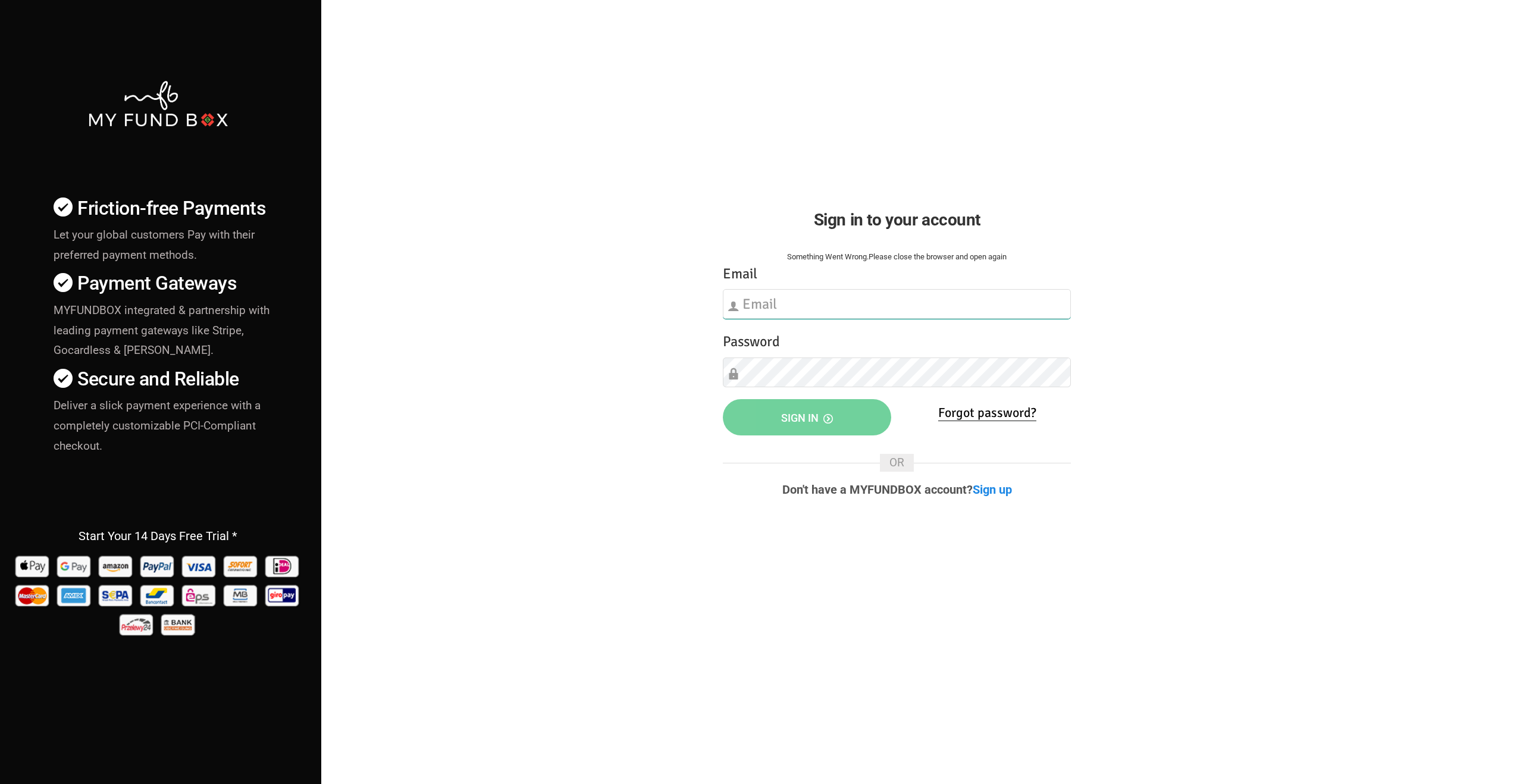
click at [821, 306] on input "text" at bounding box center [896, 304] width 348 height 30
type input "lunatikmarketingagency@gmail.com"
click at [835, 403] on button "Sign in" at bounding box center [806, 417] width 168 height 37
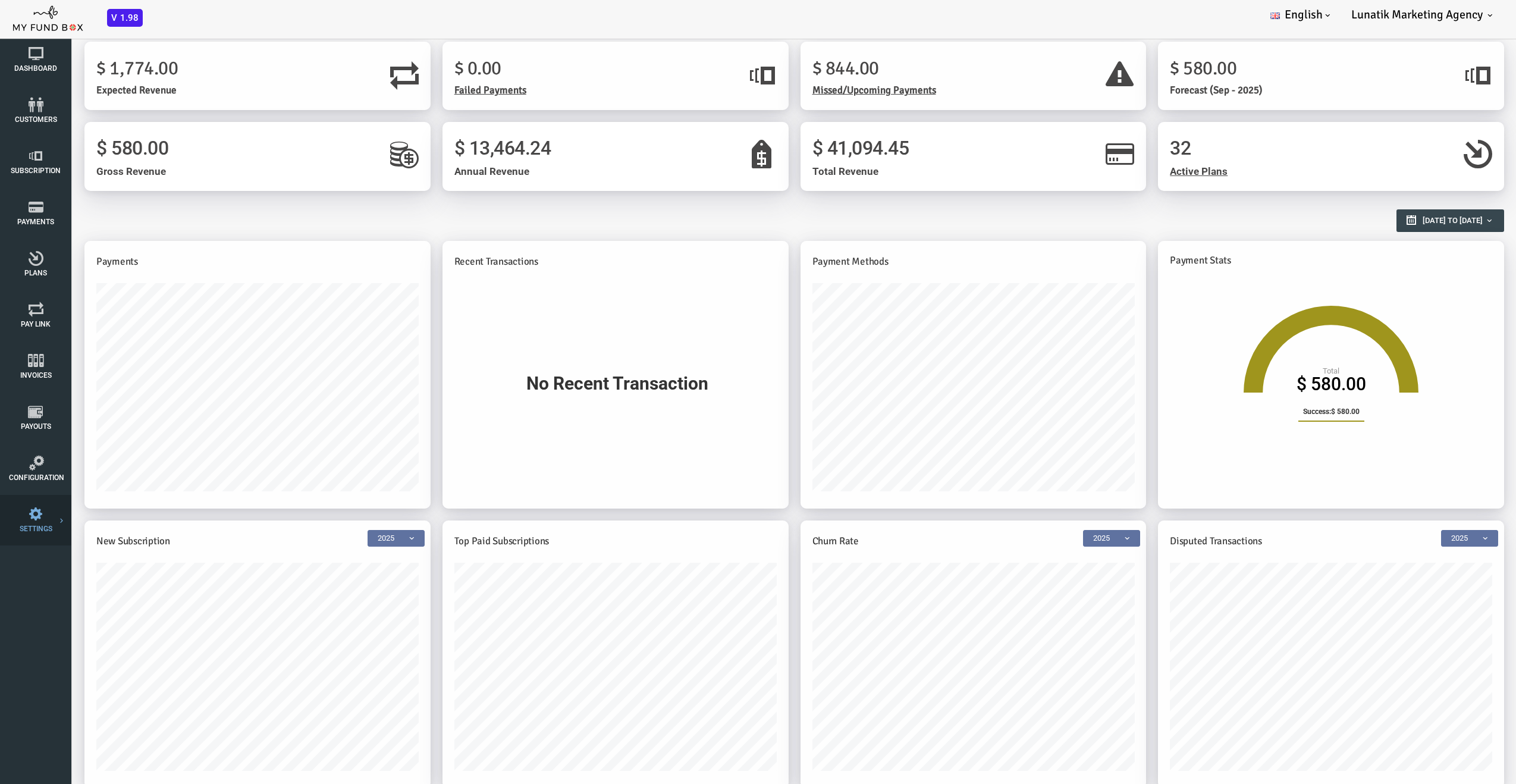
click at [43, 544] on link "SETTINGS" at bounding box center [35, 520] width 59 height 50
click at [0, 0] on span "Configuration" at bounding box center [0, 0] width 0 height 0
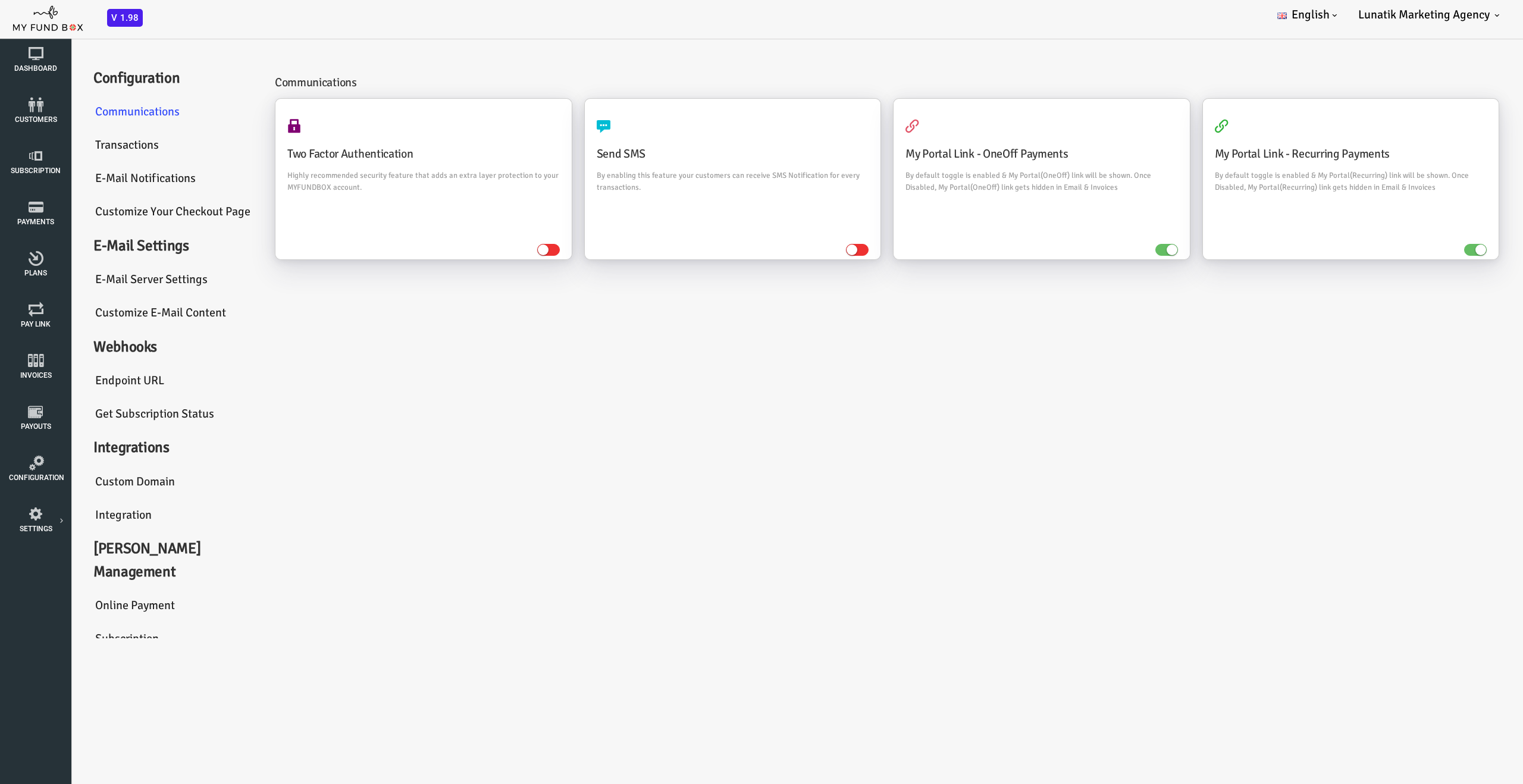
click at [84, 485] on link "Custom Domain" at bounding box center [113, 482] width 179 height 34
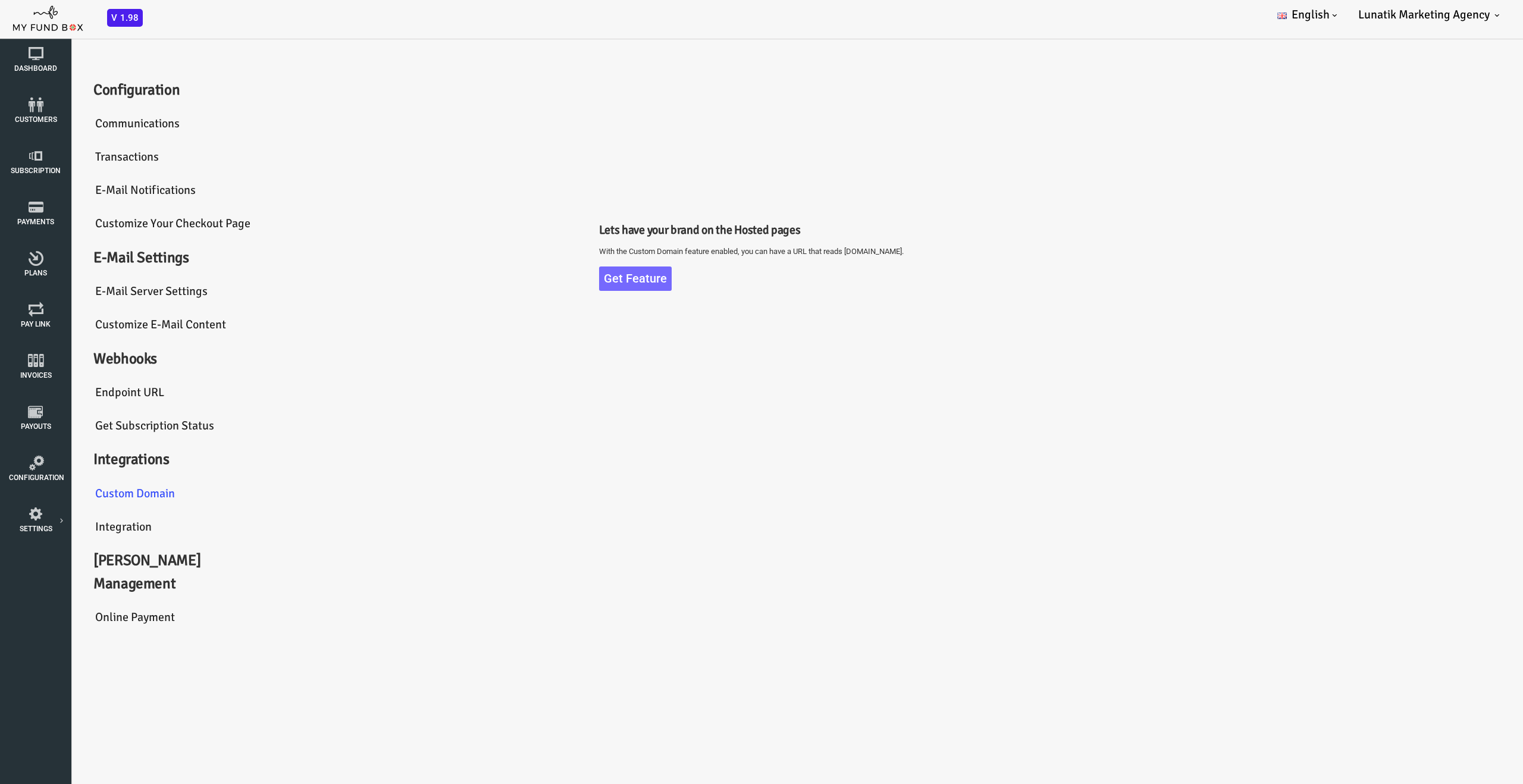
click at [81, 522] on link "Integration" at bounding box center [113, 527] width 179 height 34
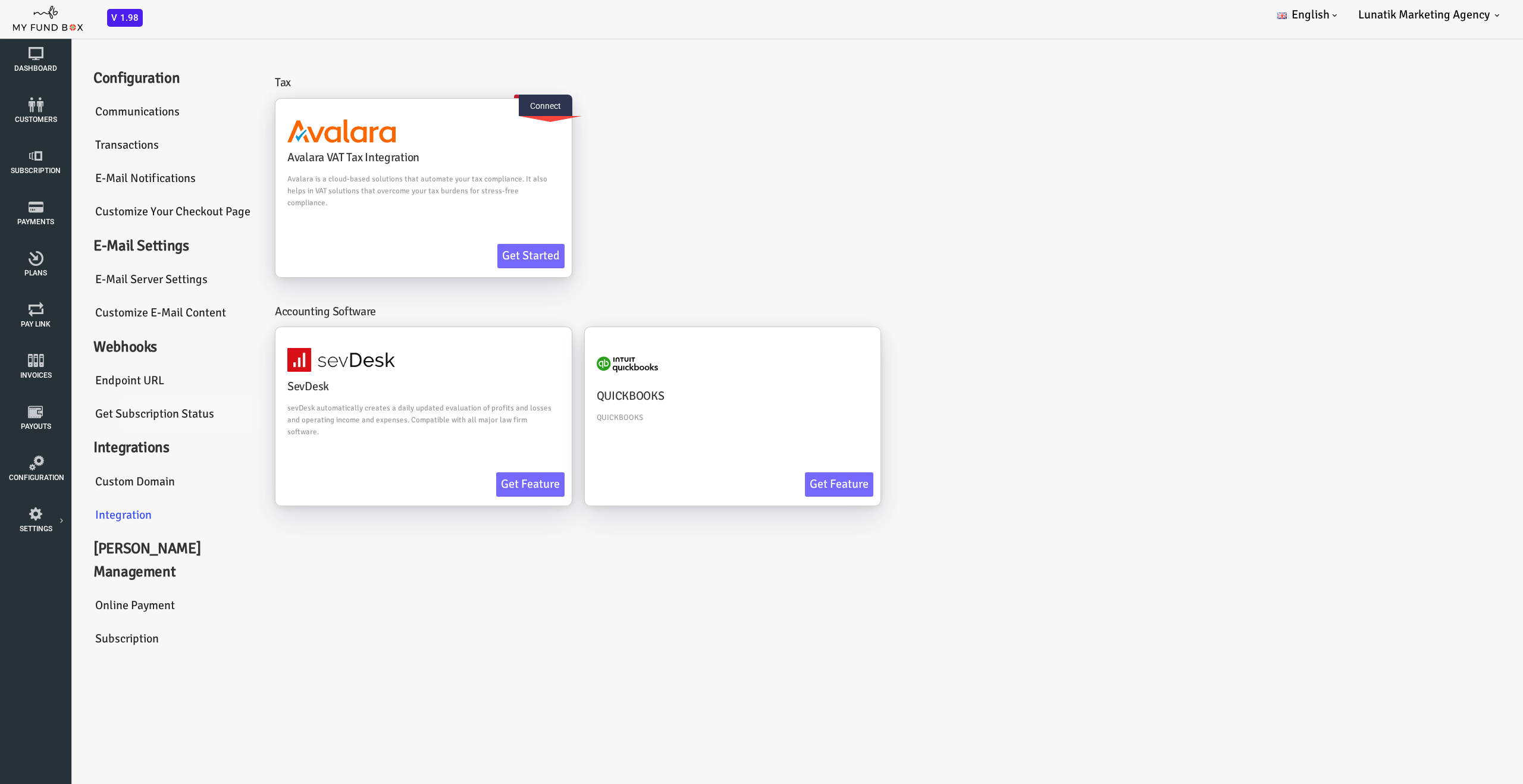
click at [89, 413] on link "Get Subscription Status" at bounding box center [113, 414] width 179 height 34
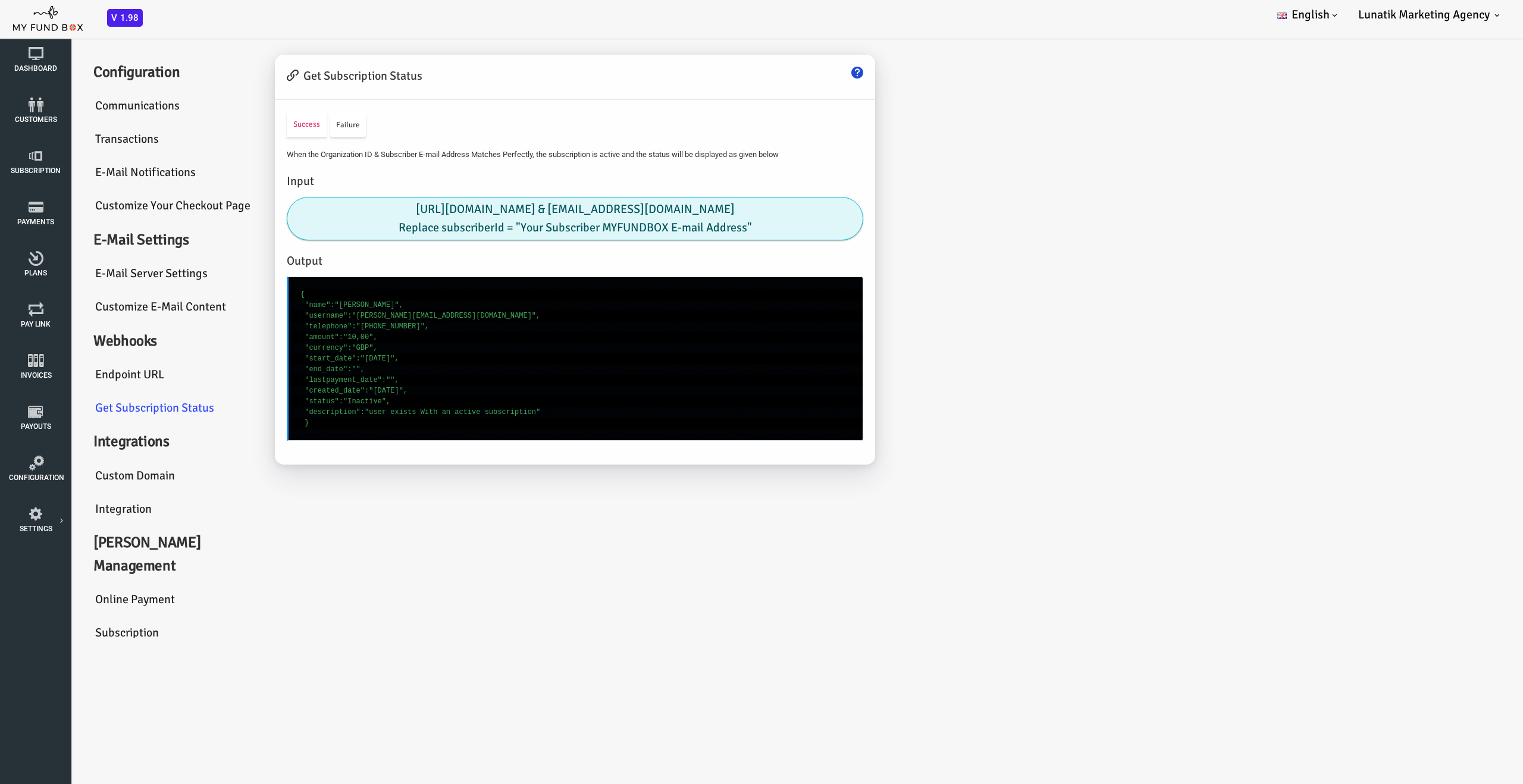
click at [86, 377] on link "Endpoint URL" at bounding box center [113, 375] width 179 height 34
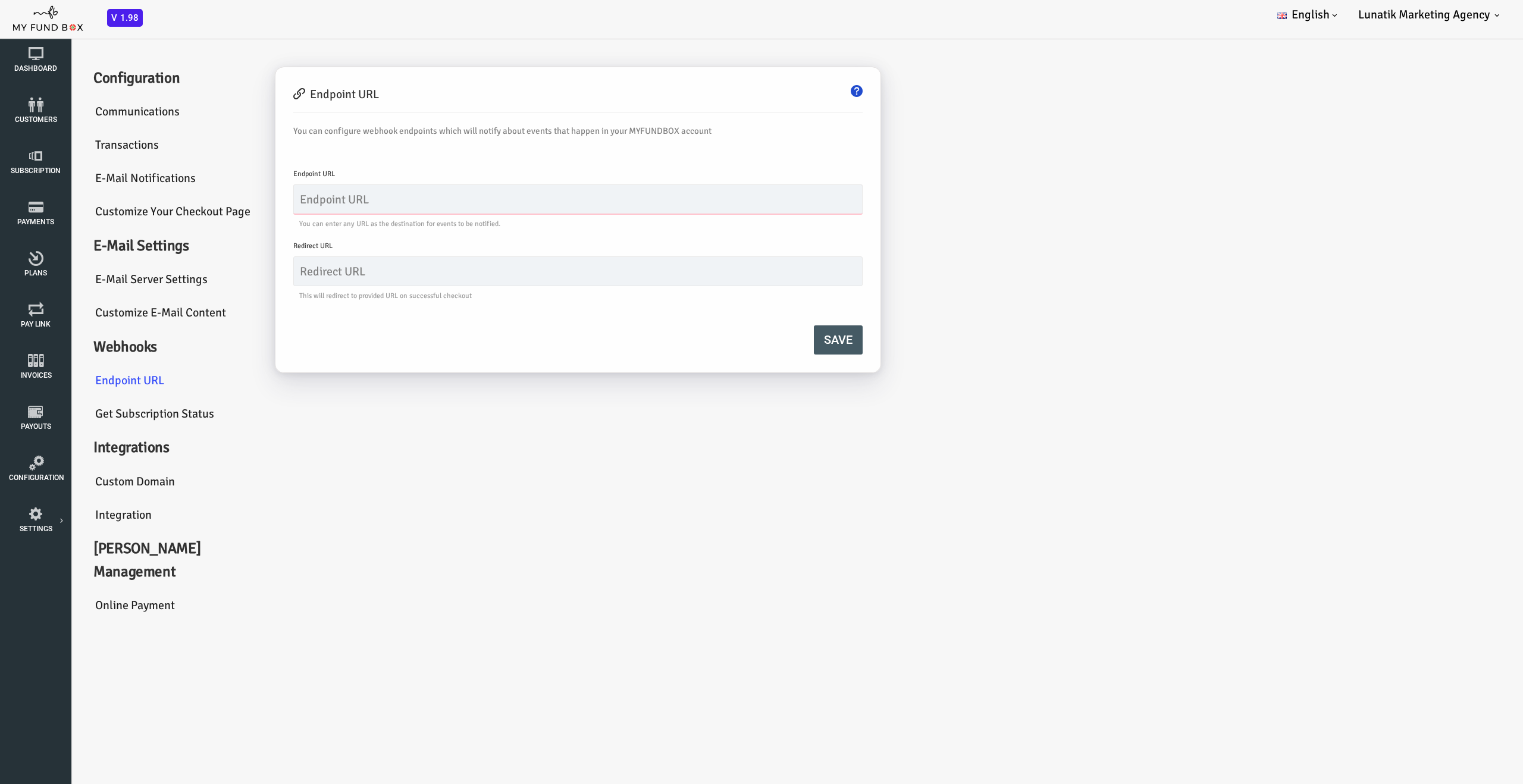
click at [330, 194] on input "text" at bounding box center [517, 199] width 569 height 30
click at [332, 153] on p "You can configure webhook endpoints which will notify about events that happen …" at bounding box center [517, 146] width 569 height 42
click at [119, 311] on link "Customize E-Mail Content" at bounding box center [113, 313] width 179 height 34
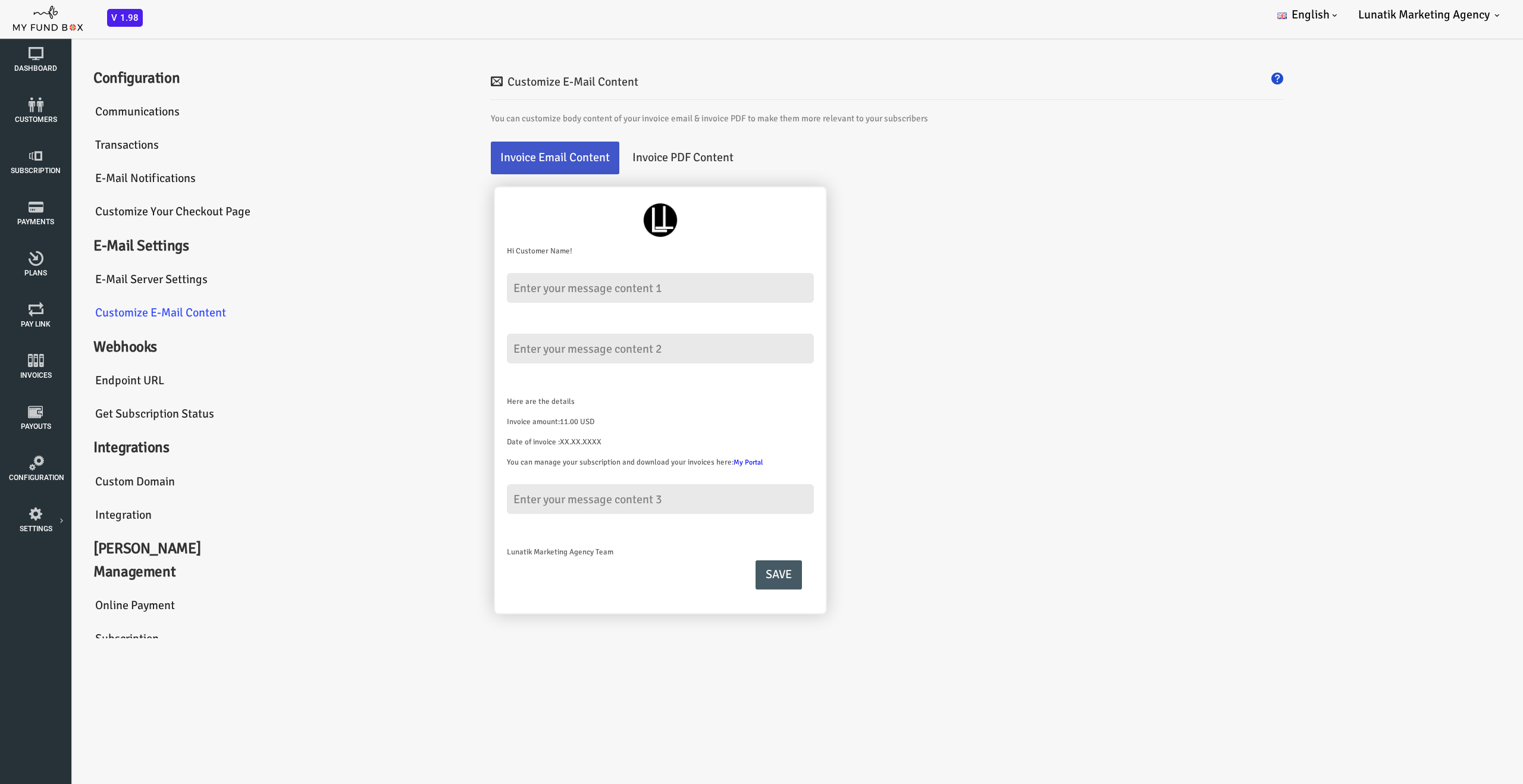
click at [114, 272] on link "E-Mail server settings" at bounding box center [113, 280] width 179 height 34
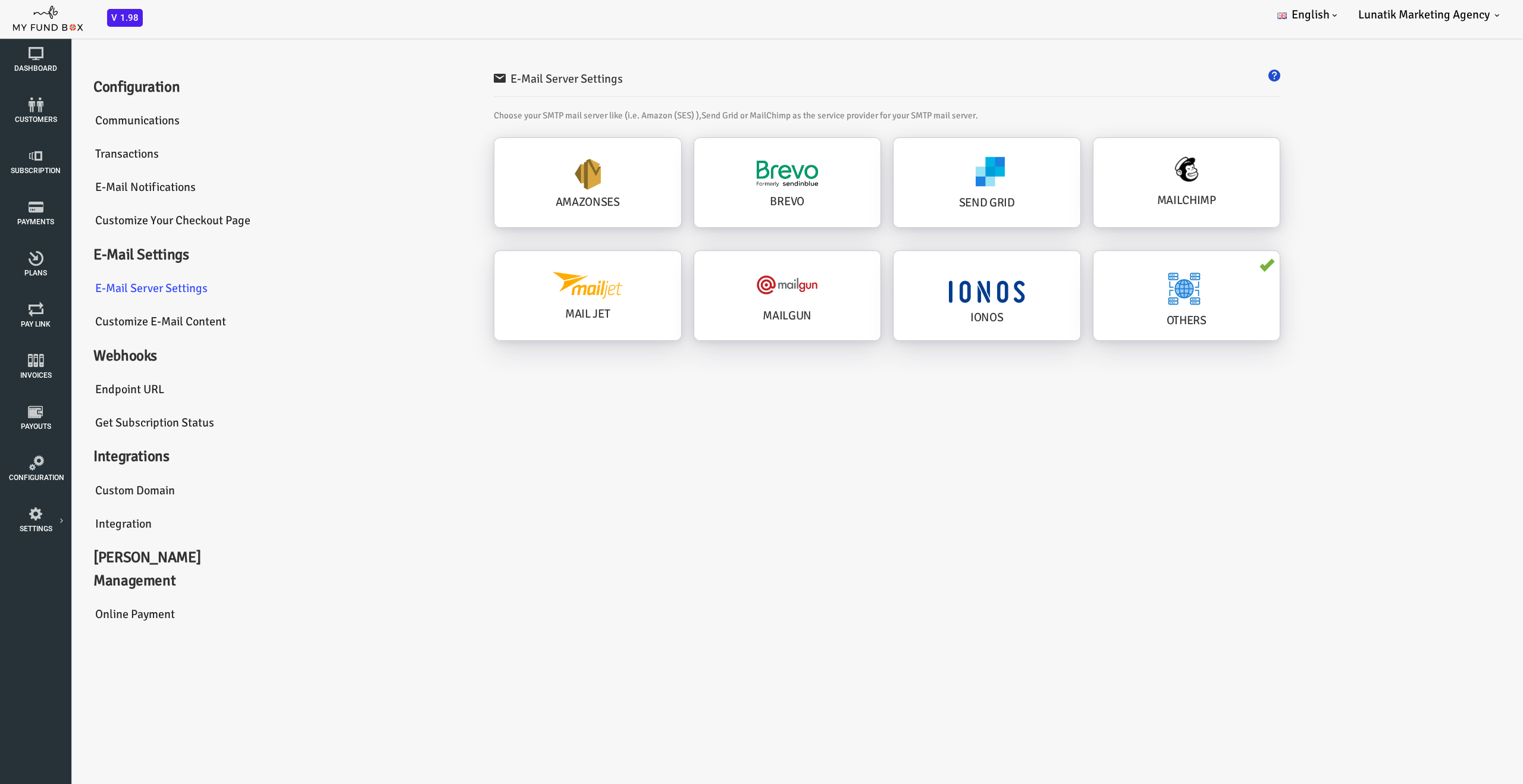
click at [115, 218] on link "Customize Your Checkout Page" at bounding box center [113, 221] width 179 height 34
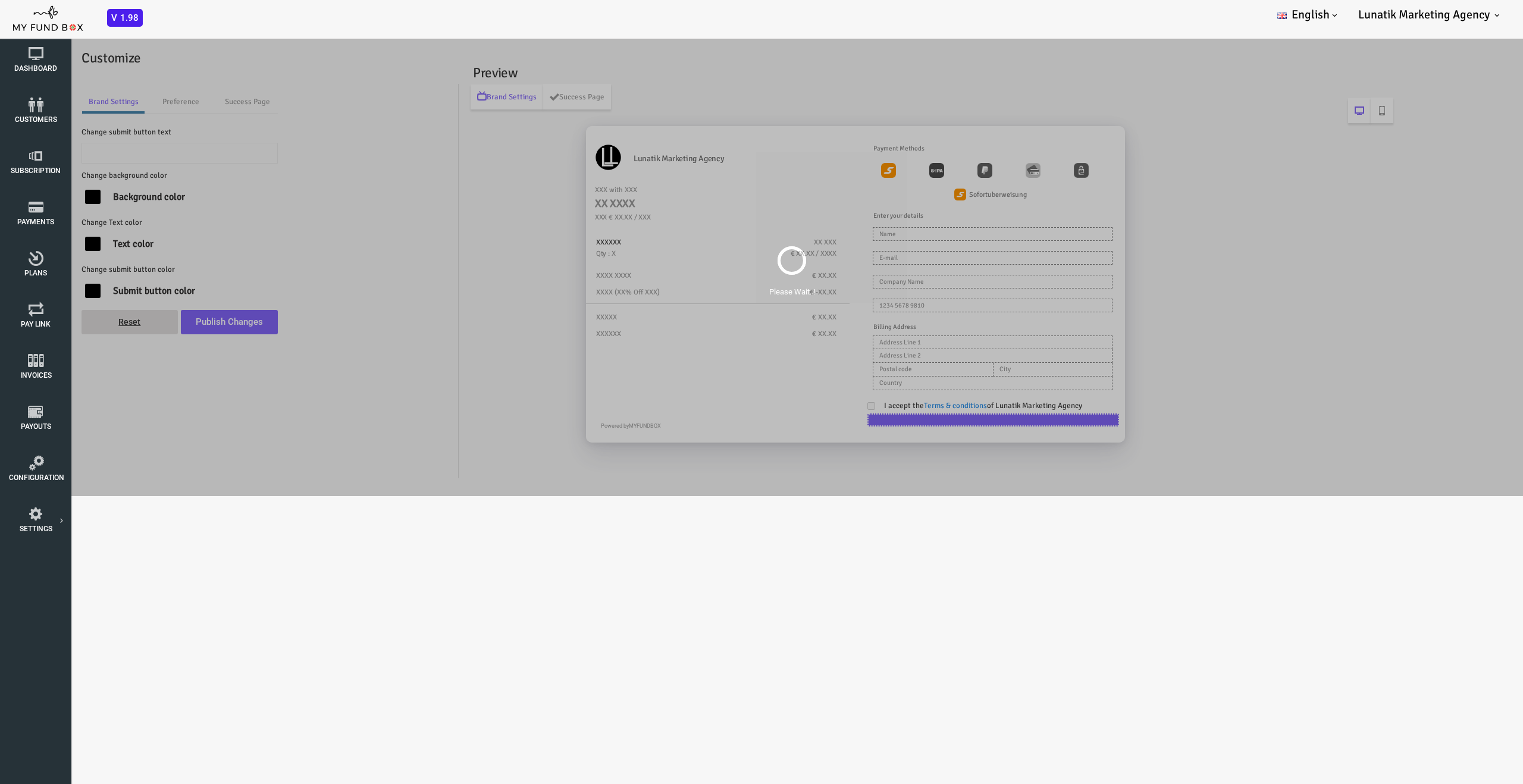
type input "Pay Now"
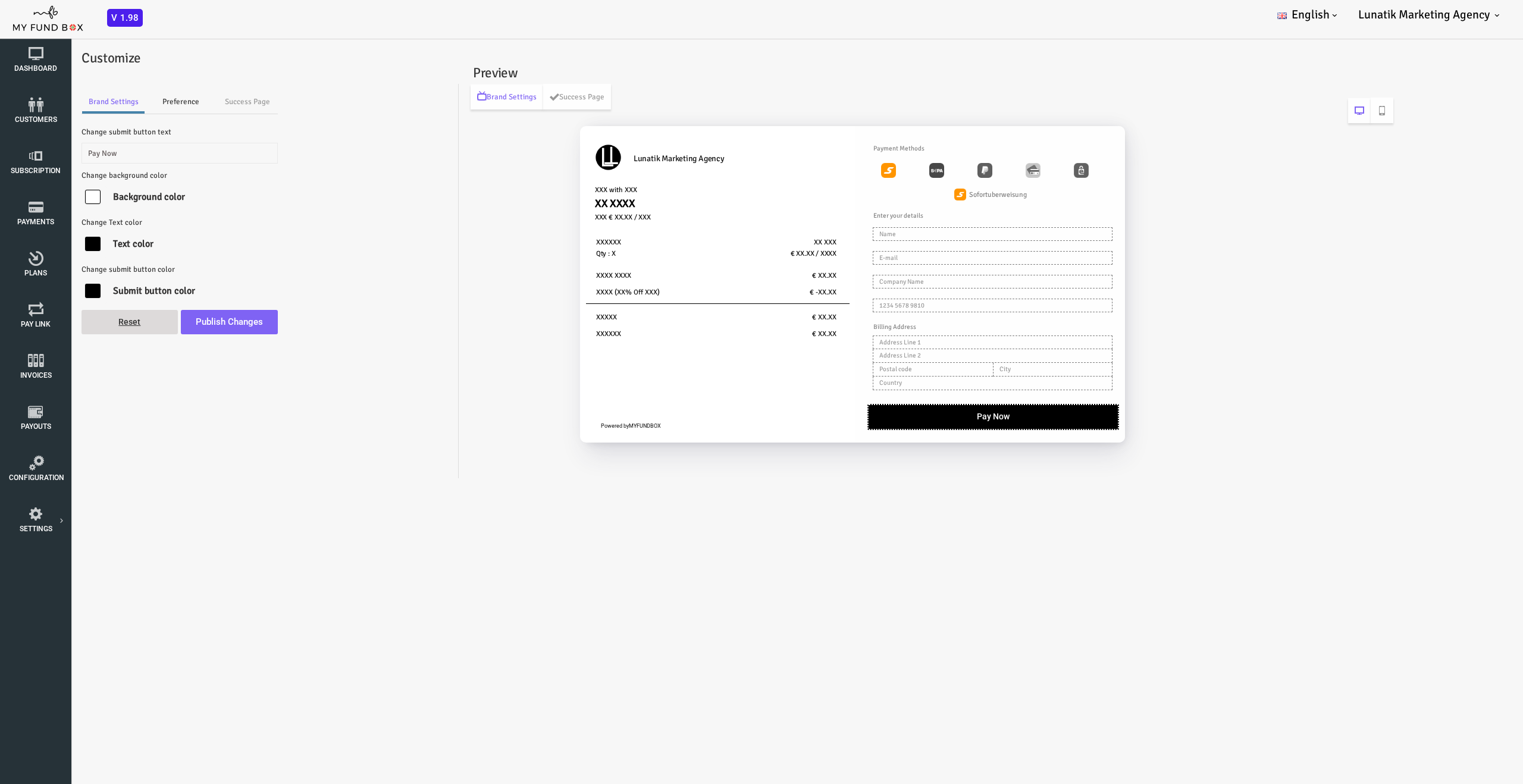
click at [124, 102] on link "Preference" at bounding box center [120, 102] width 71 height 24
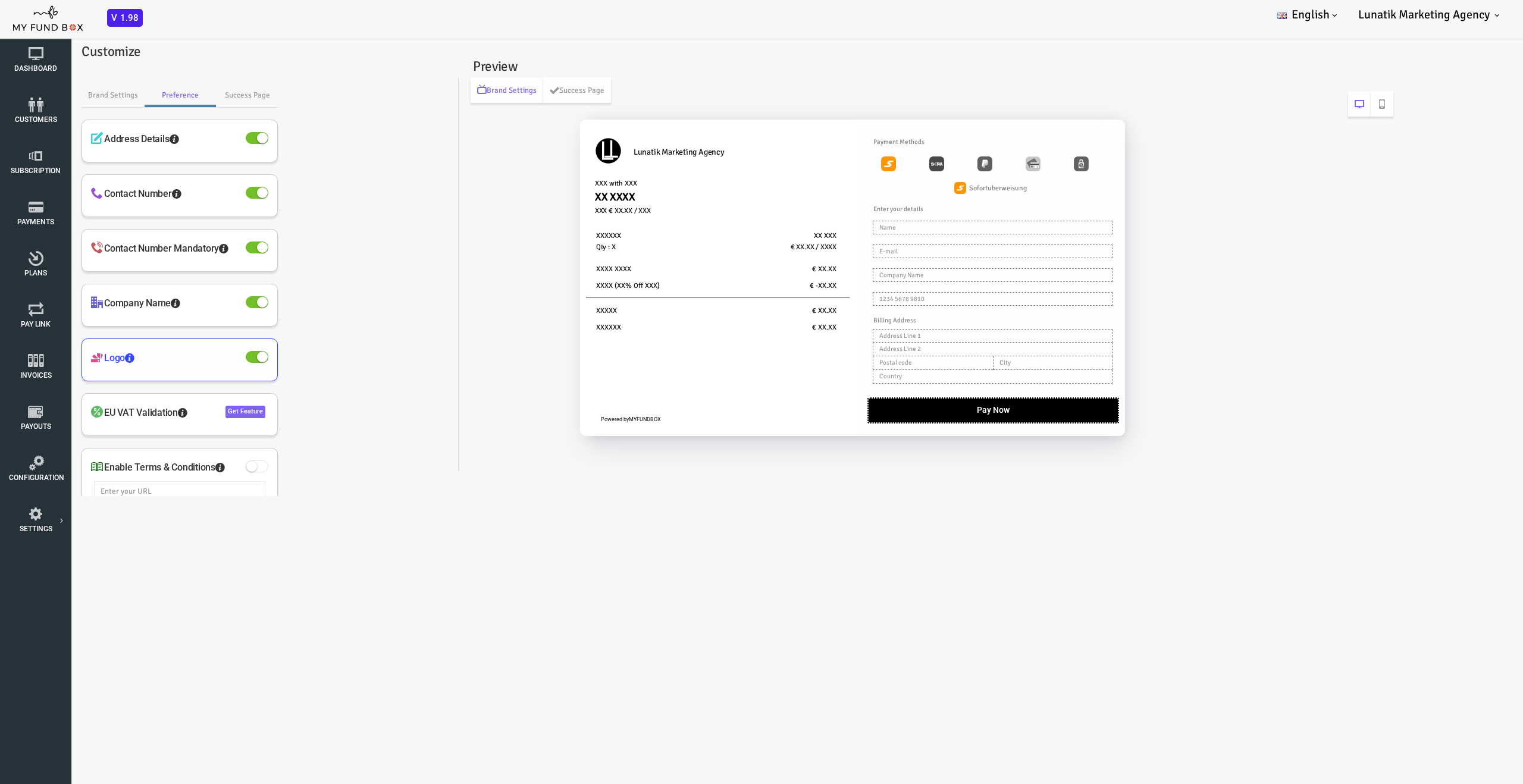
scroll to position [1, 0]
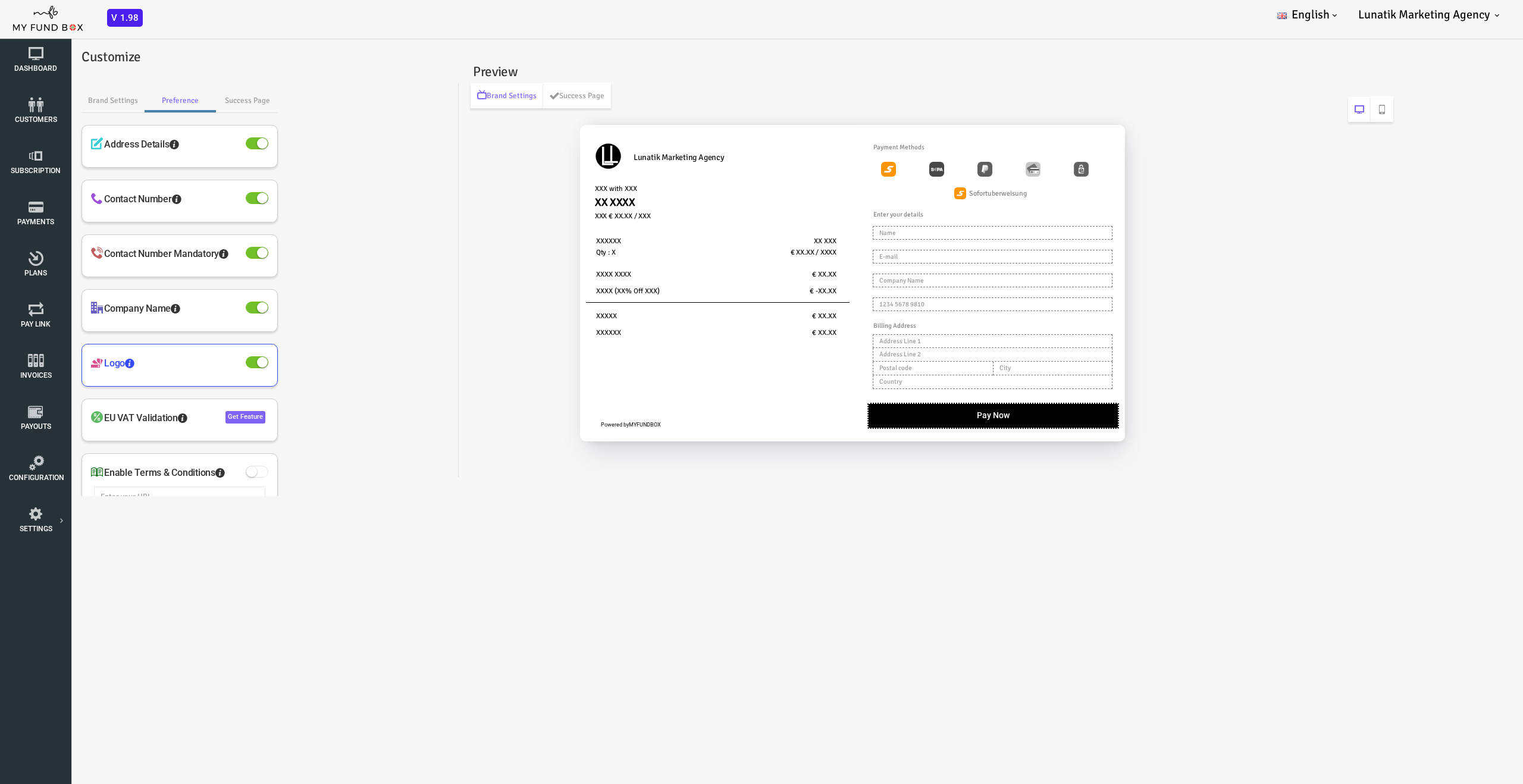
click at [193, 364] on span at bounding box center [197, 362] width 23 height 12
click at [0, 30] on input "checkbox" at bounding box center [0, 30] width 0 height 0
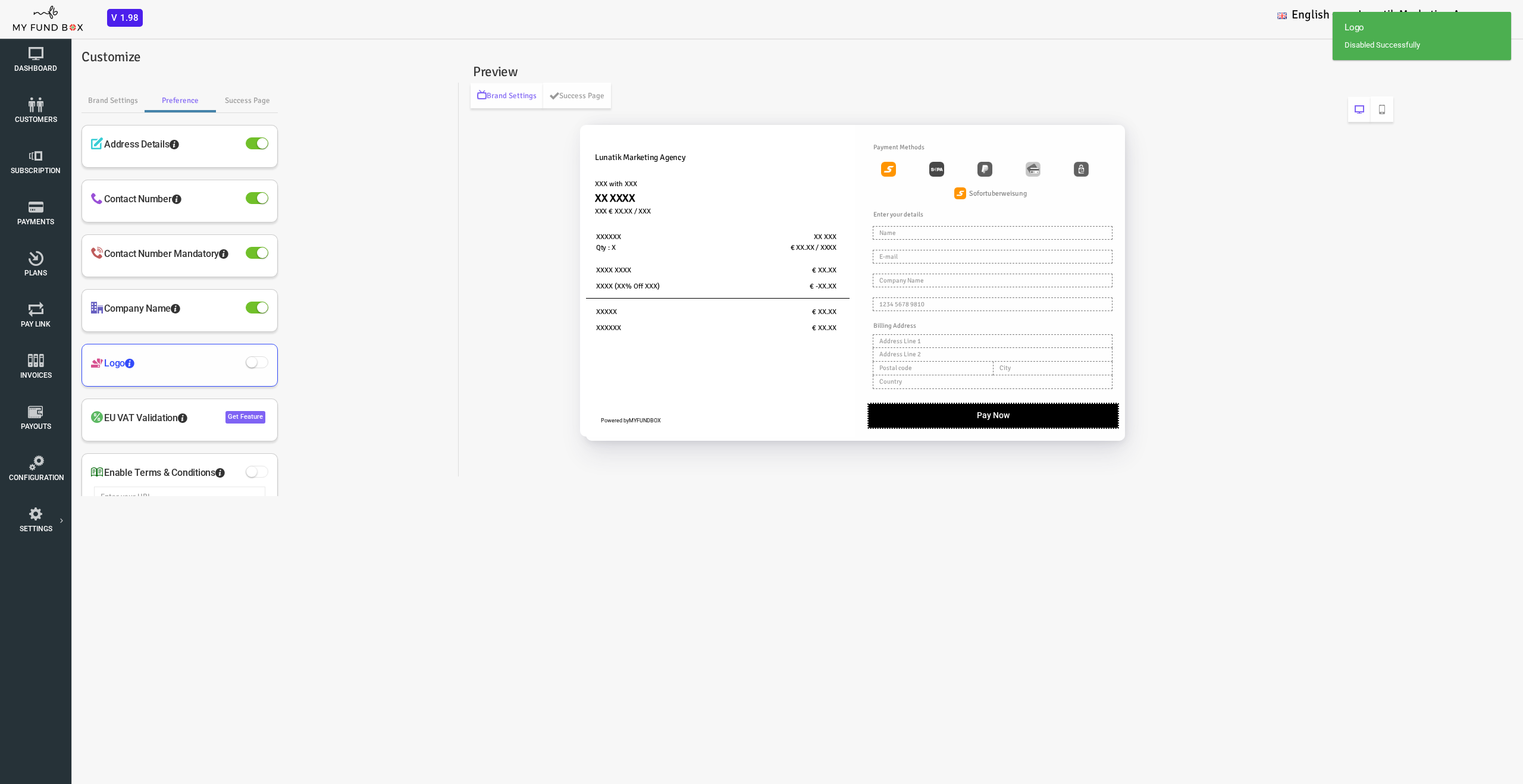
click at [200, 361] on span at bounding box center [197, 362] width 23 height 12
click at [0, 30] on input "checkbox" at bounding box center [0, 30] width 0 height 0
click at [192, 104] on link "Success Page" at bounding box center [186, 101] width 61 height 24
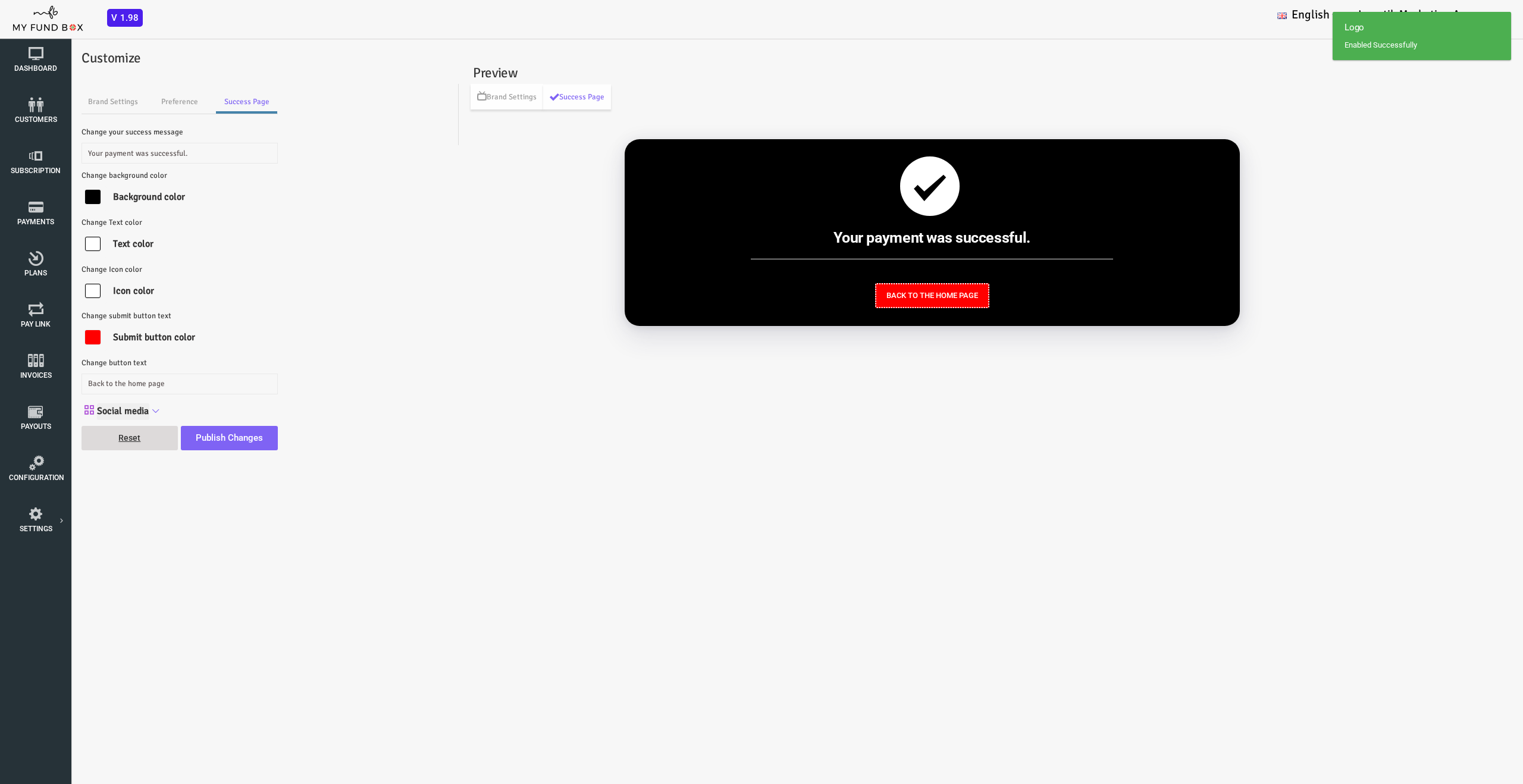
scroll to position [0, 0]
click at [83, 411] on input "Social media" at bounding box center [62, 411] width 52 height 17
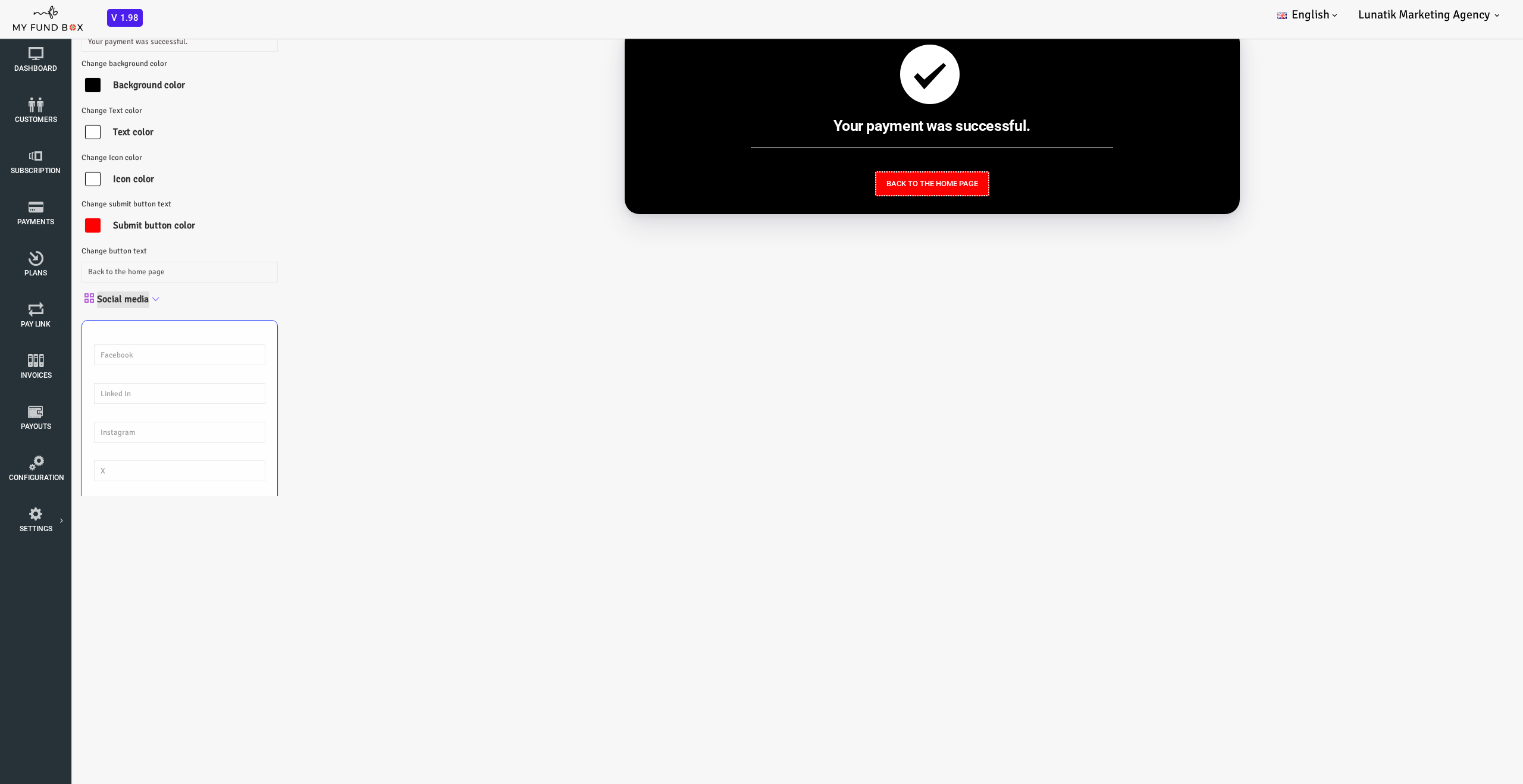
scroll to position [55, 0]
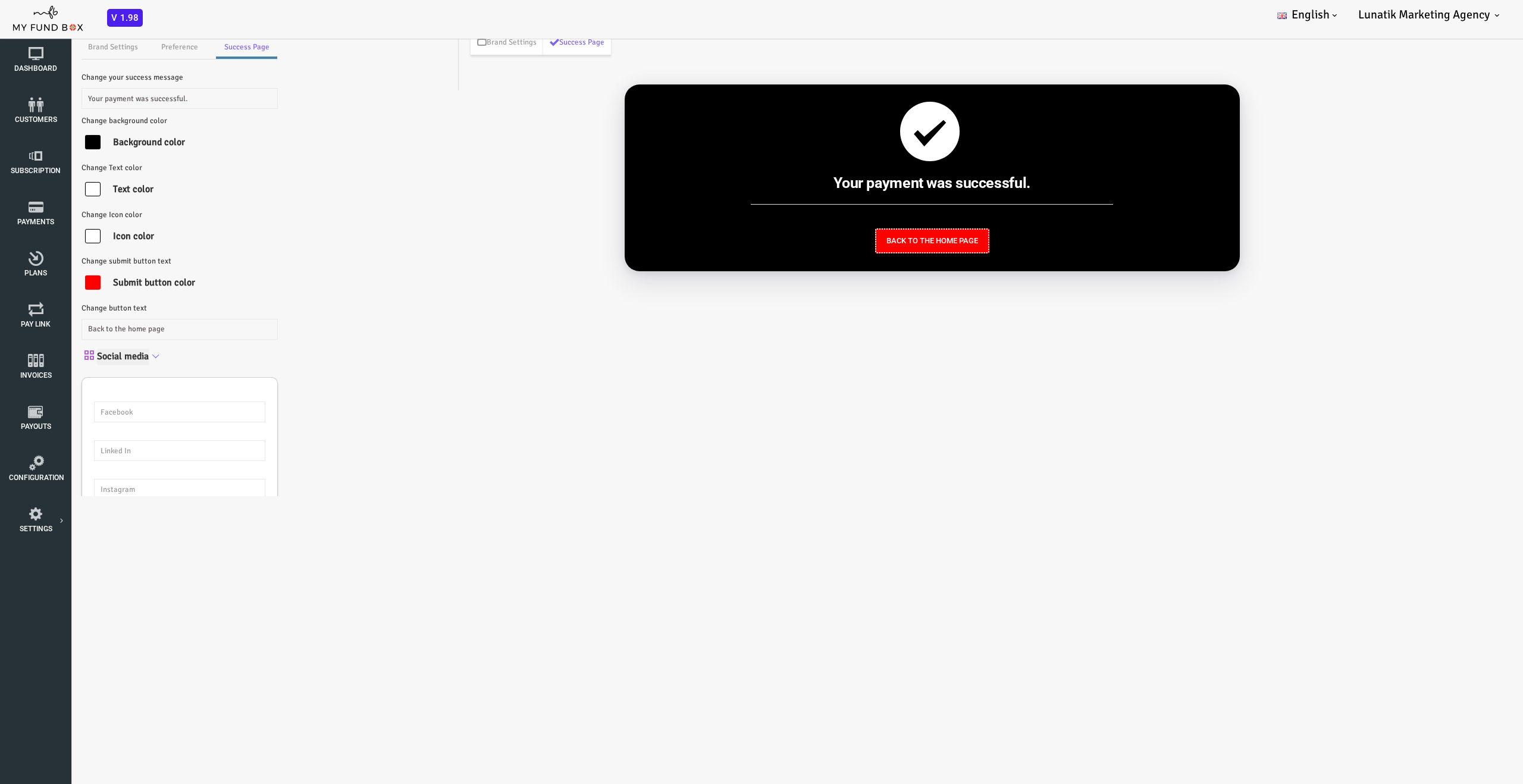
click at [93, 359] on icon at bounding box center [95, 356] width 10 height 10
click at [89, 359] on input "Social media" at bounding box center [62, 357] width 52 height 17
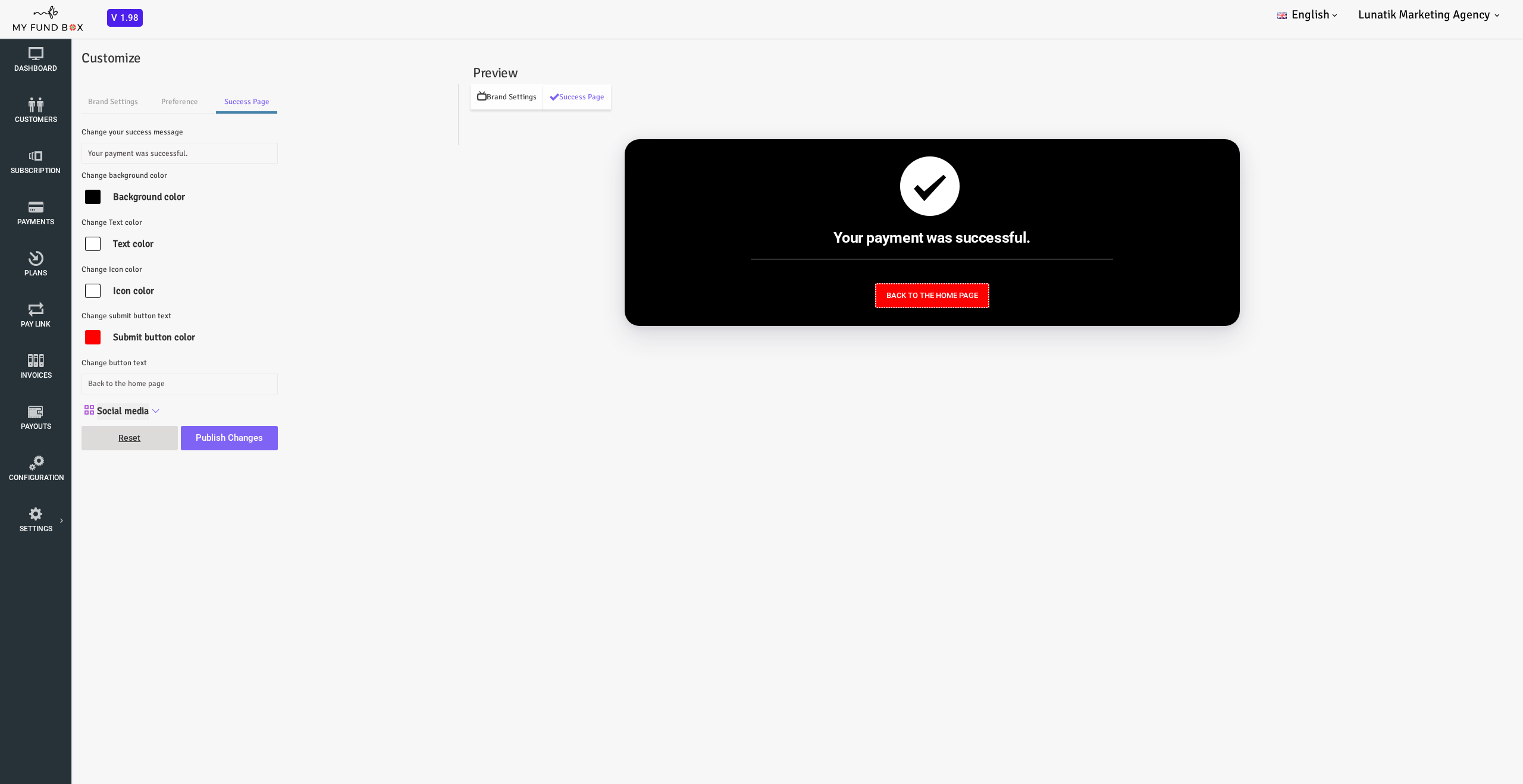
click at [447, 101] on link "Brand Settings" at bounding box center [446, 96] width 72 height 26
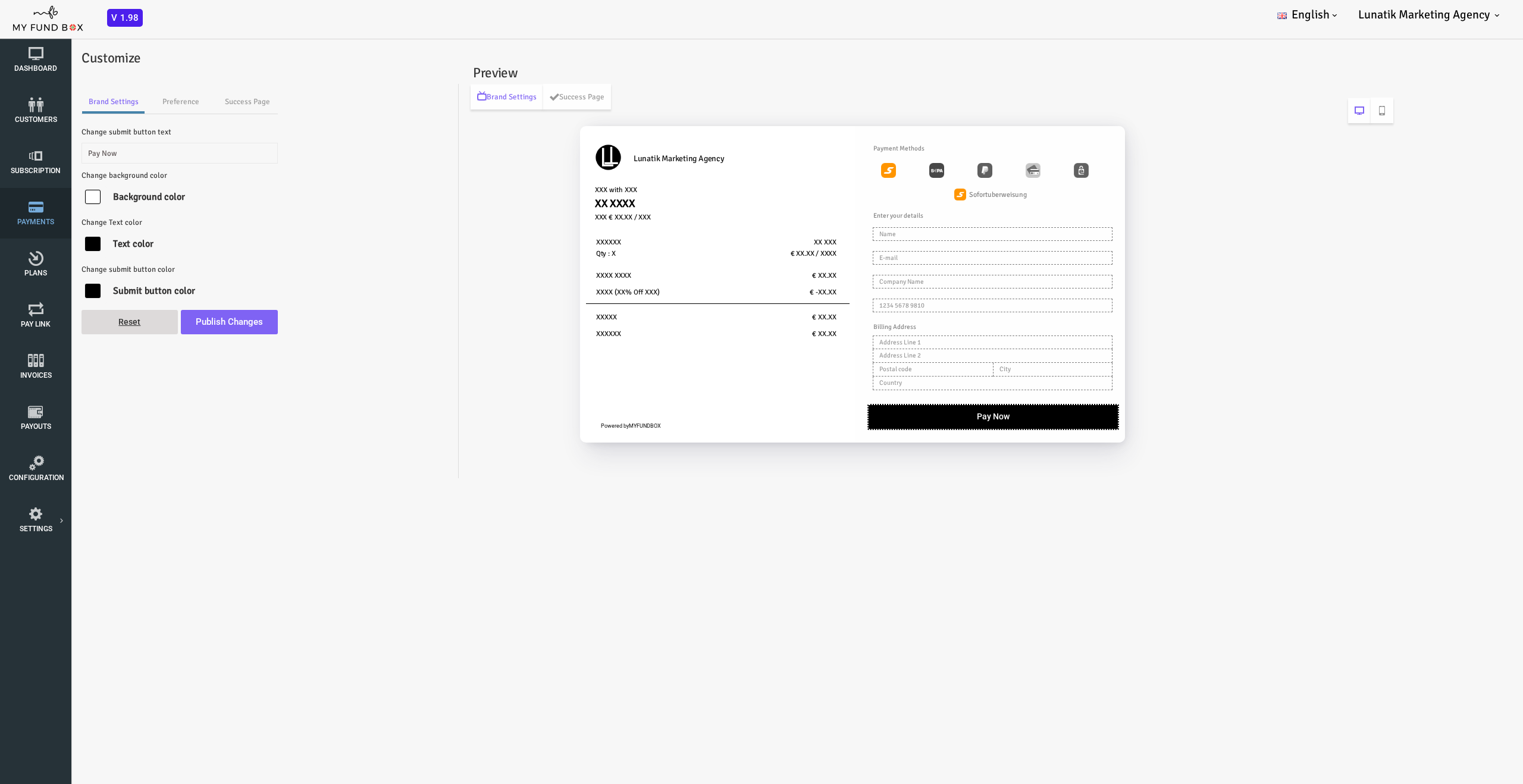
click at [0, 0] on span "Payments" at bounding box center [0, 0] width 0 height 0
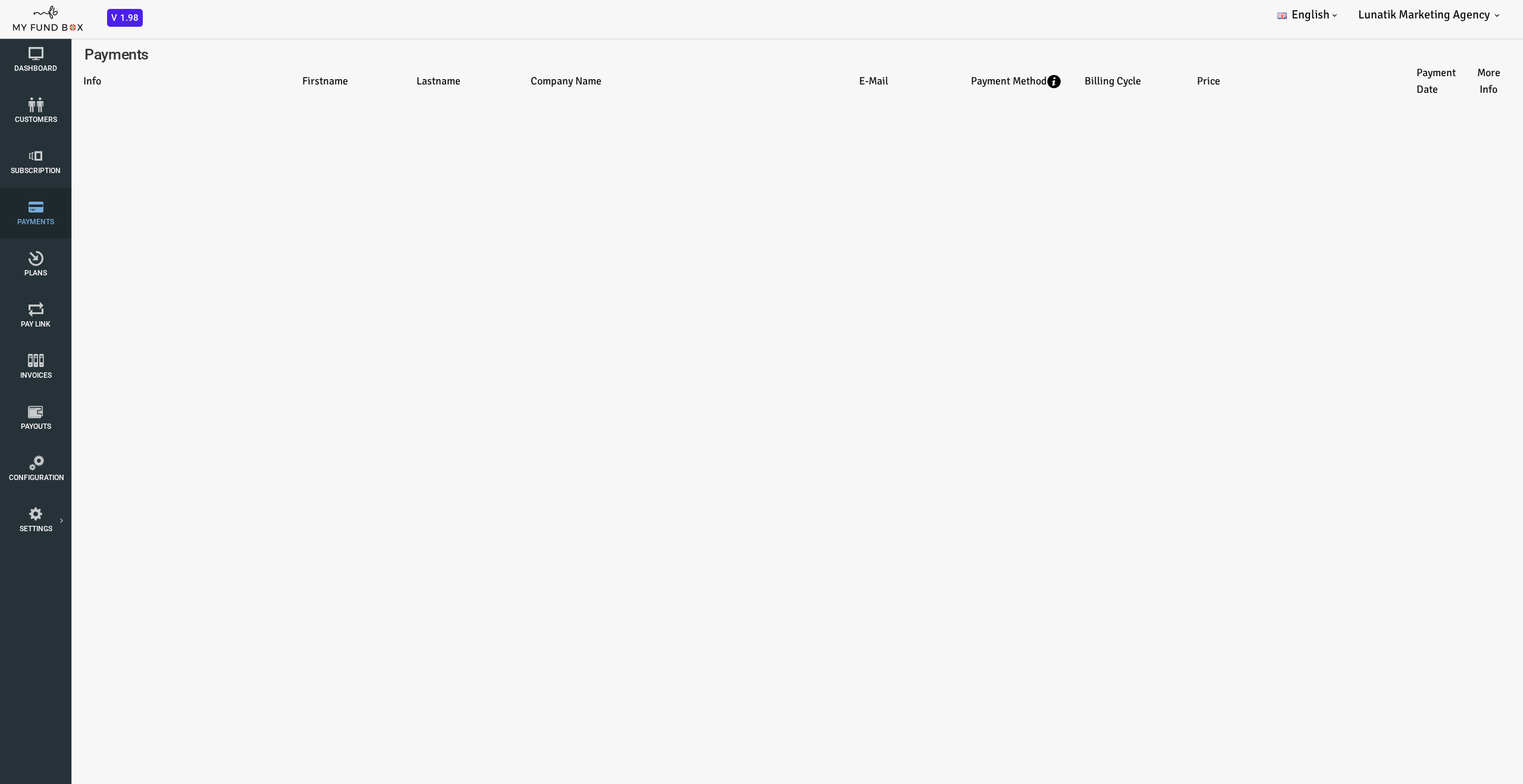
select select "100"
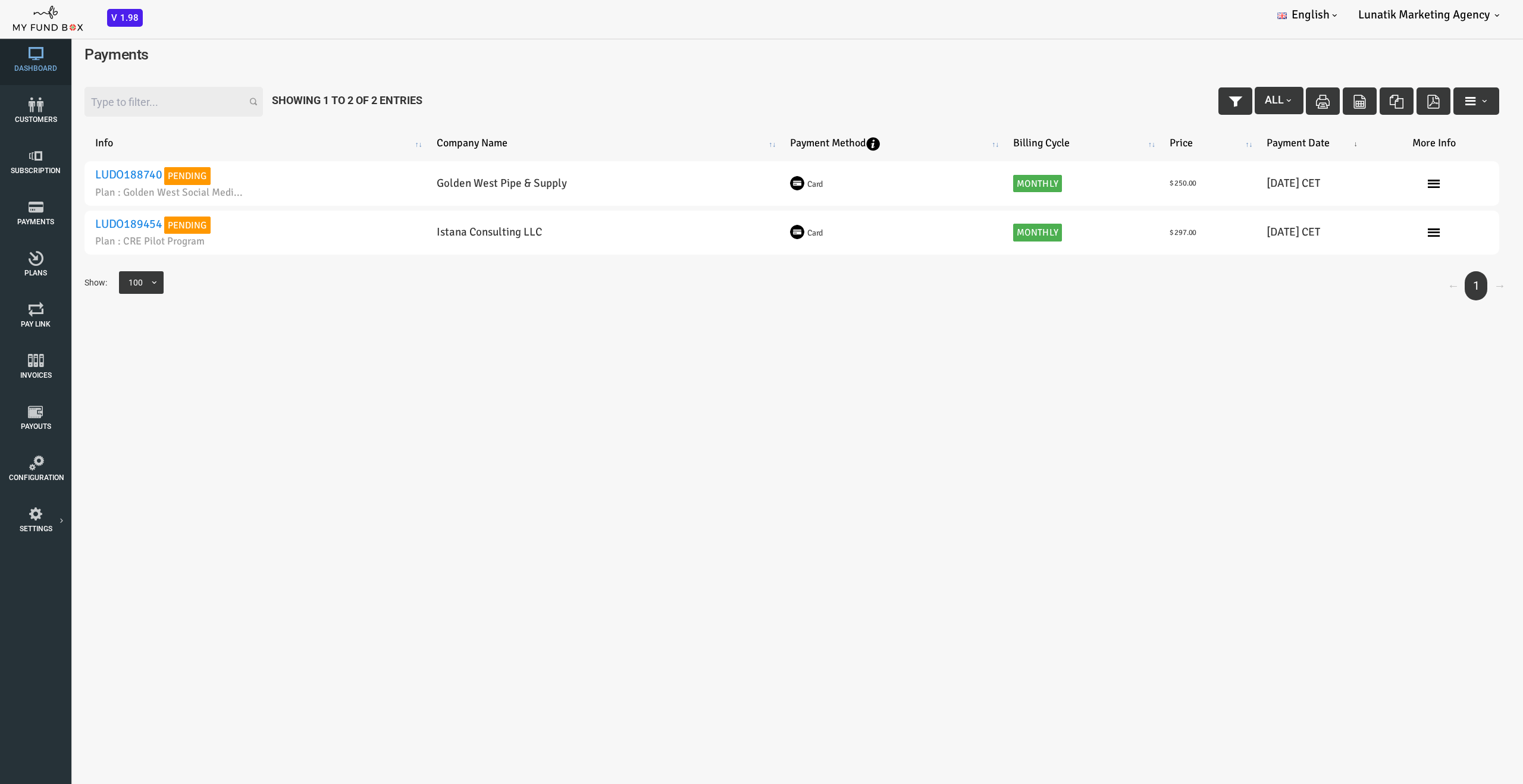
click at [0, 0] on span "Dashboard" at bounding box center [0, 0] width 0 height 0
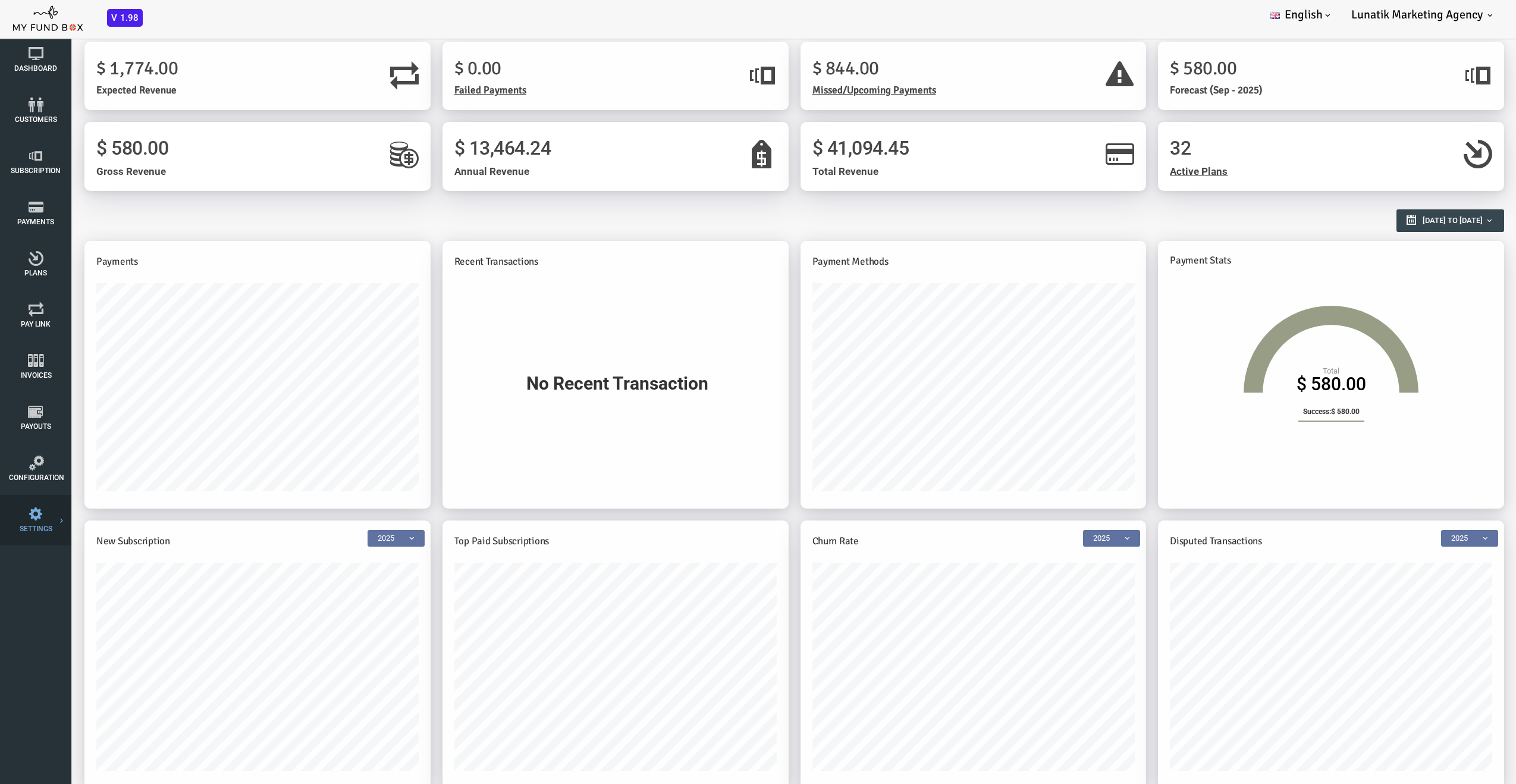
click at [0, 0] on icon at bounding box center [0, 0] width 0 height 0
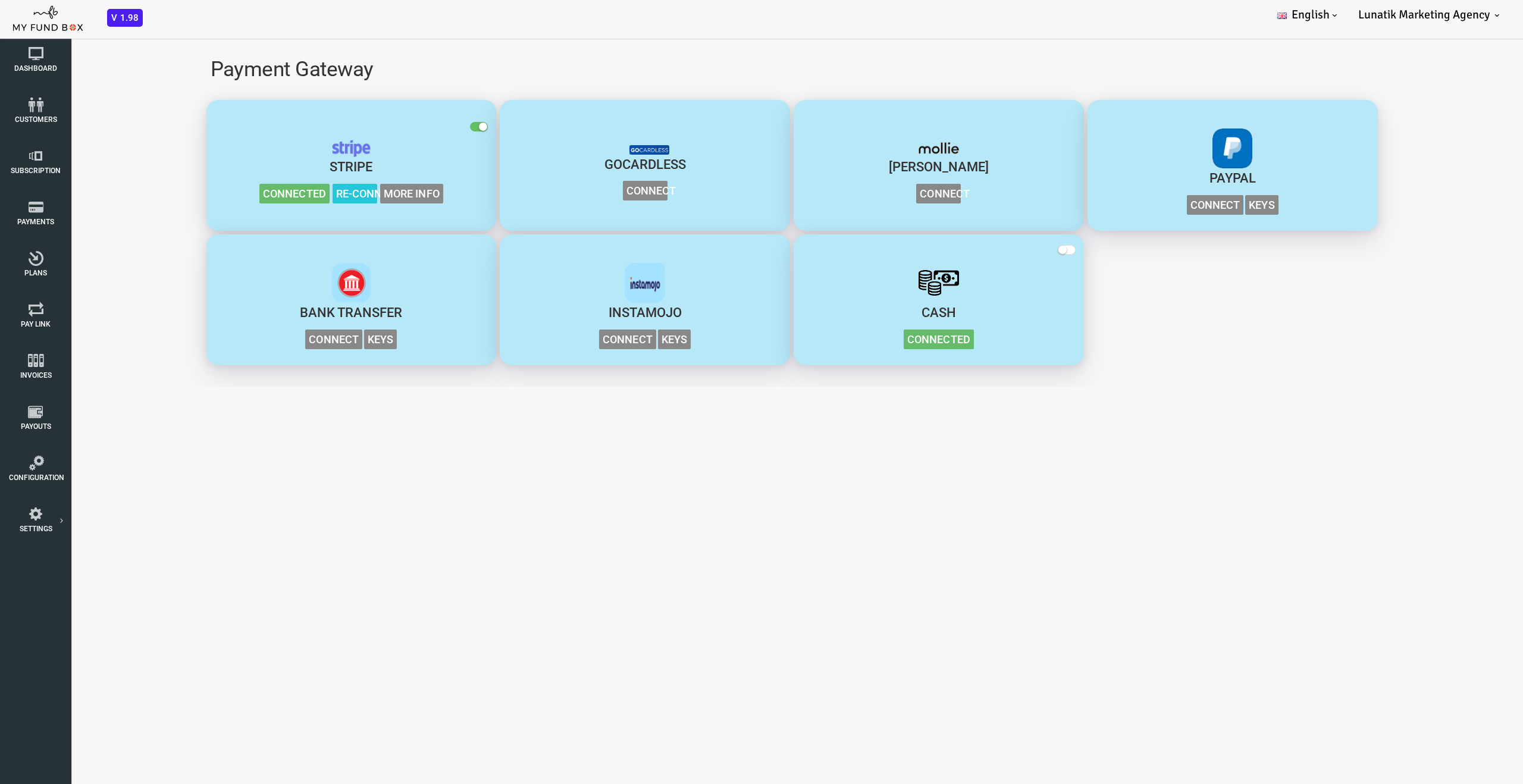
click at [354, 196] on span "More Info" at bounding box center [350, 193] width 63 height 20
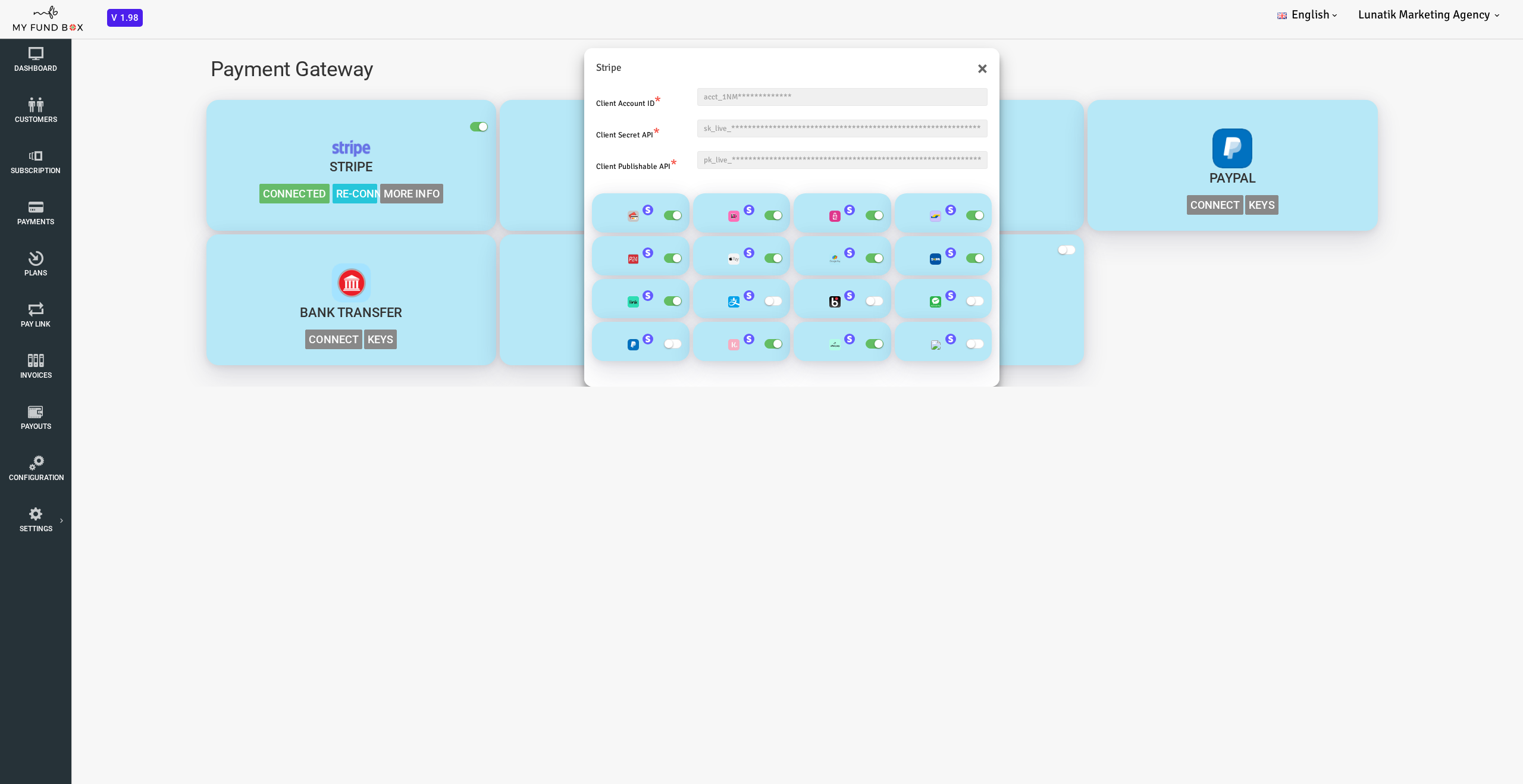
click at [708, 219] on span "button" at bounding box center [713, 215] width 18 height 10
click at [0, 30] on input "checkbox" at bounding box center [0, 30] width 0 height 0
click at [815, 213] on small "button" at bounding box center [818, 215] width 8 height 8
click at [0, 30] on input "checkbox" at bounding box center [0, 30] width 0 height 0
click at [908, 217] on span "button" at bounding box center [914, 215] width 18 height 10
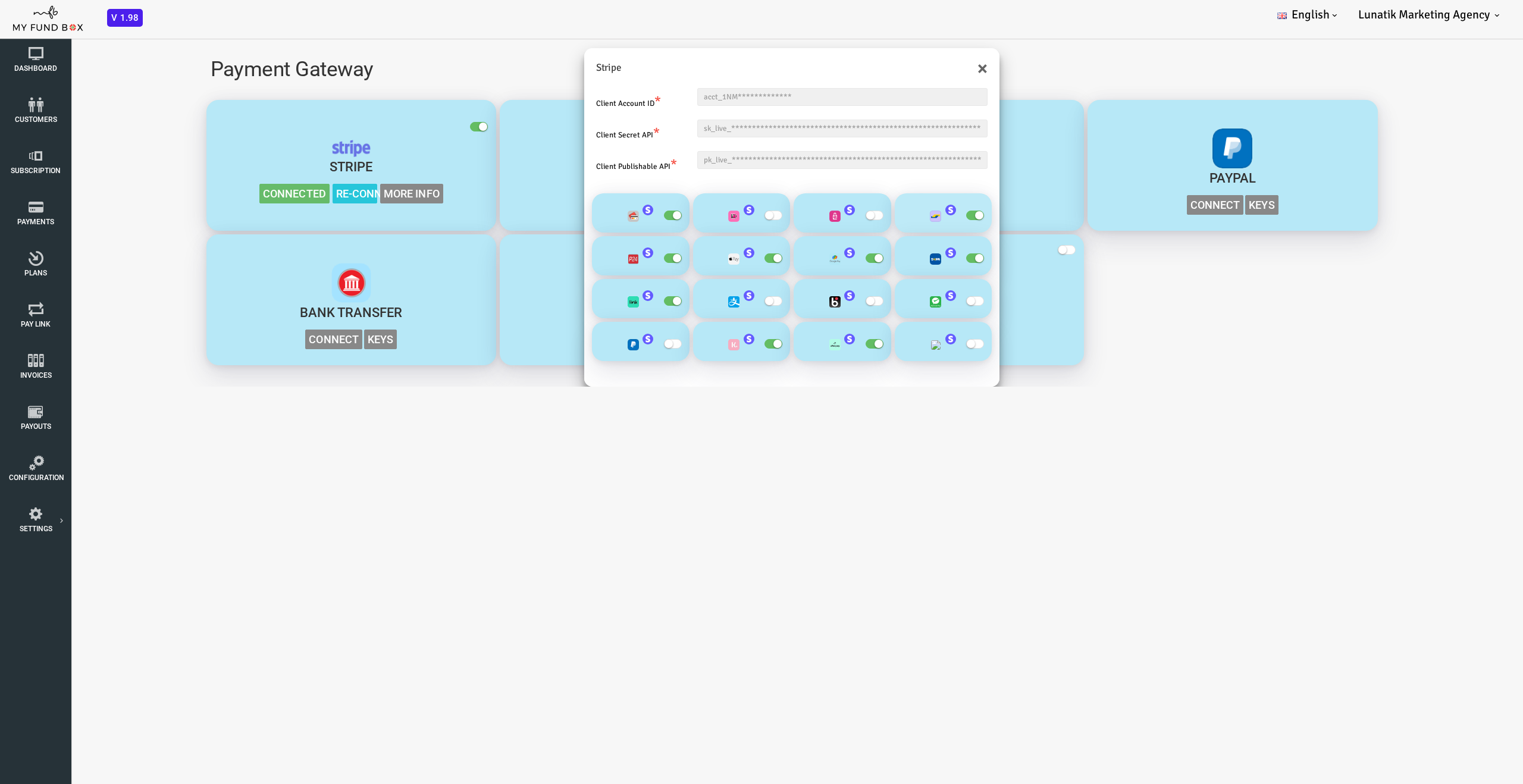
click at [0, 30] on input "checkbox" at bounding box center [0, 30] width 0 height 0
click at [608, 260] on span "button" at bounding box center [612, 258] width 18 height 10
click at [0, 30] on input "checkbox" at bounding box center [0, 30] width 0 height 0
click at [909, 257] on span "button" at bounding box center [914, 258] width 18 height 10
click at [0, 30] on input "checkbox" at bounding box center [0, 30] width 0 height 0
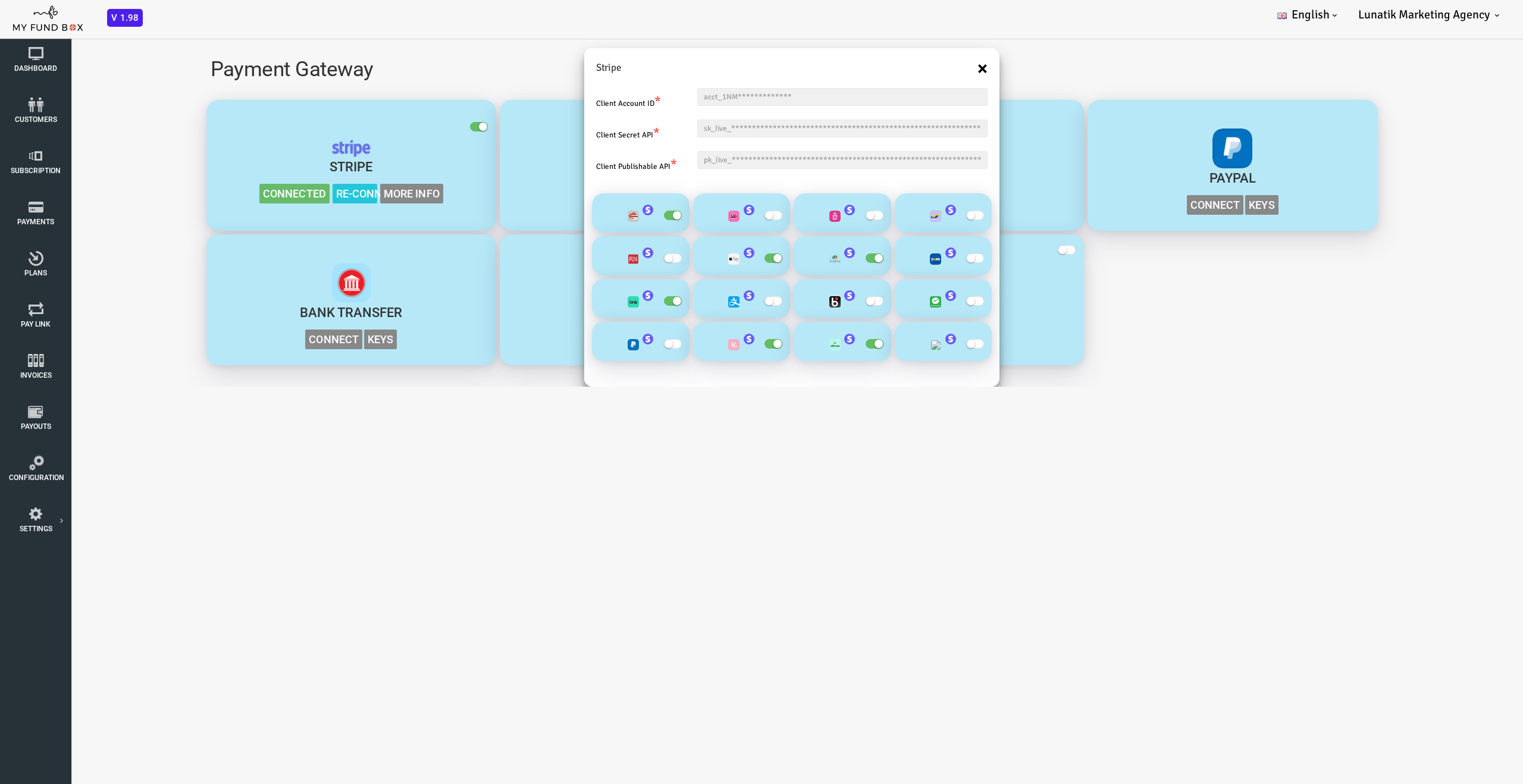
click at [926, 67] on button "×" at bounding box center [921, 68] width 10 height 19
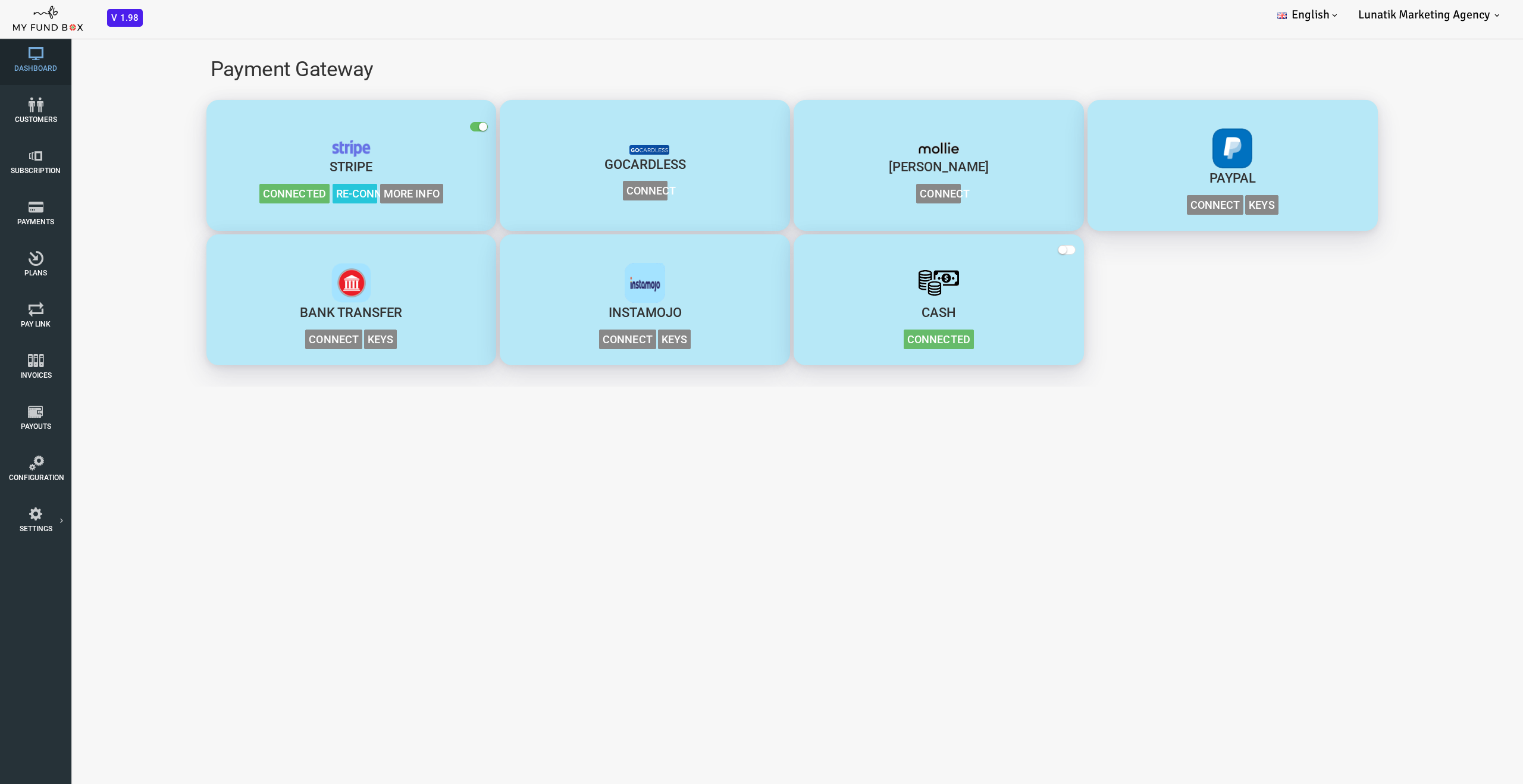
click at [44, 60] on icon at bounding box center [35, 53] width 53 height 15
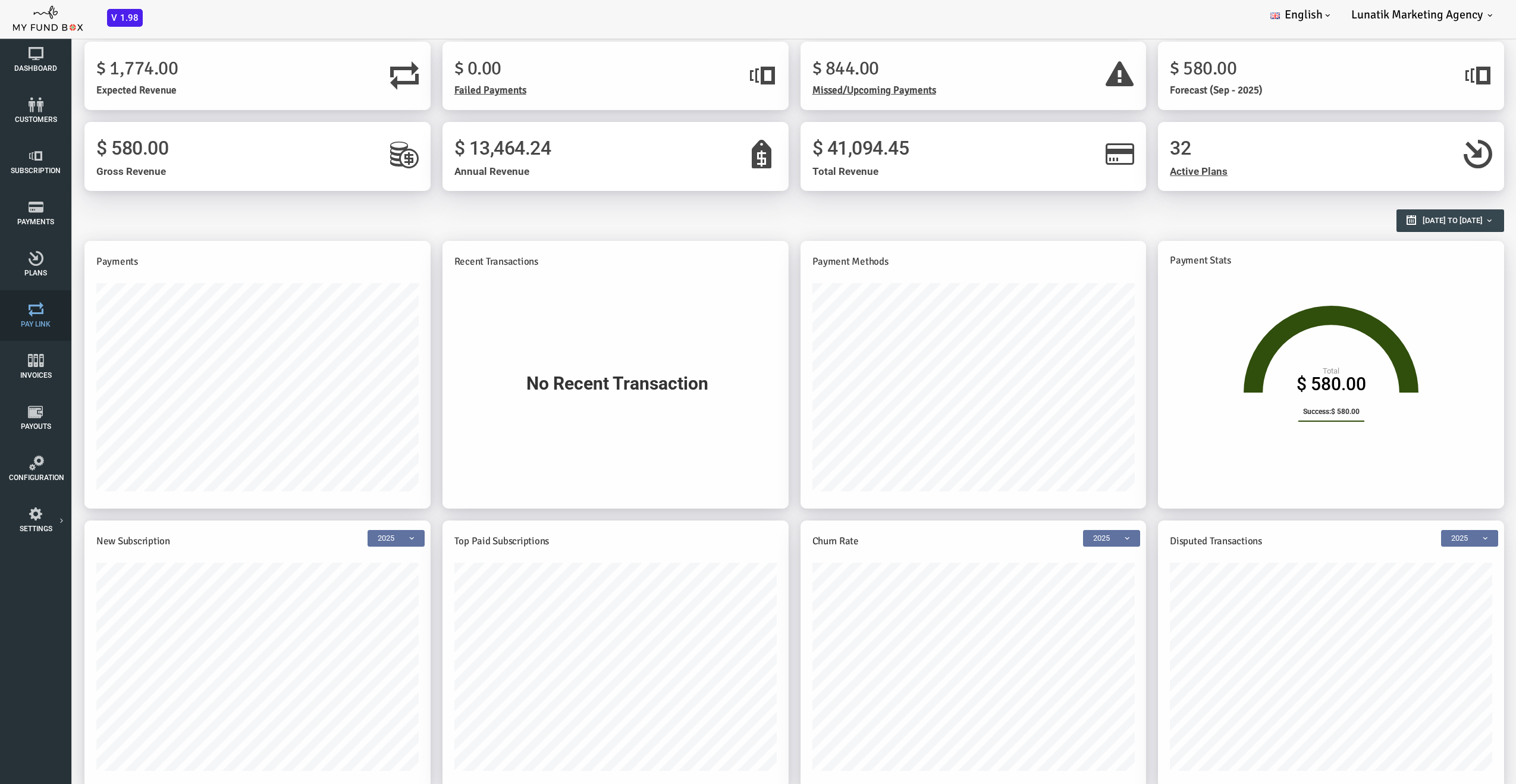
click at [0, 0] on span "Pay Link" at bounding box center [0, 0] width 0 height 0
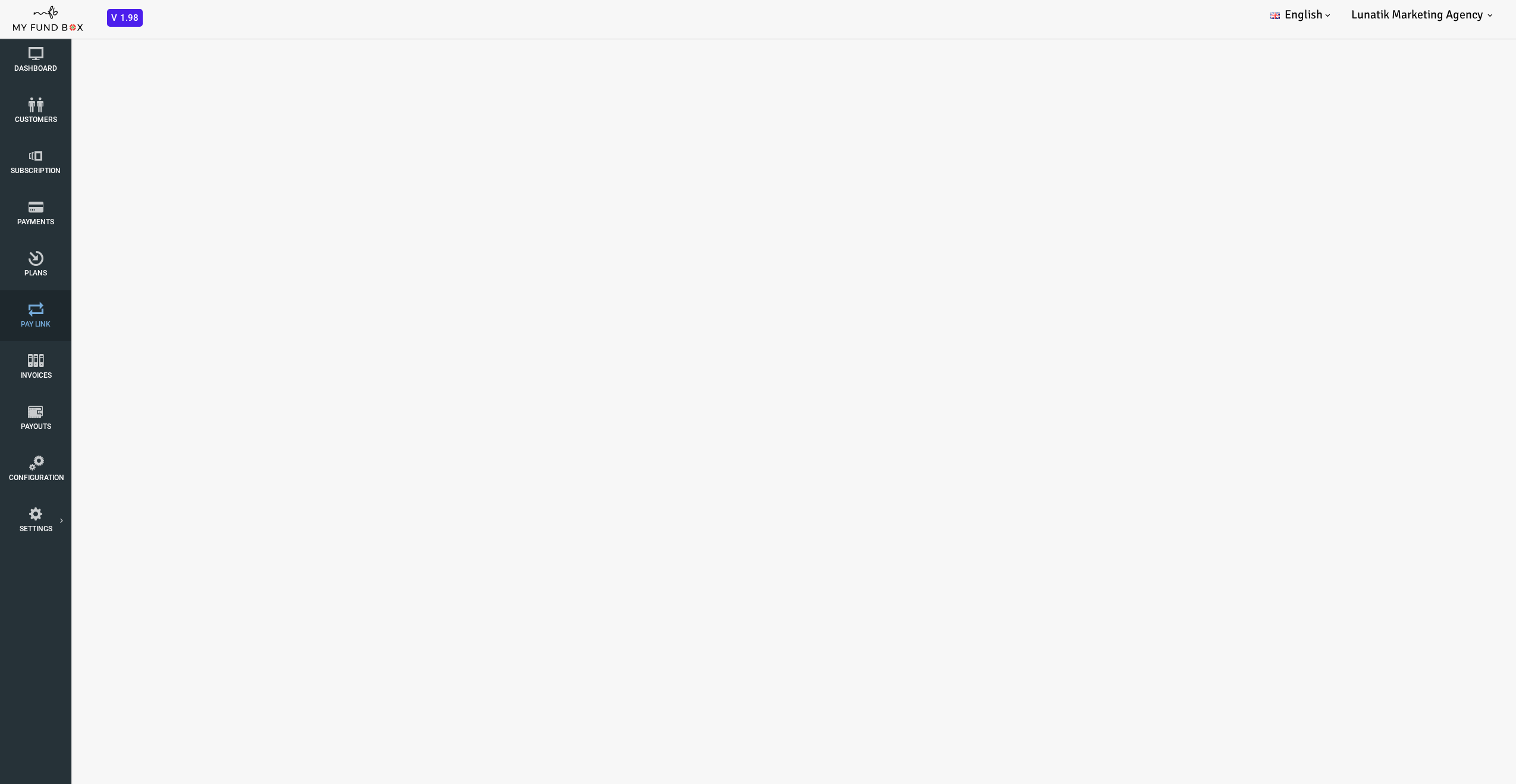
select select "100"
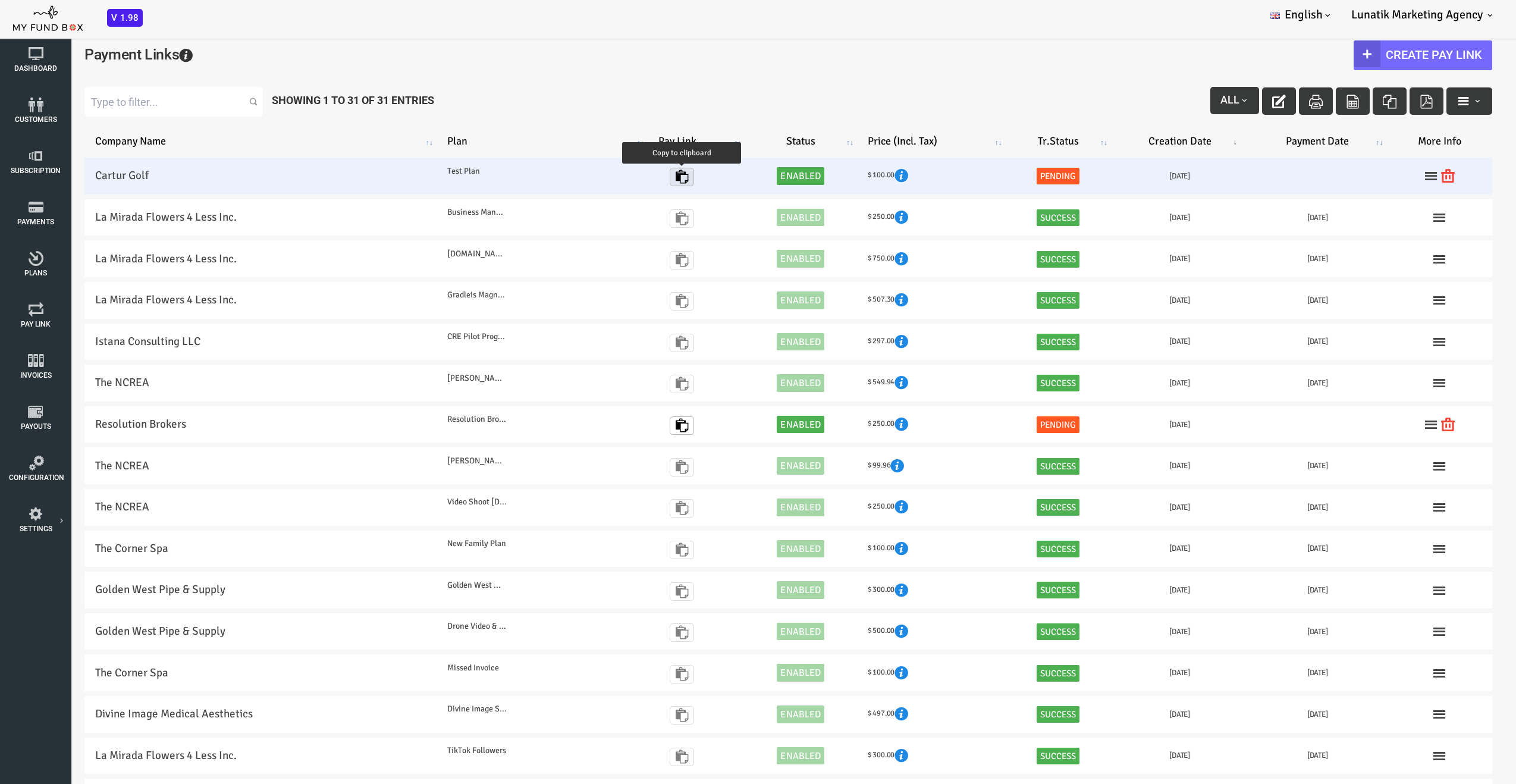
click at [621, 178] on icon "button" at bounding box center [621, 176] width 14 height 14
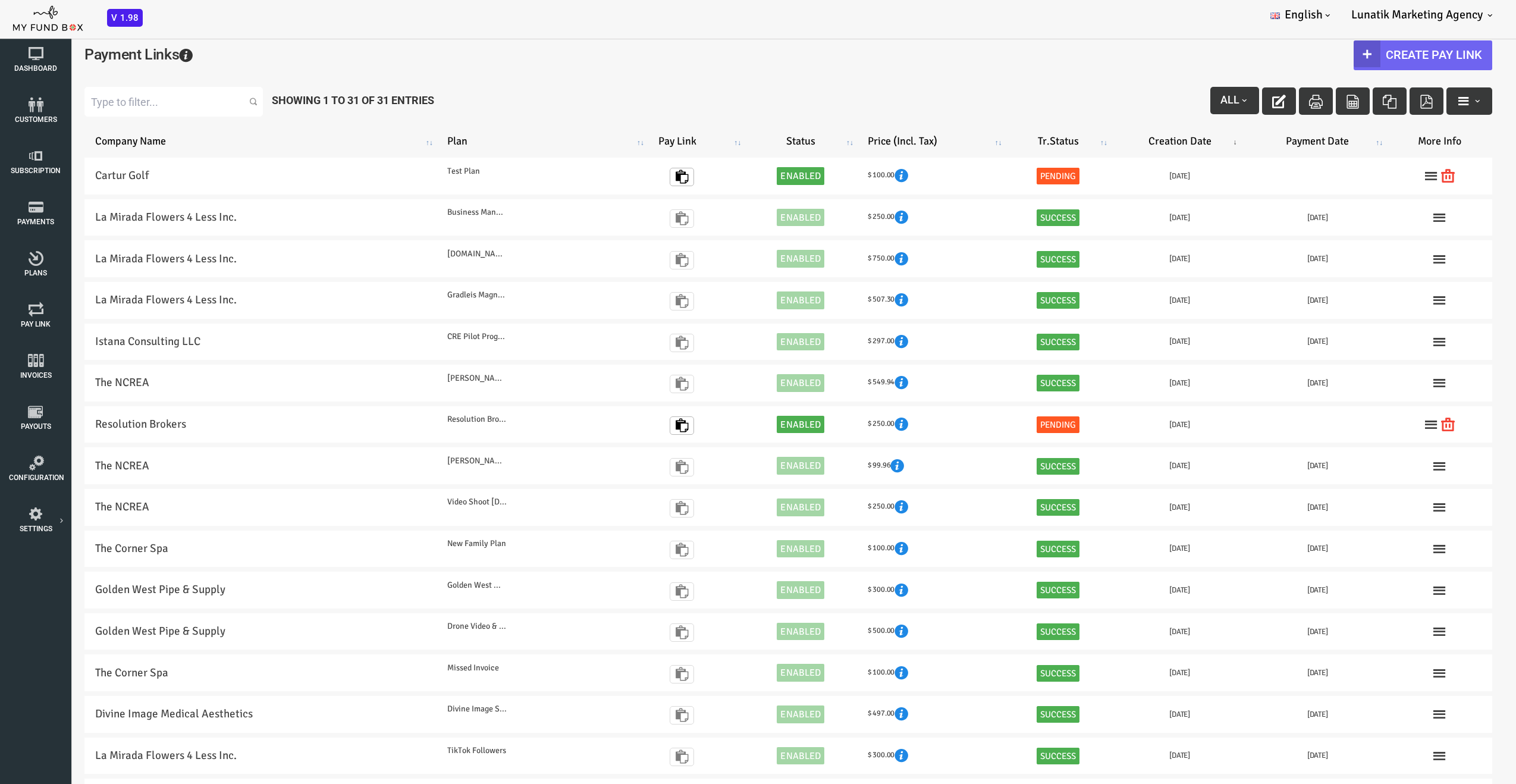
click at [1366, 49] on link "Create Pay Link" at bounding box center [1362, 56] width 138 height 30
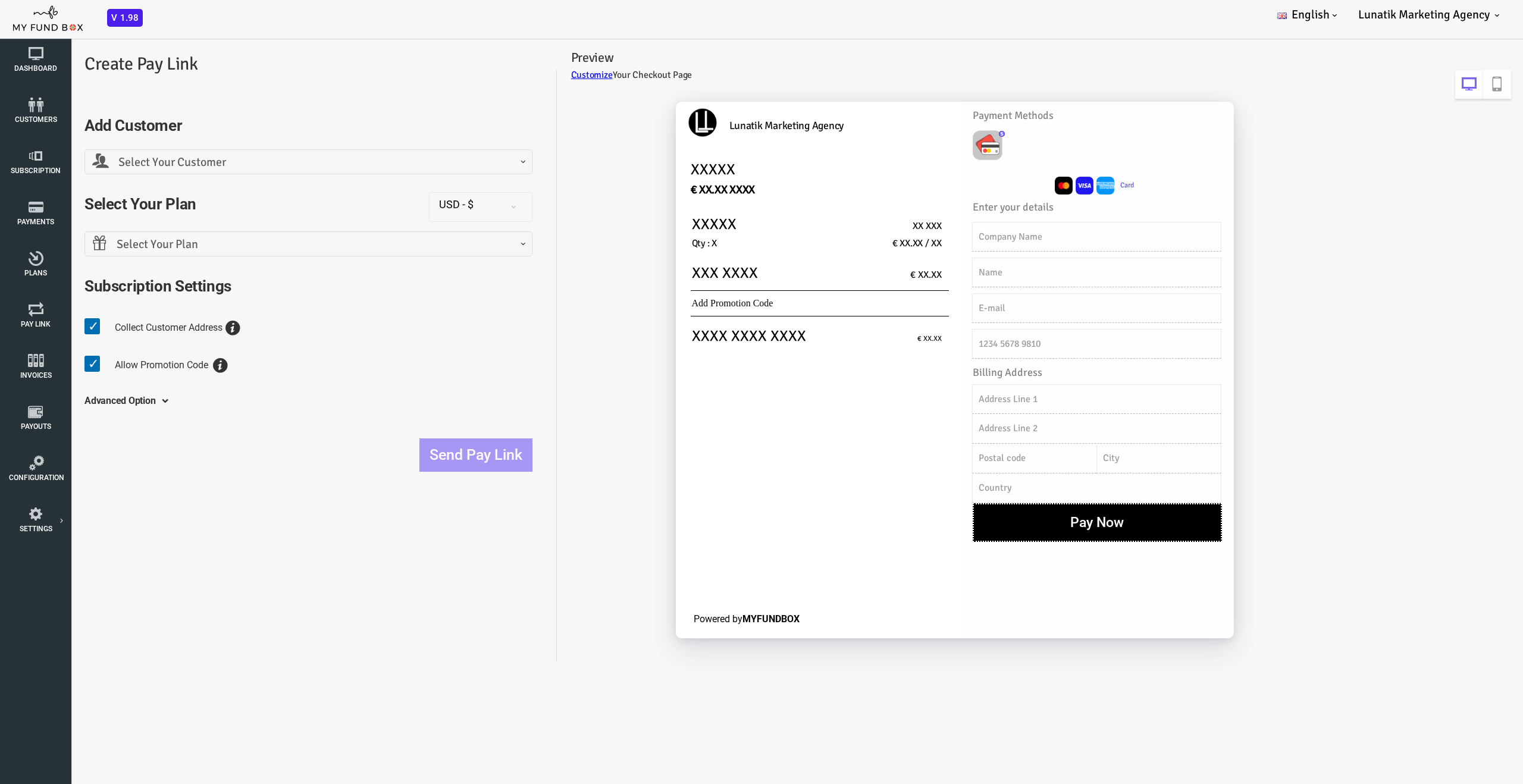
click at [926, 143] on img "Toolbar with button groups" at bounding box center [927, 145] width 30 height 30
radio input "true"
click at [546, 75] on link "Customize" at bounding box center [531, 75] width 42 height 12
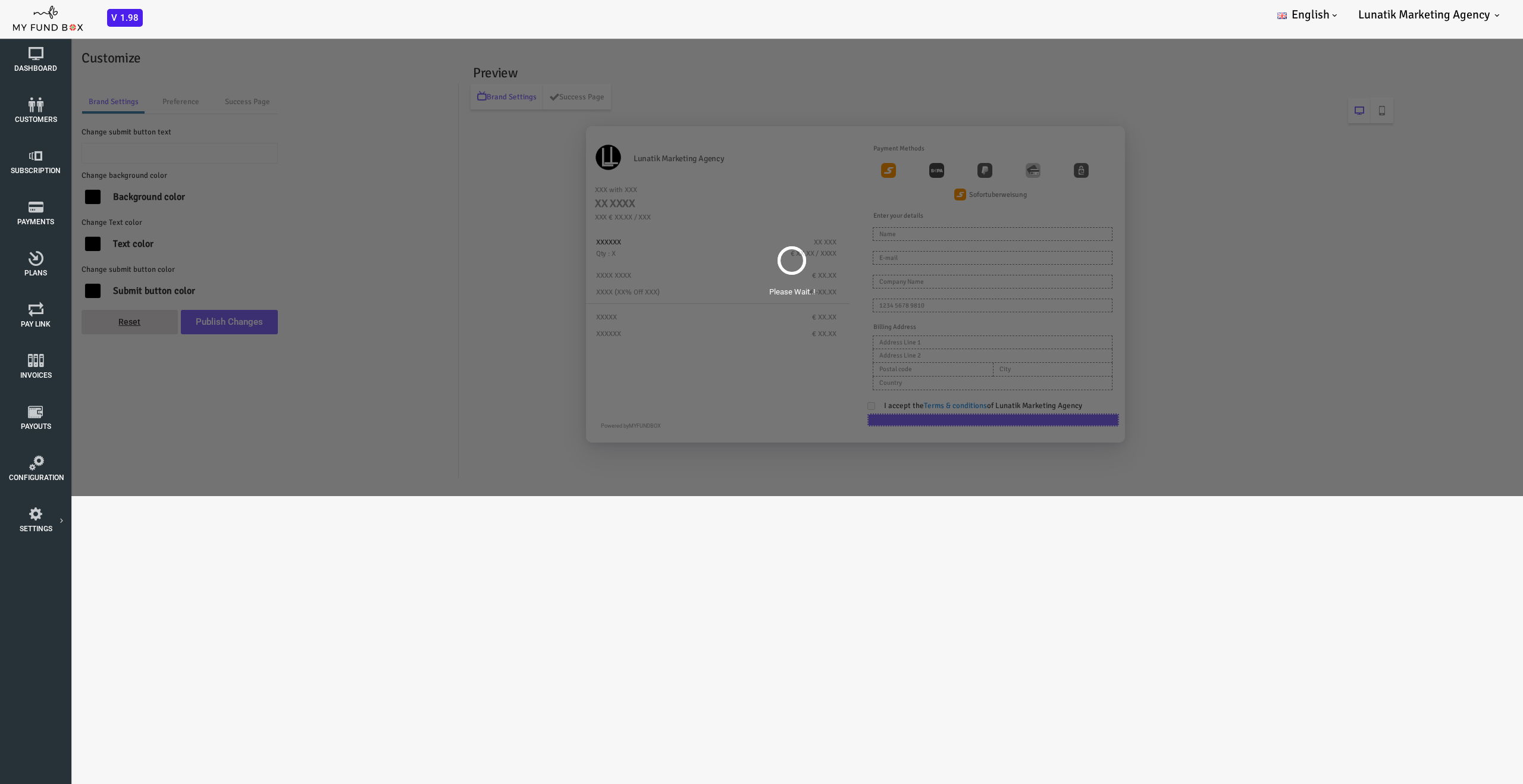
type input "Pay Now"
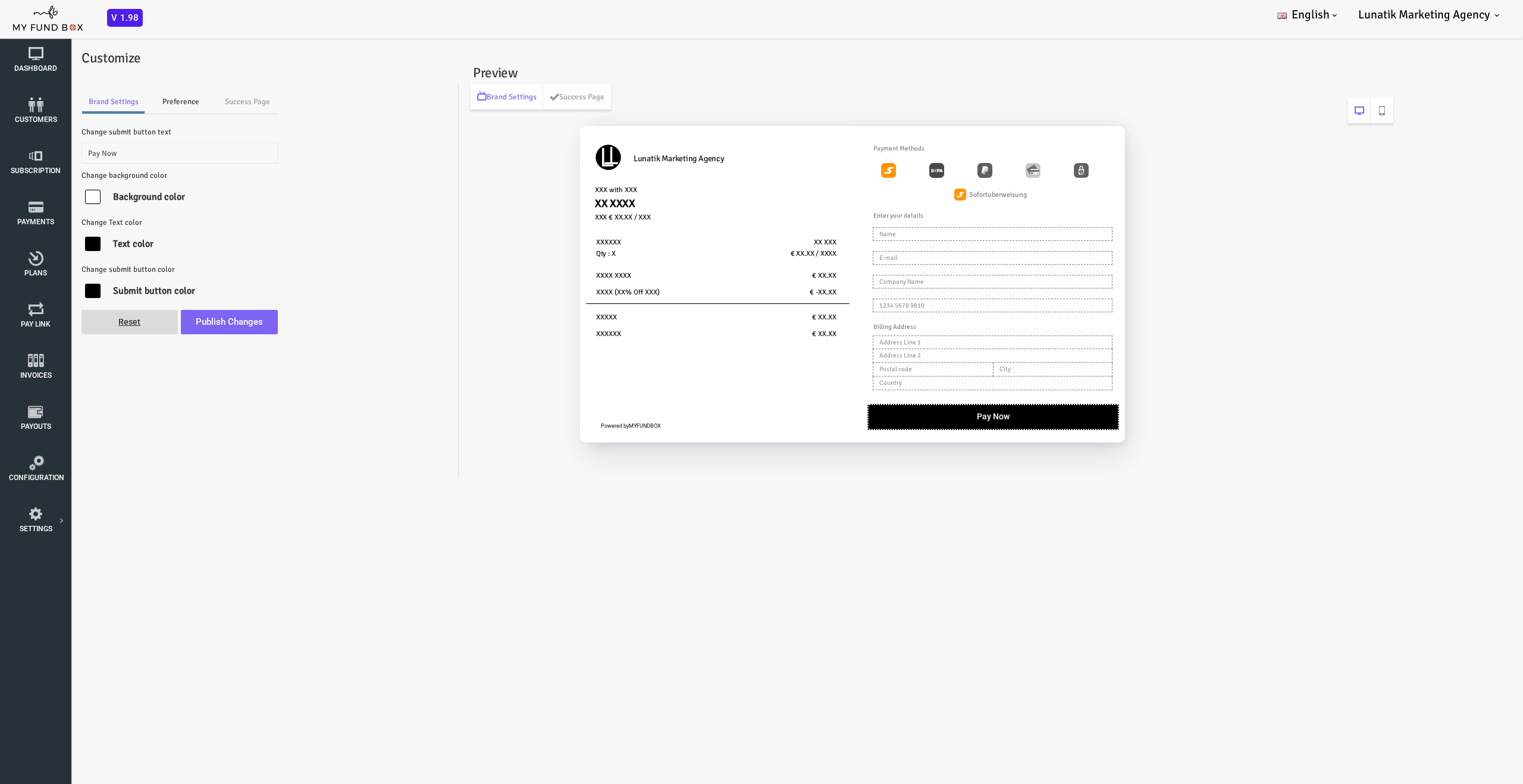
click at [129, 102] on link "Preference" at bounding box center [120, 102] width 71 height 24
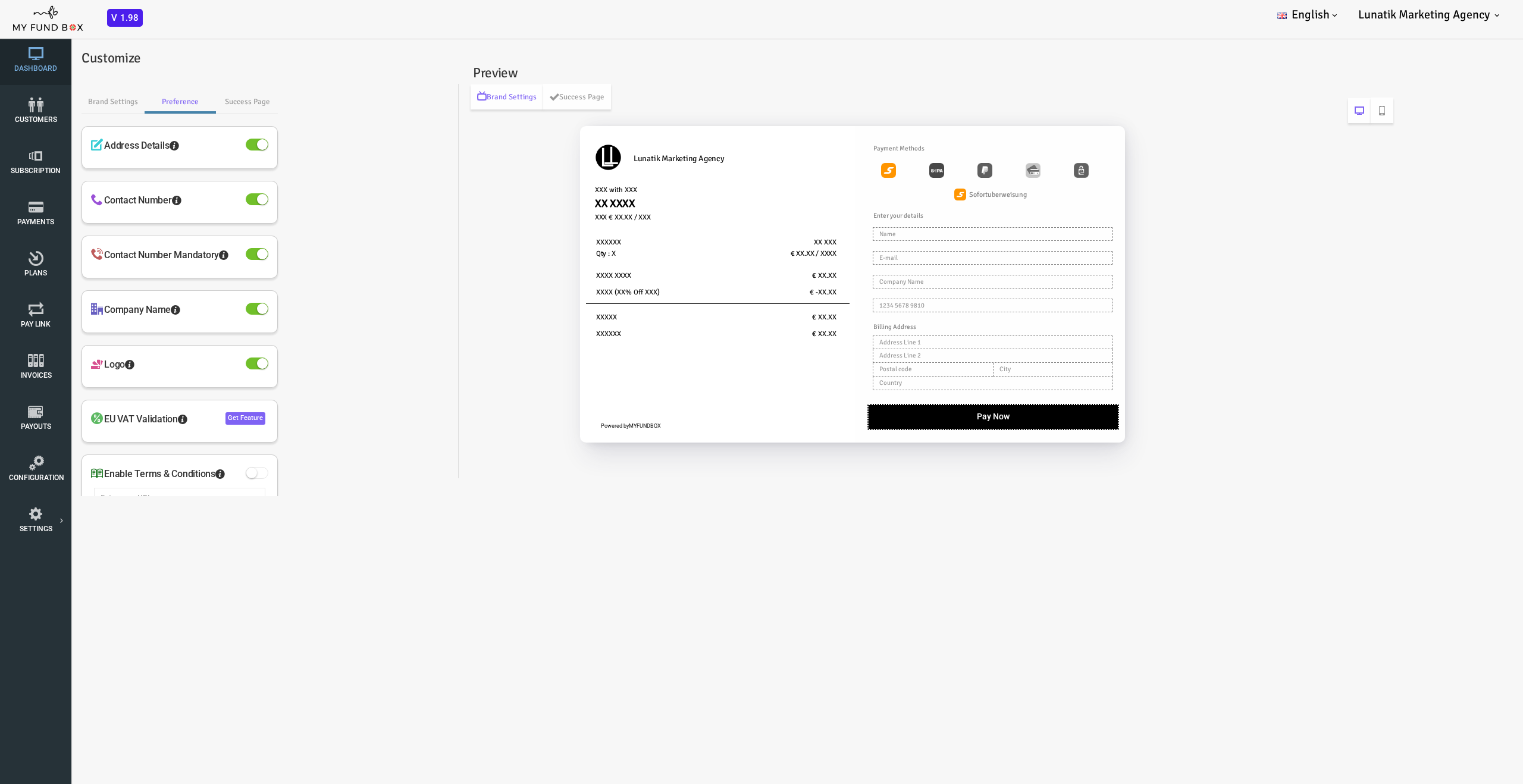
click at [0, 0] on span "Dashboard" at bounding box center [0, 0] width 0 height 0
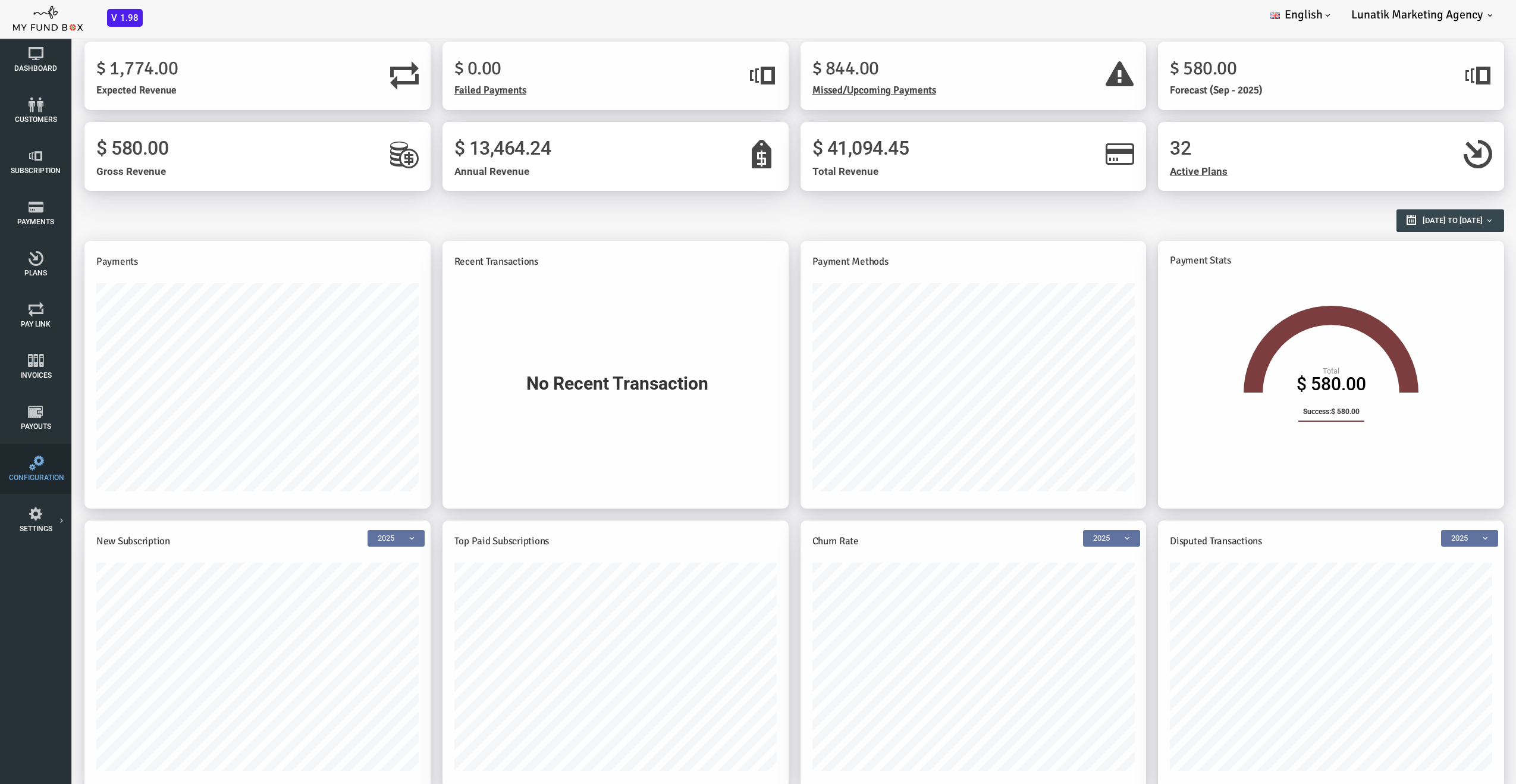
click at [39, 483] on link "Configuration" at bounding box center [35, 469] width 59 height 50
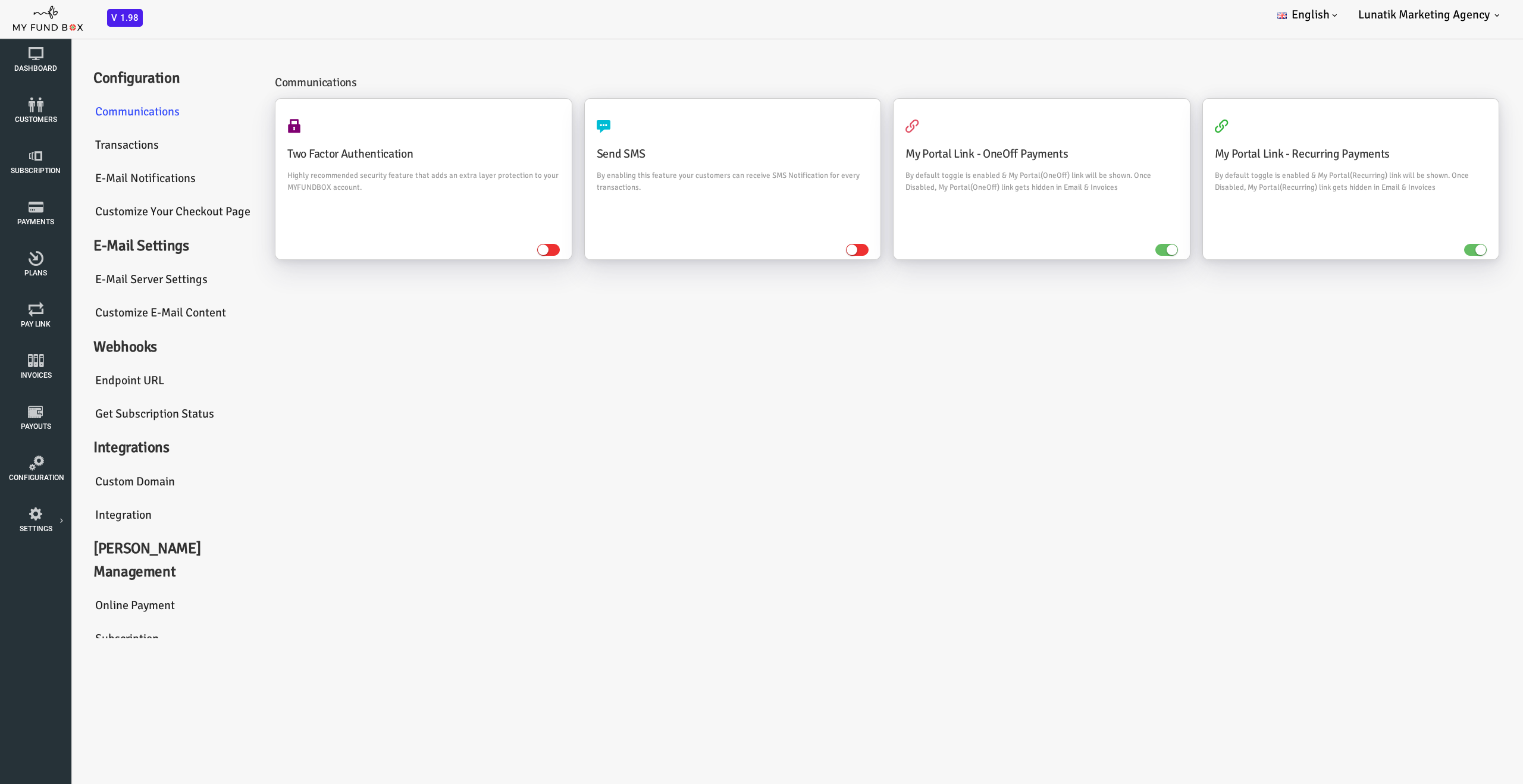
click at [81, 138] on link "Transactions" at bounding box center [113, 145] width 179 height 34
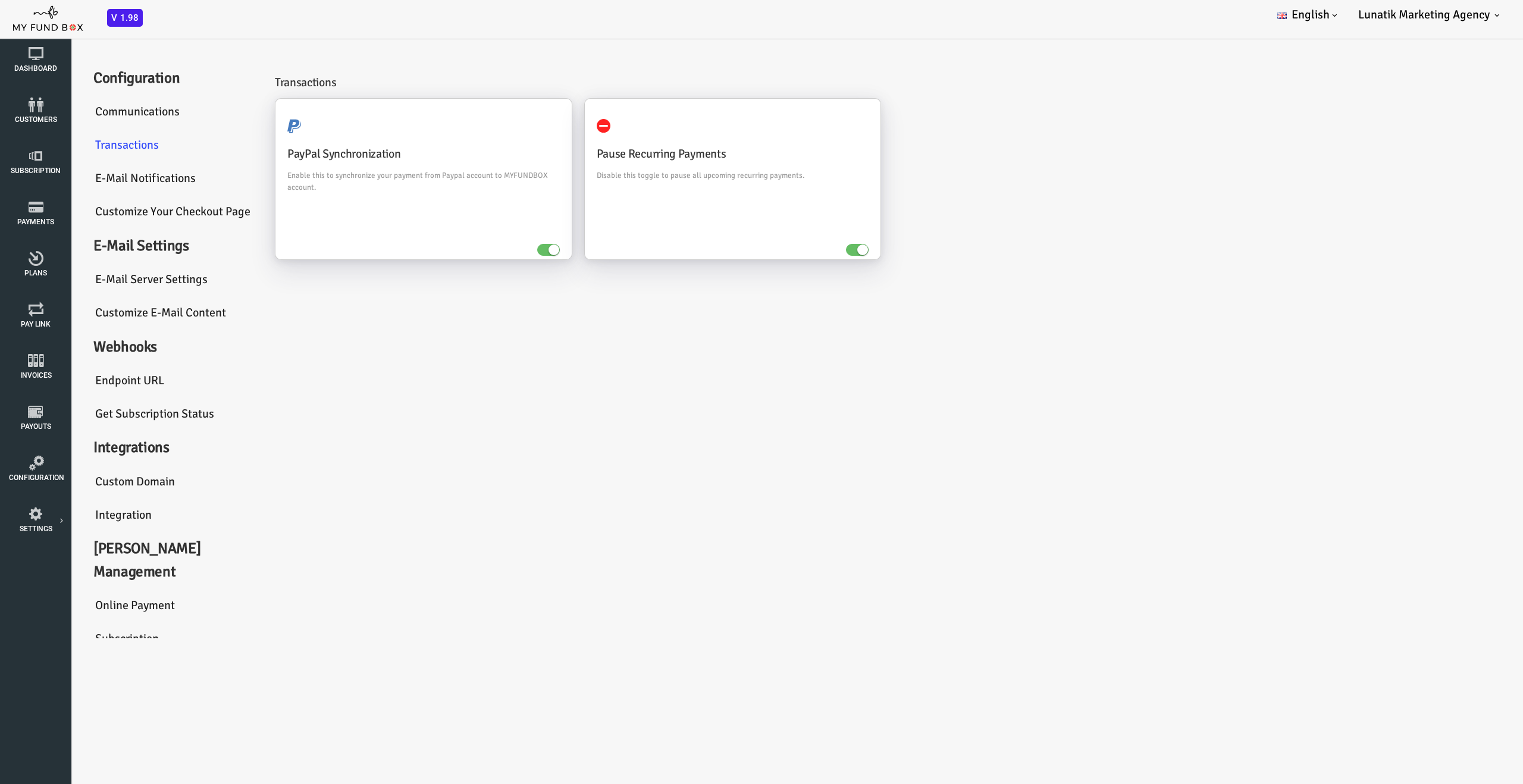
click at [77, 183] on link "E-Mail Notifications" at bounding box center [113, 178] width 179 height 34
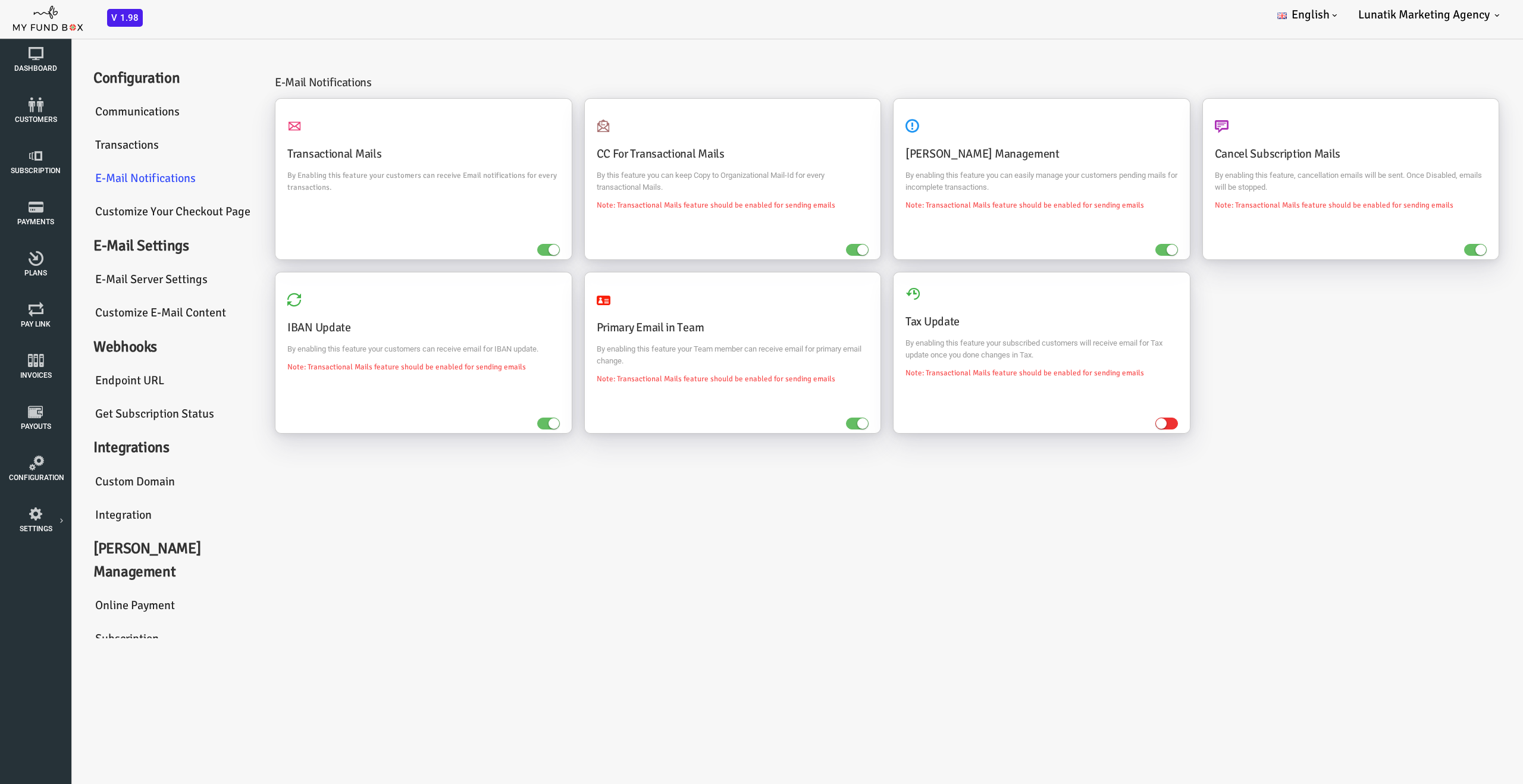
click at [70, 279] on link "E-Mail server settings" at bounding box center [113, 280] width 179 height 34
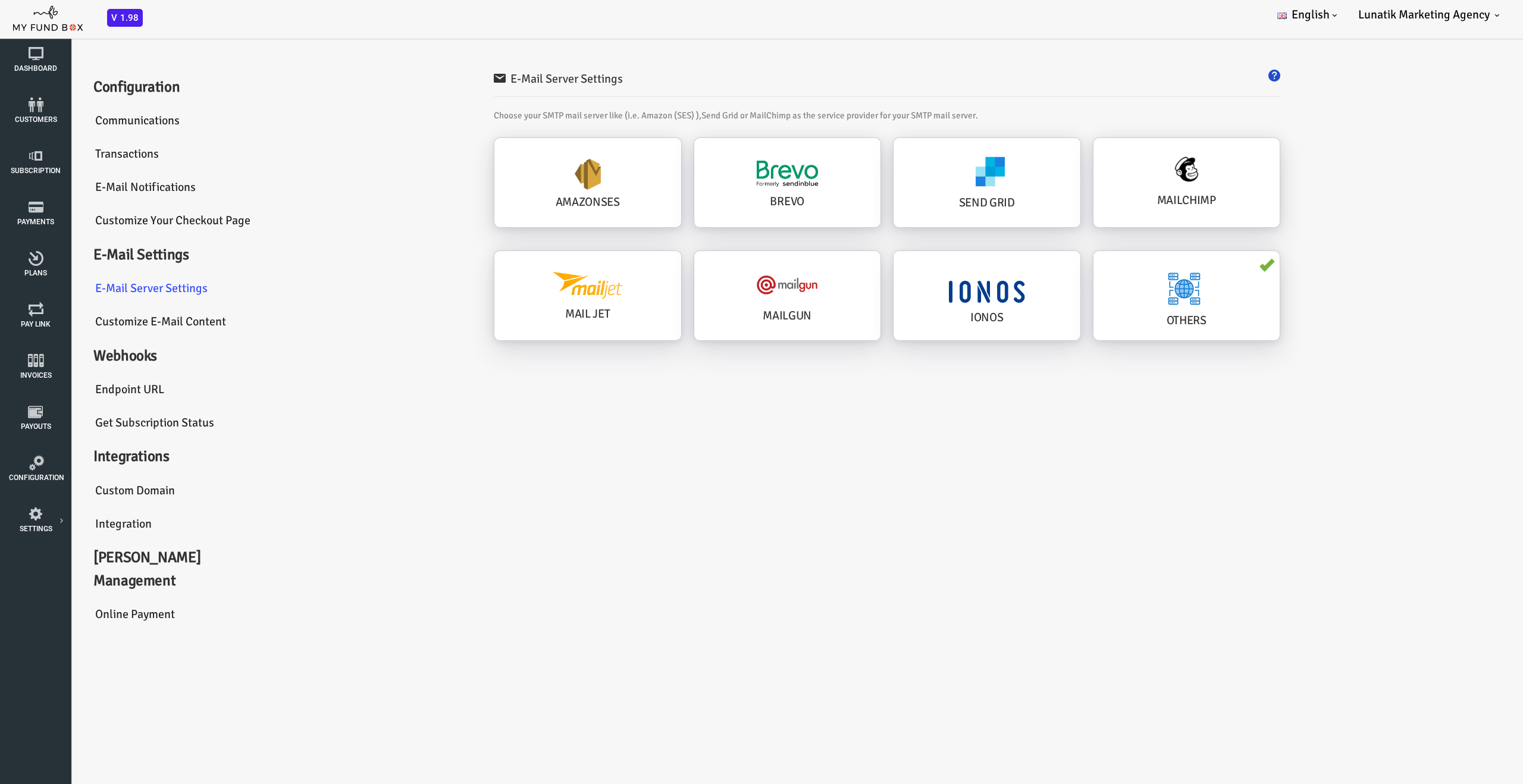
click at [71, 320] on link "Customize E-Mail Content" at bounding box center [113, 322] width 179 height 34
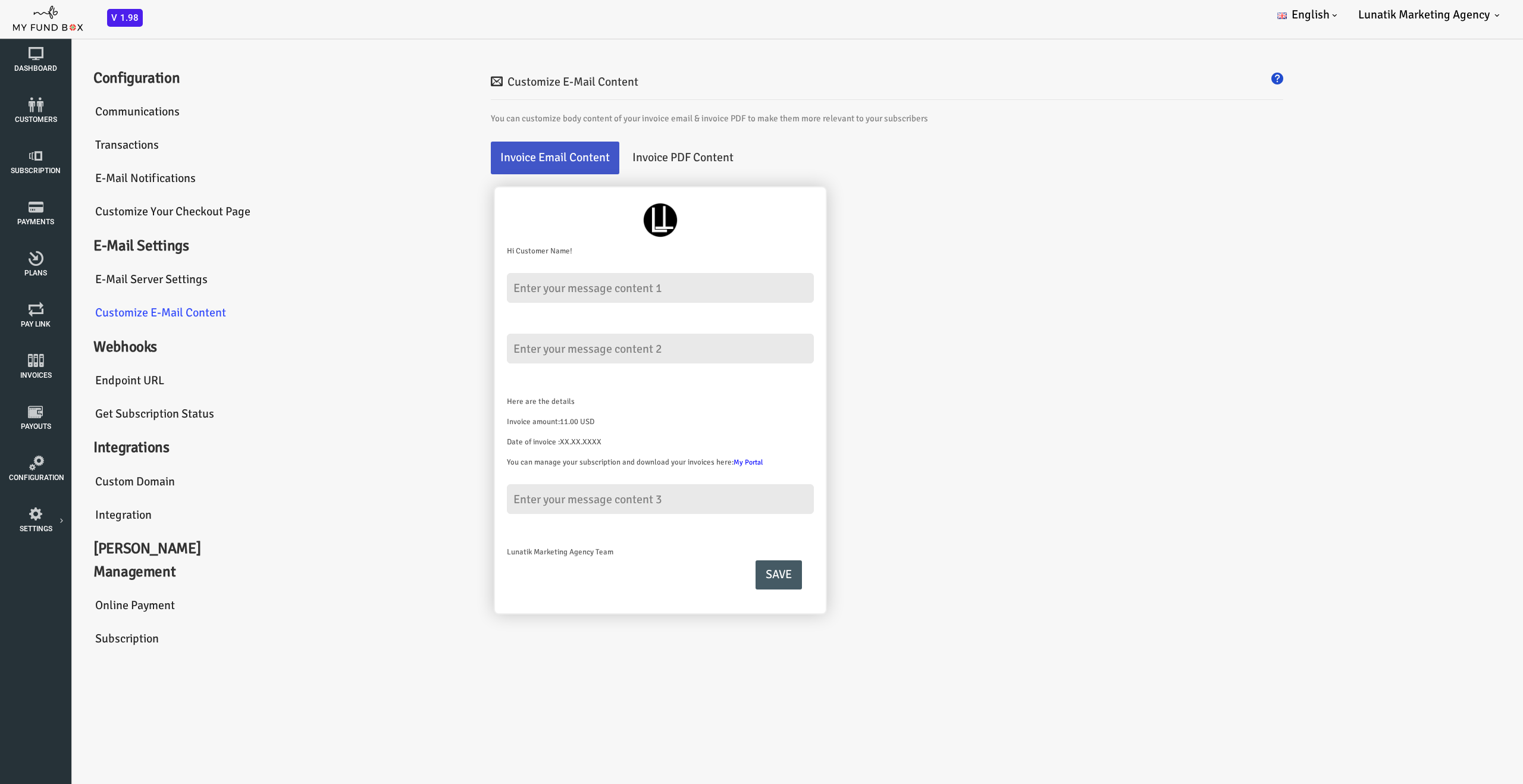
click at [65, 374] on link "Endpoint URL" at bounding box center [113, 381] width 179 height 34
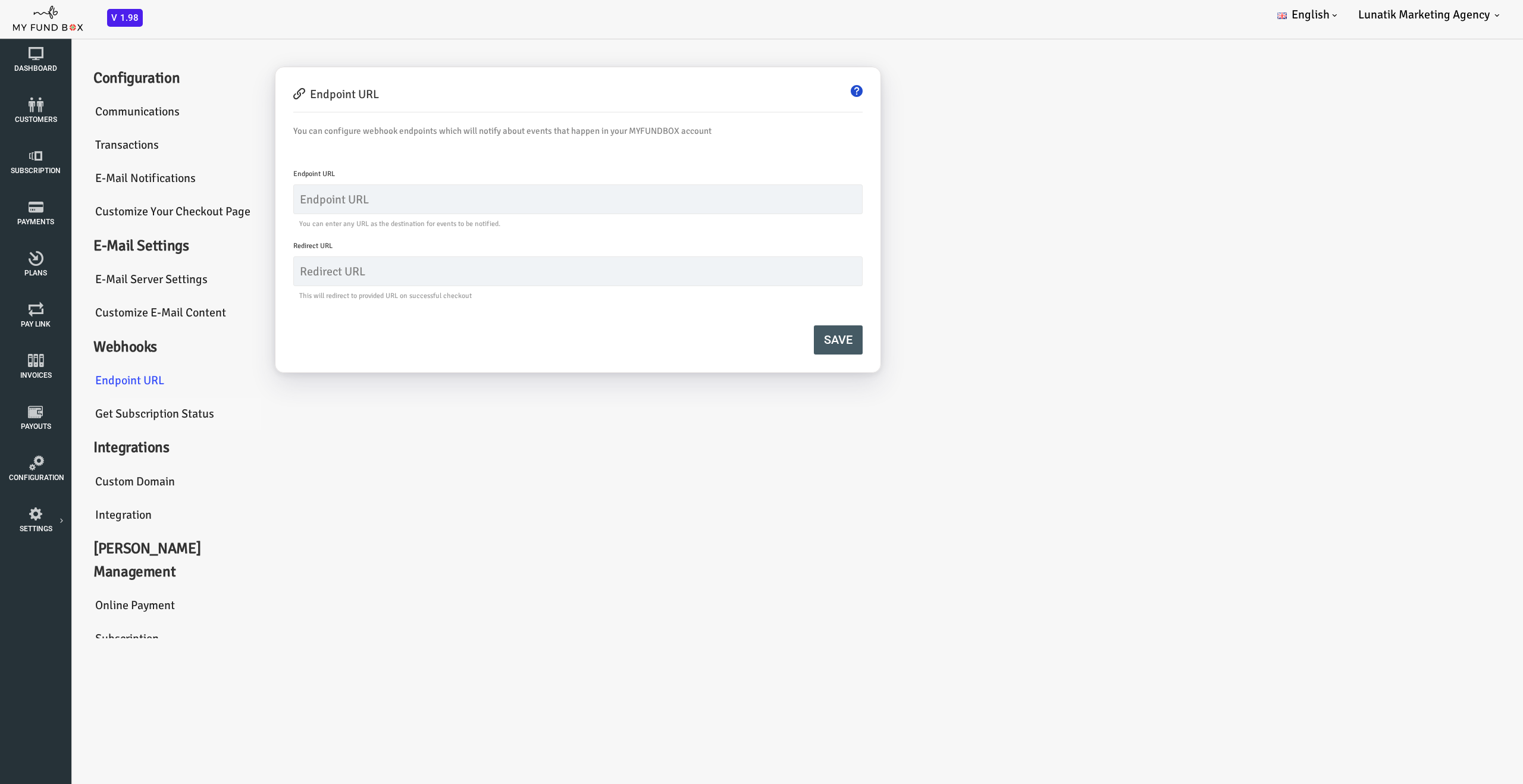
click at [77, 412] on link "Get Subscription Status" at bounding box center [113, 414] width 179 height 34
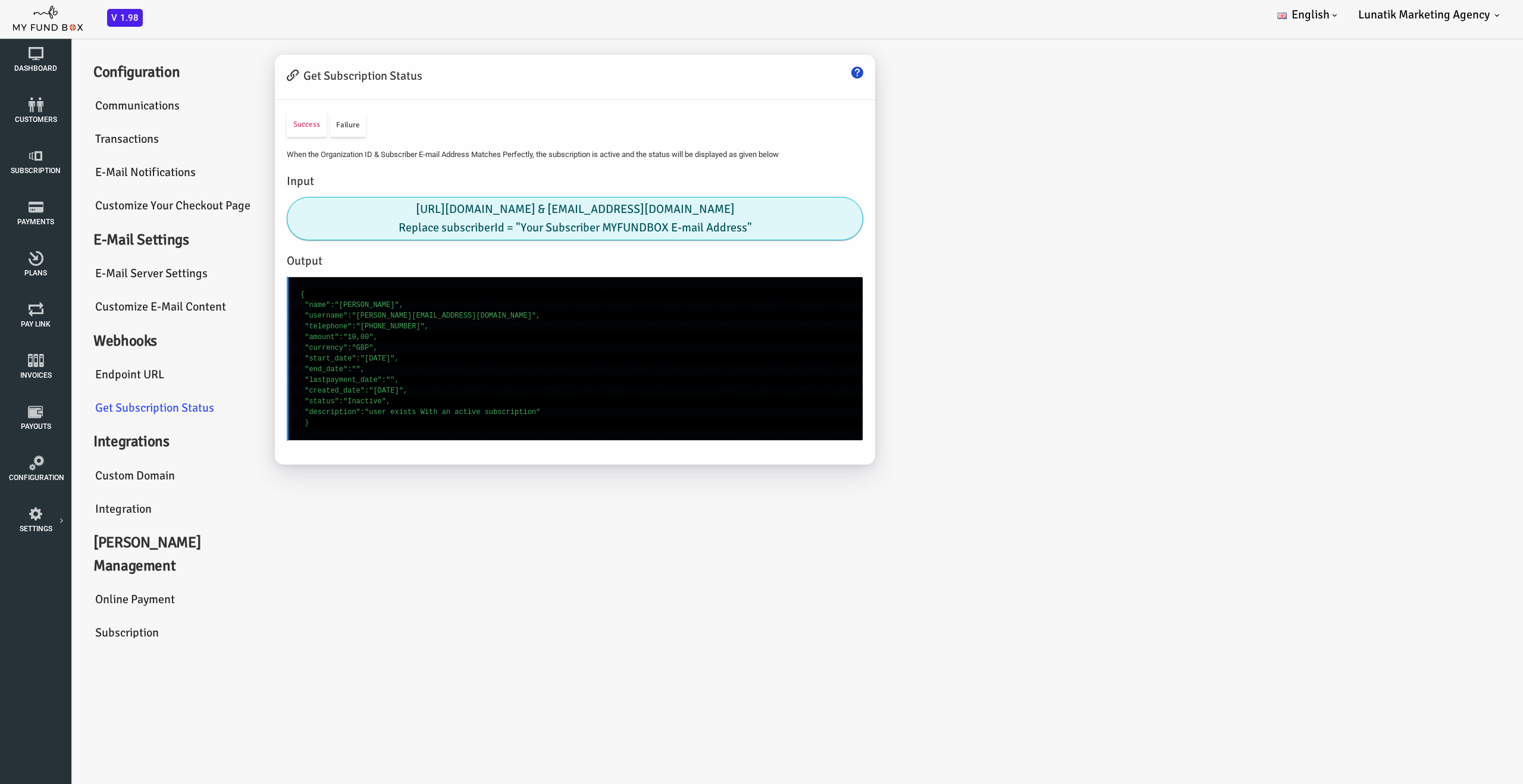
click at [76, 477] on link "Custom Domain" at bounding box center [113, 476] width 179 height 34
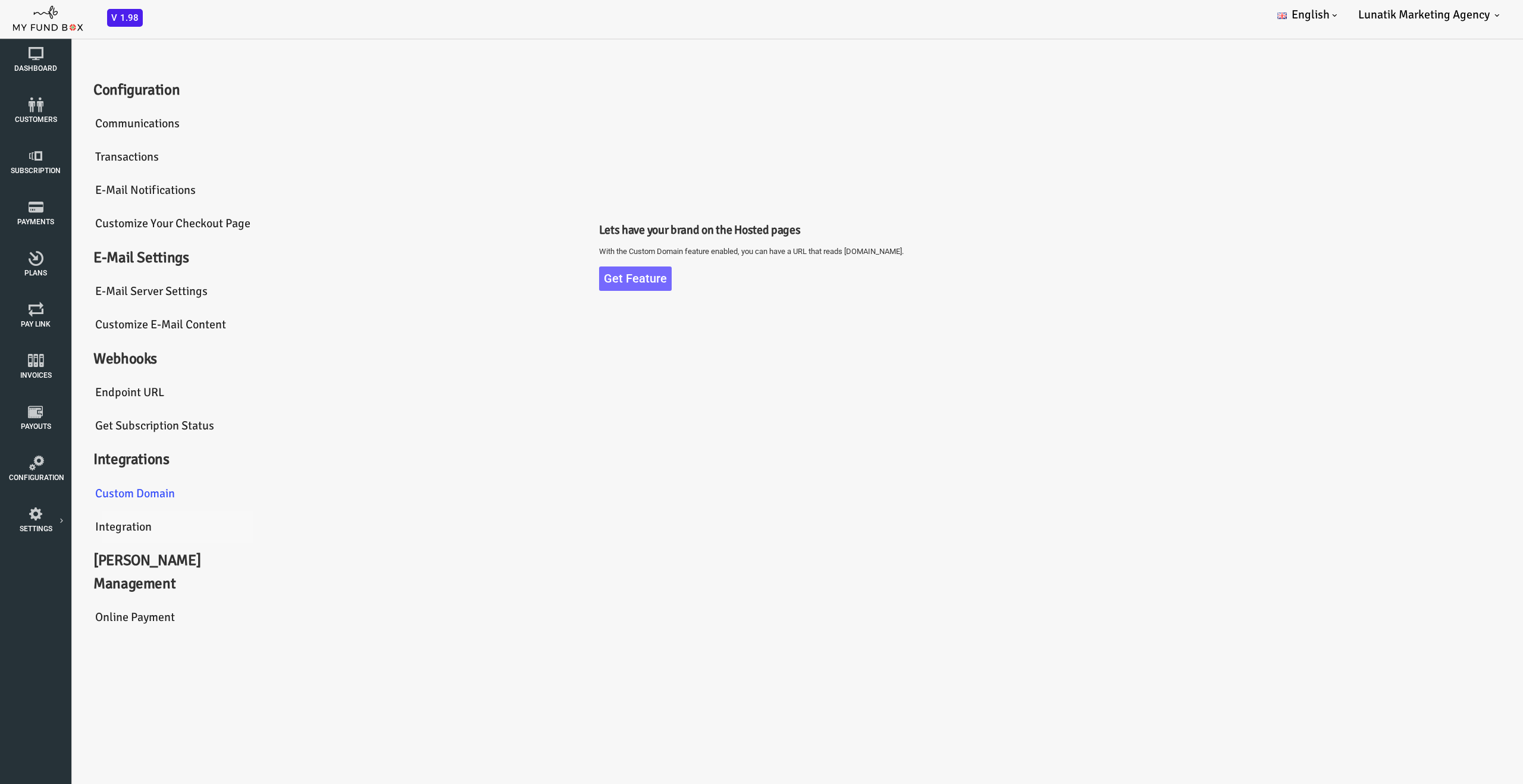
click at [68, 520] on link "Integration" at bounding box center [113, 527] width 179 height 34
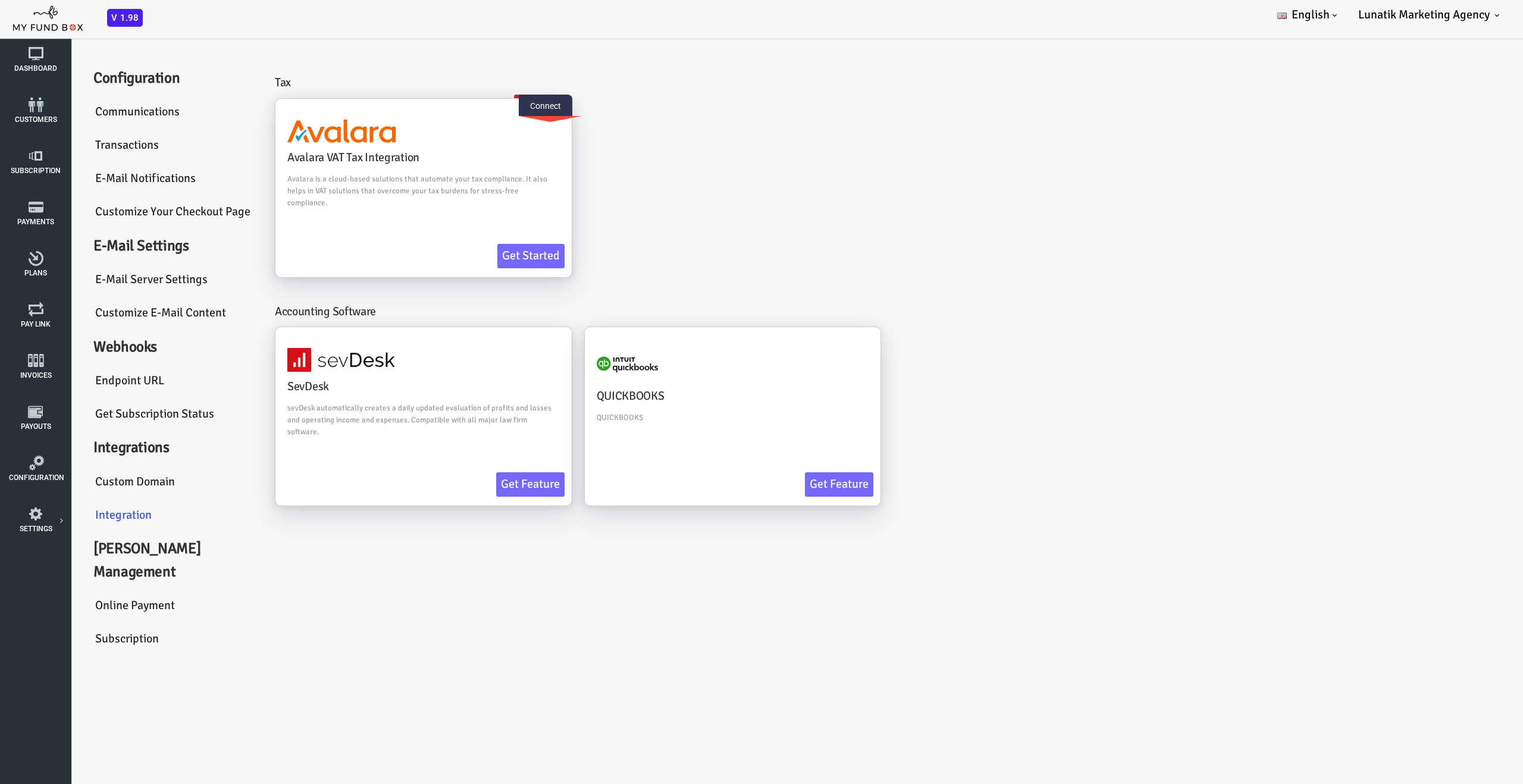
click at [79, 590] on link "Online payment" at bounding box center [113, 606] width 179 height 34
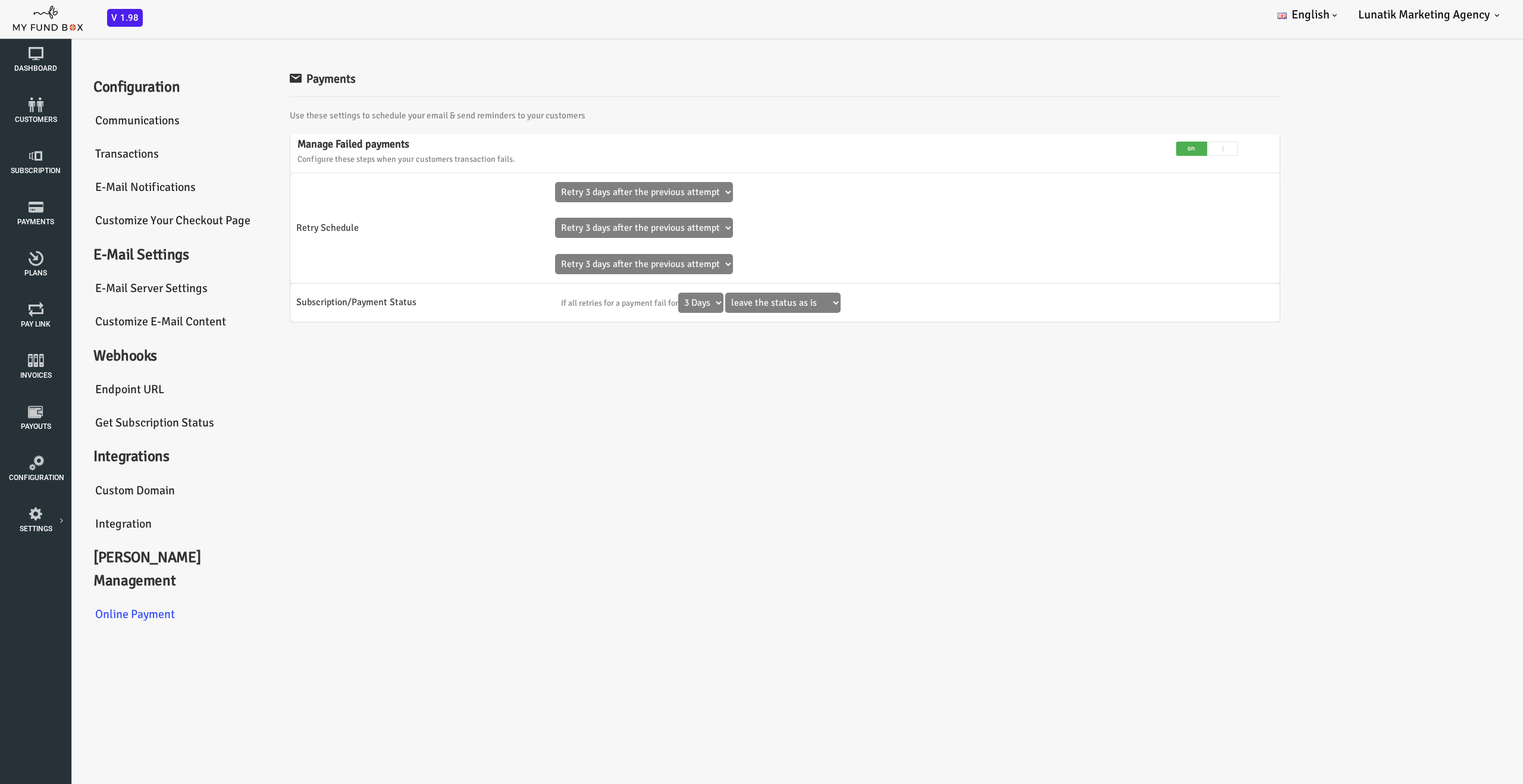
click at [80, 631] on link "Subscription" at bounding box center [113, 647] width 179 height 34
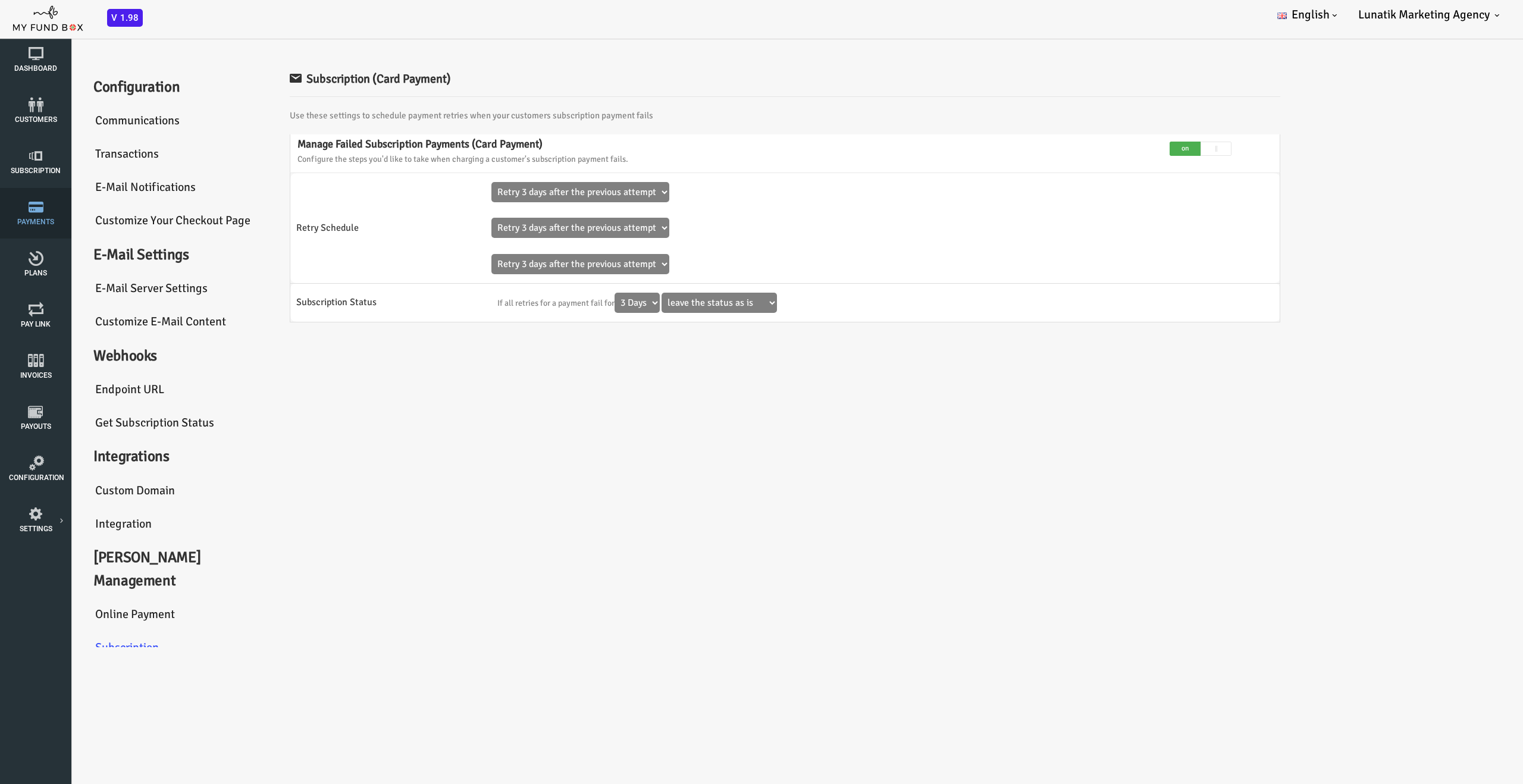
click at [40, 207] on icon at bounding box center [35, 207] width 53 height 15
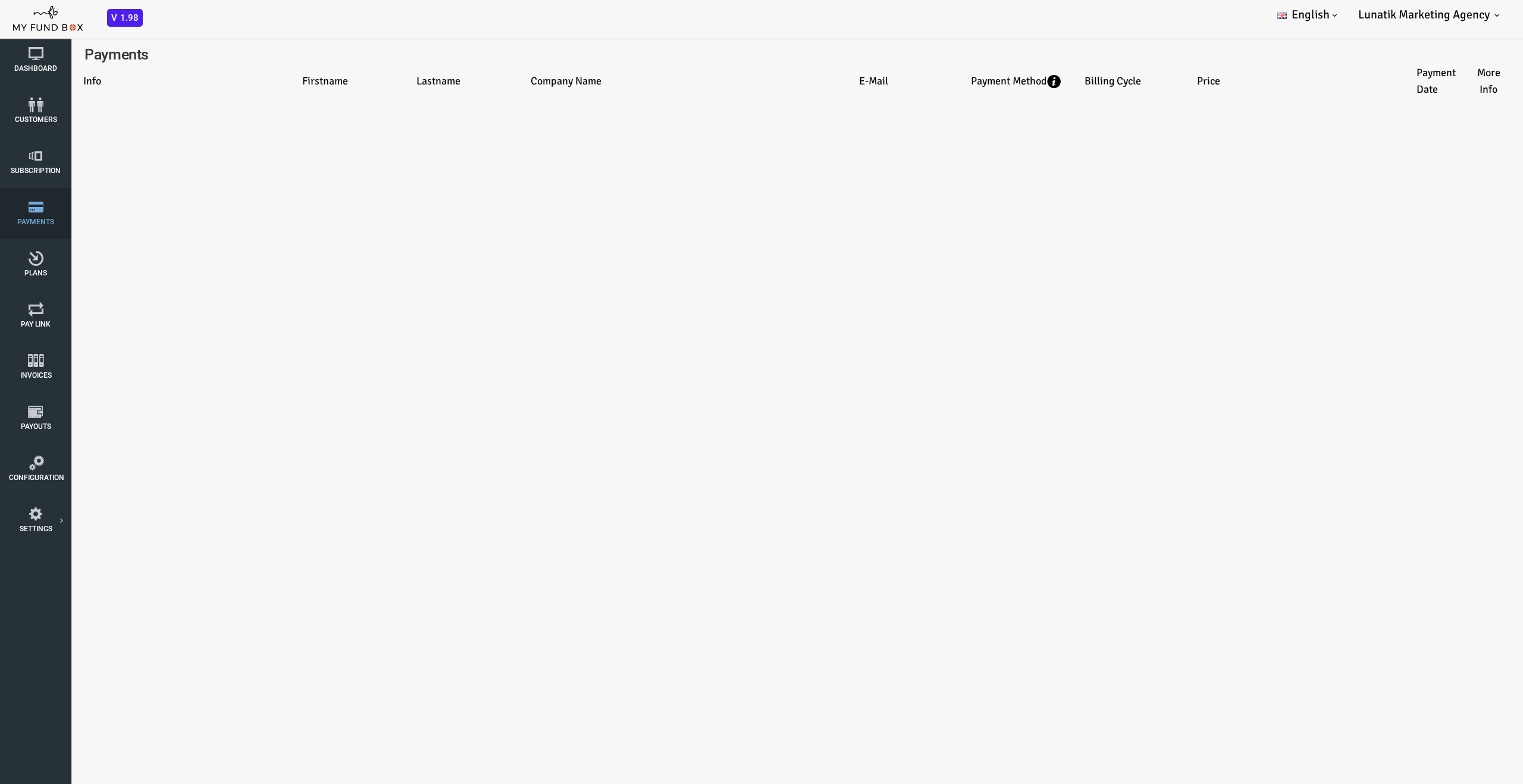
select select "100"
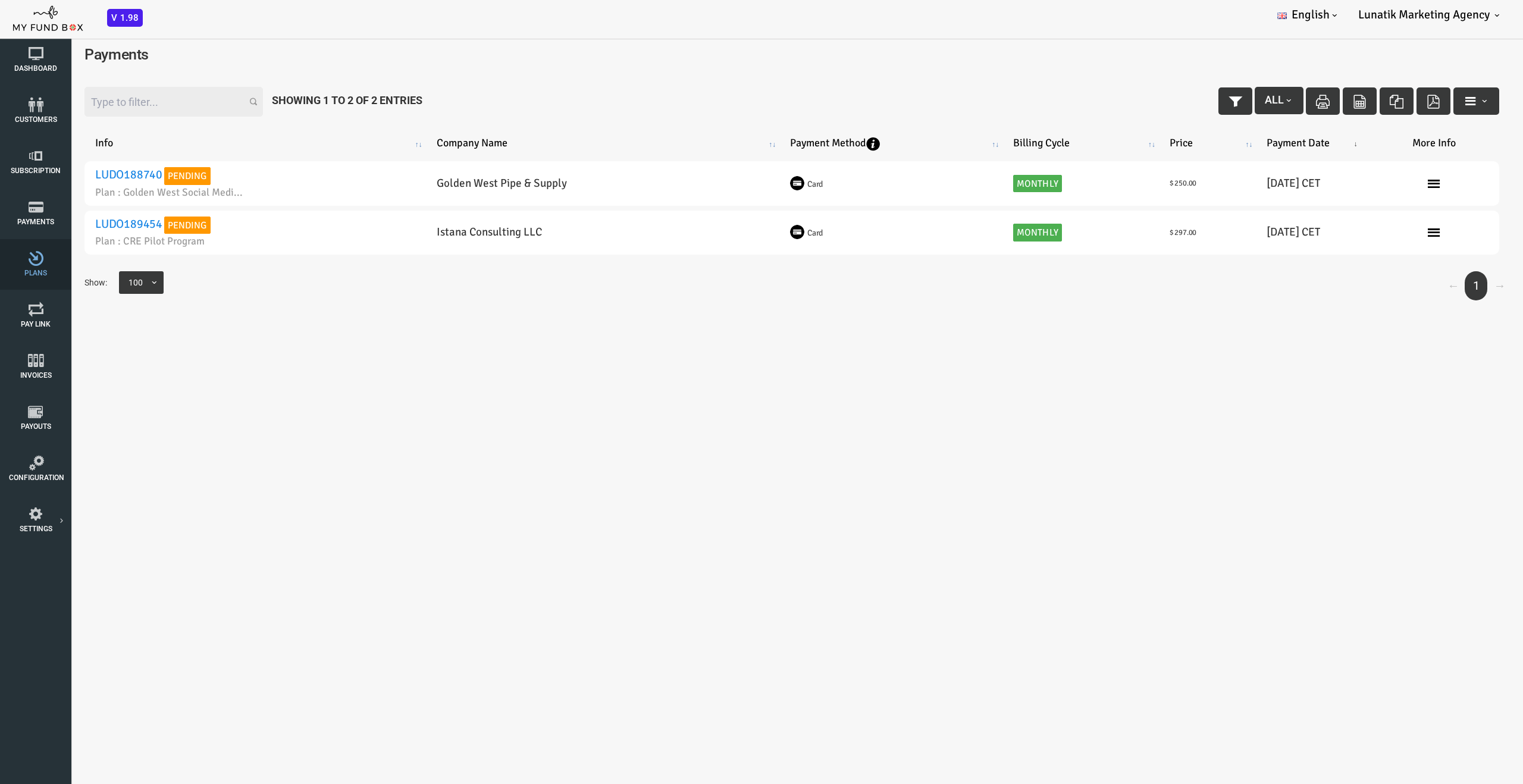
click at [42, 261] on icon at bounding box center [35, 258] width 53 height 15
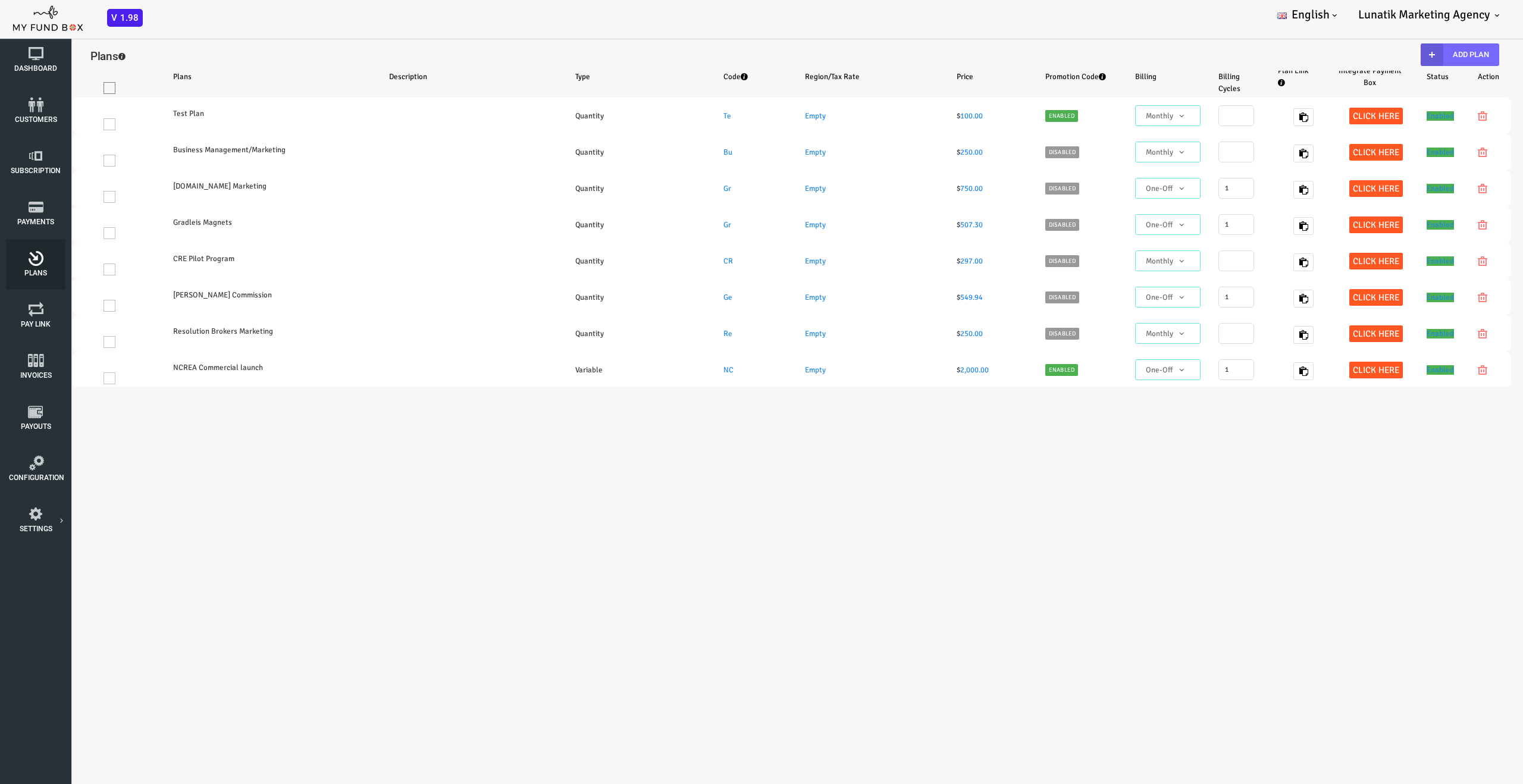
select select "100"
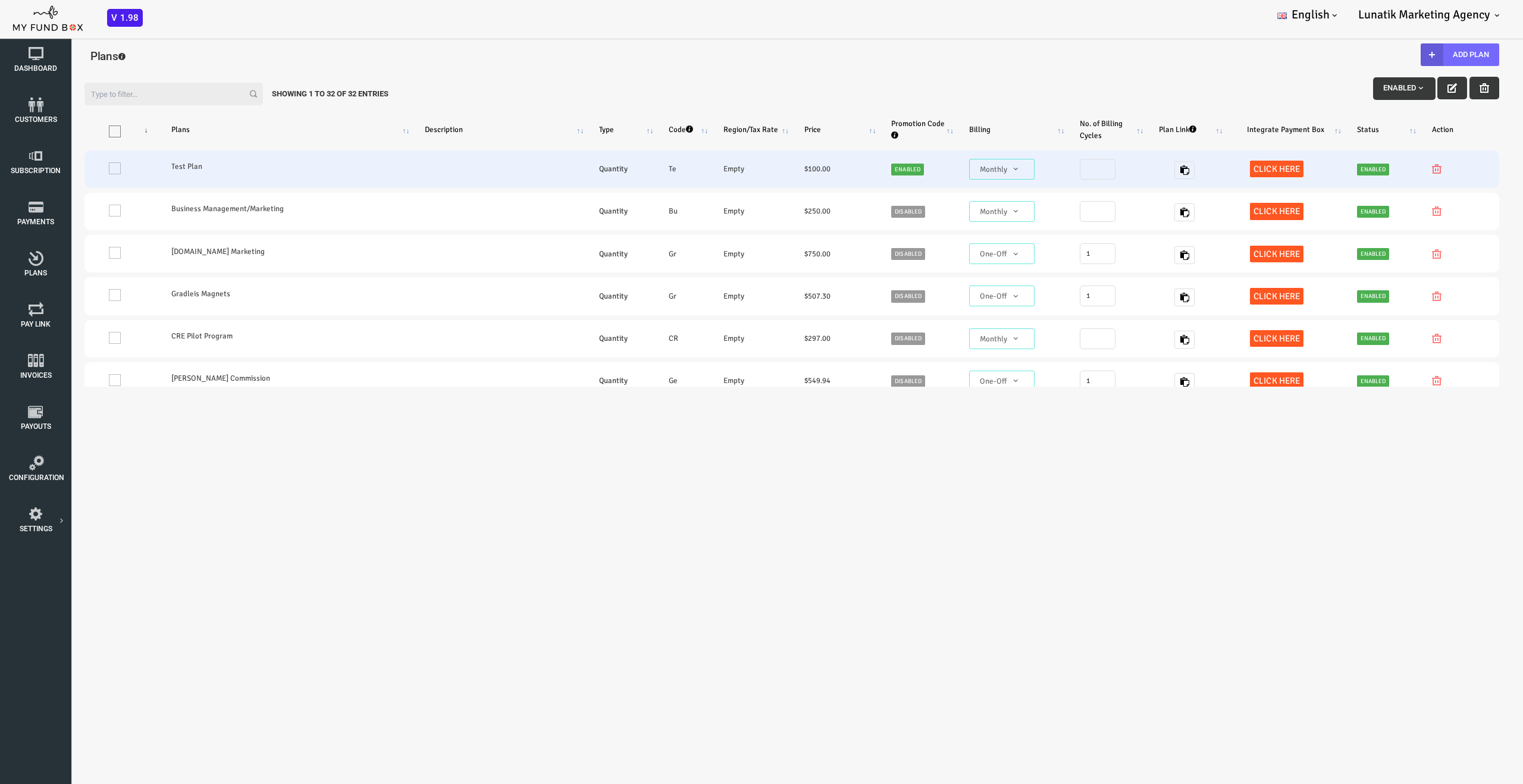
click at [128, 169] on label "Test Plan" at bounding box center [194, 167] width 167 height 12
click at [54, 171] on td "One" at bounding box center [61, 169] width 75 height 38
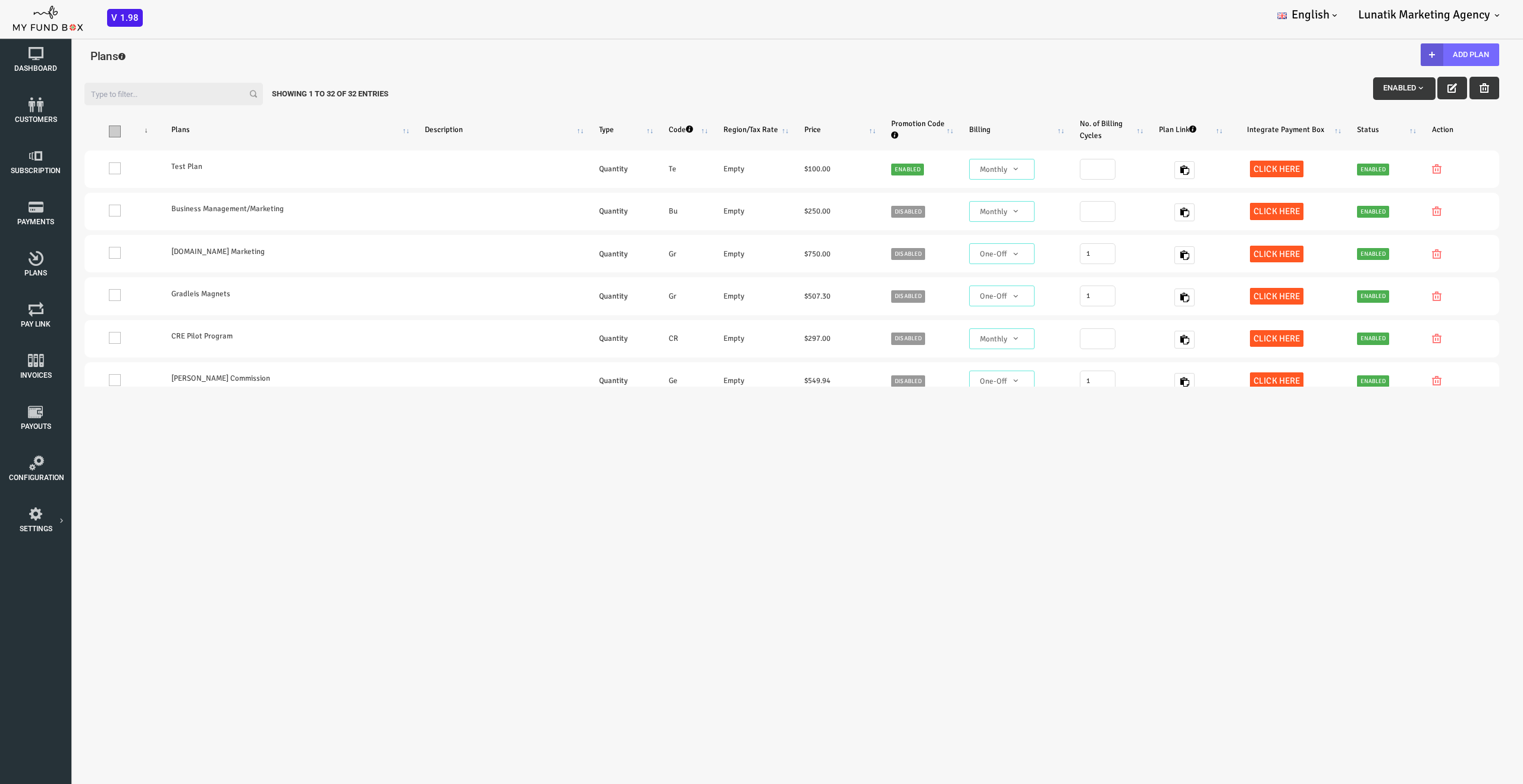
click at [57, 131] on span "\a\9\9\9\9\9\9\9\9\9\9\9\a\9\9\9\9\9\9\9\9\9\9 \9\9\a\9\9\9\9\9\9\9\9\9\9 \9\9\…" at bounding box center [54, 132] width 12 height 12
click at [69, 128] on input "\a\9\9\9\9\9\9\9\9\9\9\9\a\9\9\9\9\9\9\9\9\9\9 \9\9\a\9\9\9\9\9\9\9\9\9\9 \9\9\…" at bounding box center [69, 128] width 0 height 0
click at [57, 131] on span "\a\9\9\9\9\9\9\9\9\9\9\9\a\9\9\9\9\9\9\9\9\9\9 \9\9\a\9\9\9\9\9\9\9\9\9\9 \9\9\…" at bounding box center [54, 132] width 12 height 12
click at [69, 128] on input "\a\9\9\9\9\9\9\9\9\9\9\9\a\9\9\9\9\9\9\9\9\9\9 \9\9\a\9\9\9\9\9\9\9\9\9\9 \9\9\…" at bounding box center [69, 128] width 0 height 0
click at [1386, 90] on icon "button" at bounding box center [1391, 88] width 10 height 10
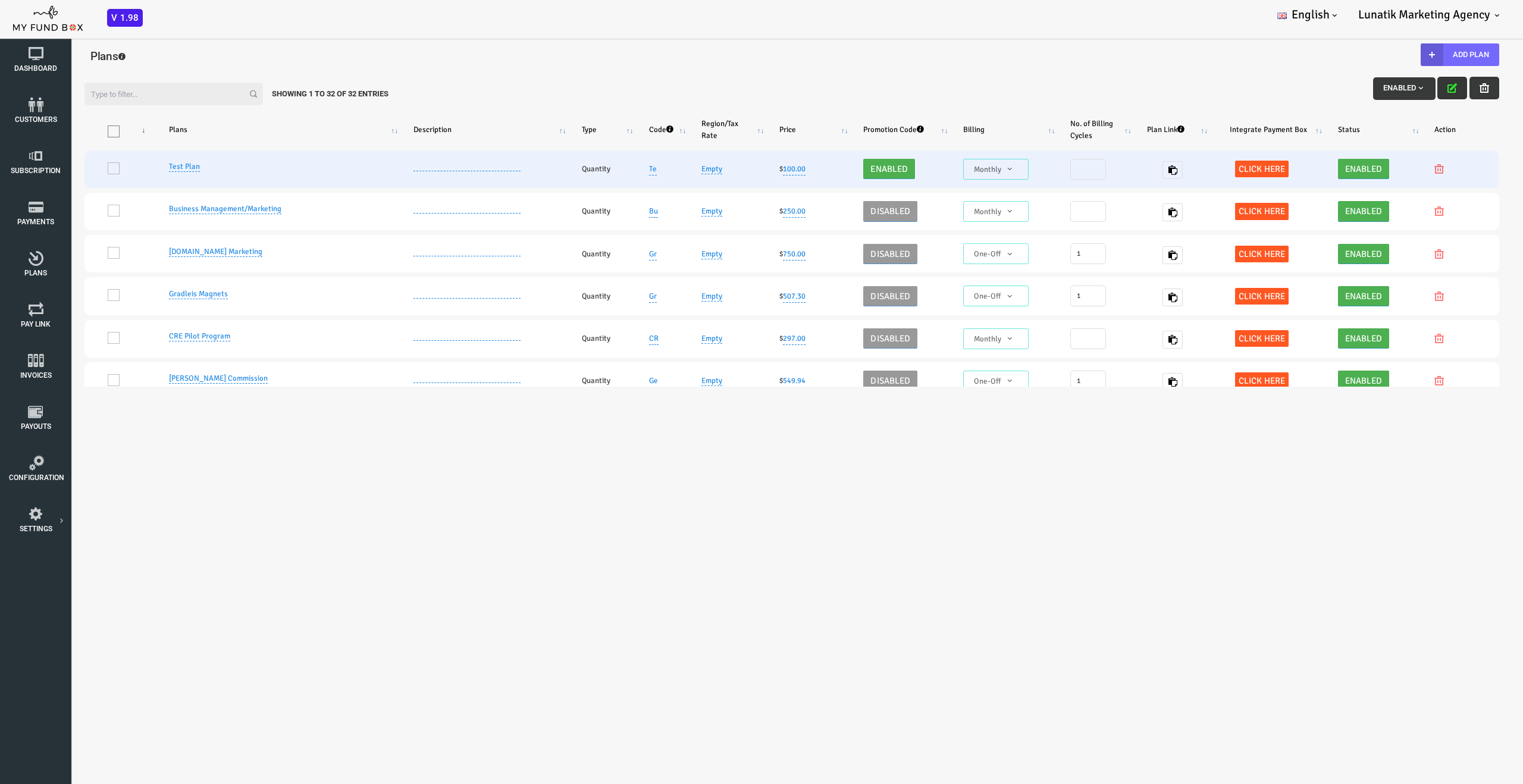
click at [52, 168] on td "One" at bounding box center [60, 169] width 72 height 38
click at [806, 174] on span "Enabled" at bounding box center [828, 169] width 44 height 17
click at [1201, 175] on span "Click here" at bounding box center [1201, 169] width 53 height 17
type textarea "<iframe height="700px" width="100%" allowfullscreen="" frameborder="0" mozallow…"
type textarea "[URL][DOMAIN_NAME]"
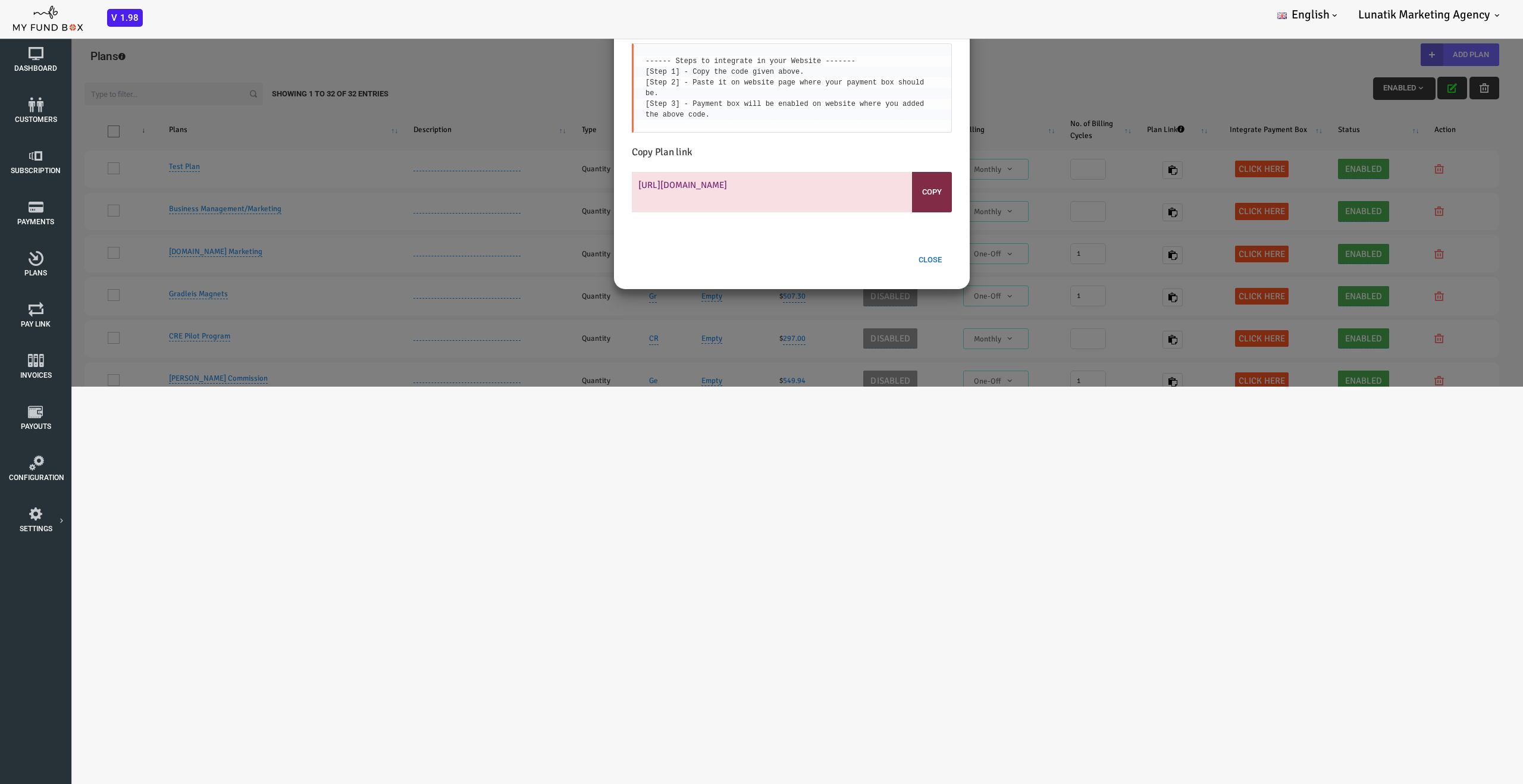
click at [874, 254] on button "Close" at bounding box center [869, 260] width 43 height 23
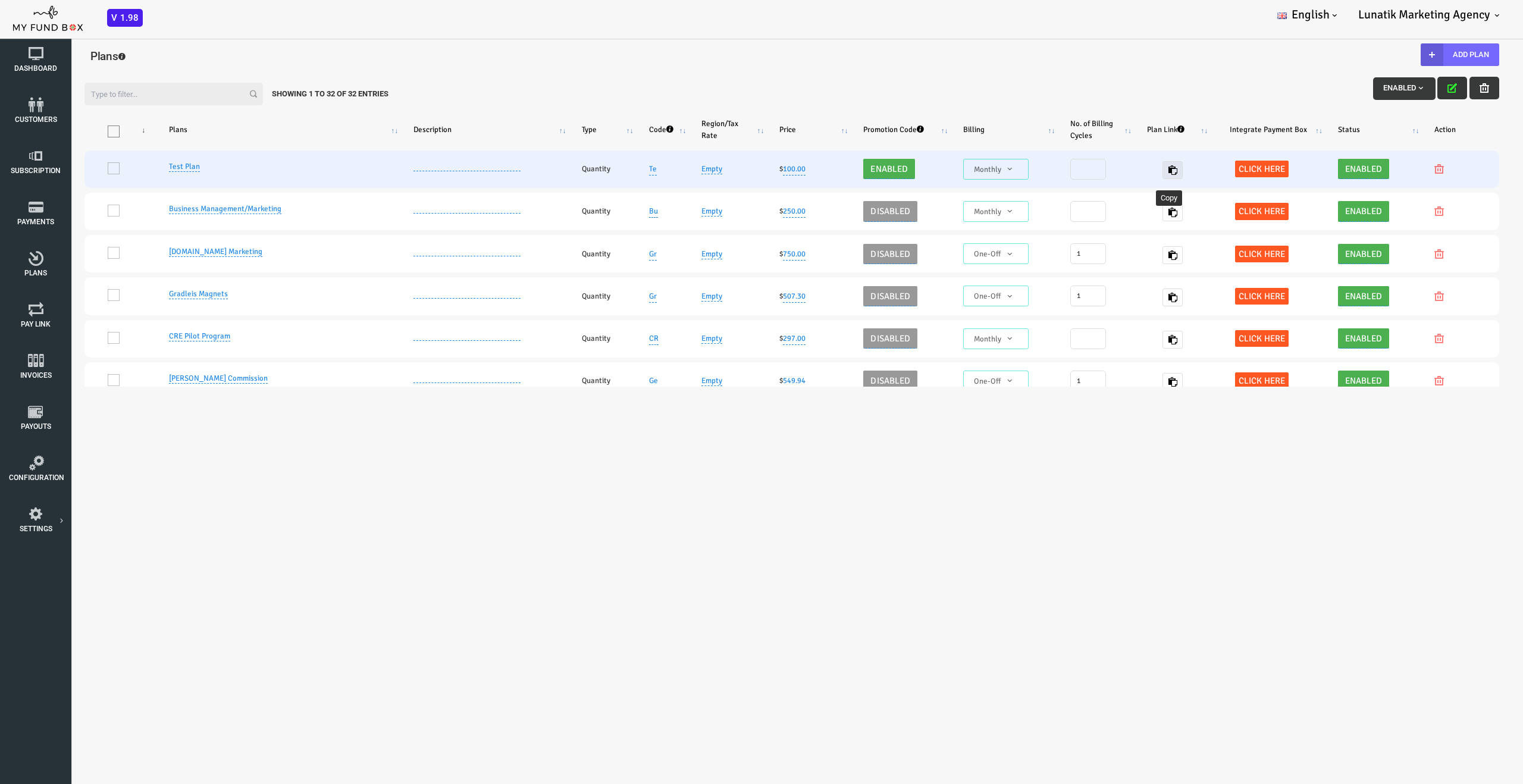
click at [1108, 177] on button "button" at bounding box center [1112, 170] width 20 height 18
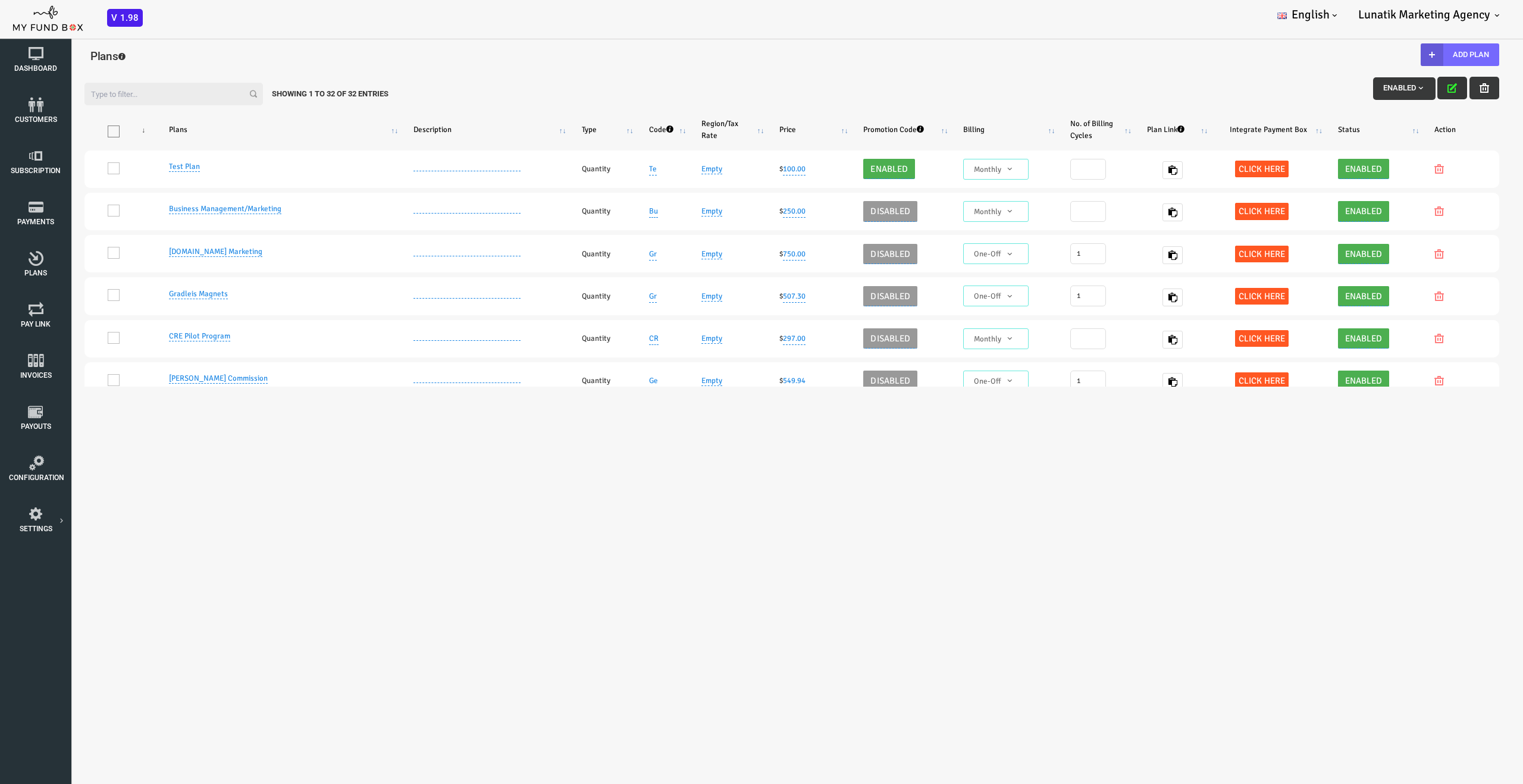
click at [1386, 84] on icon "button" at bounding box center [1391, 88] width 10 height 10
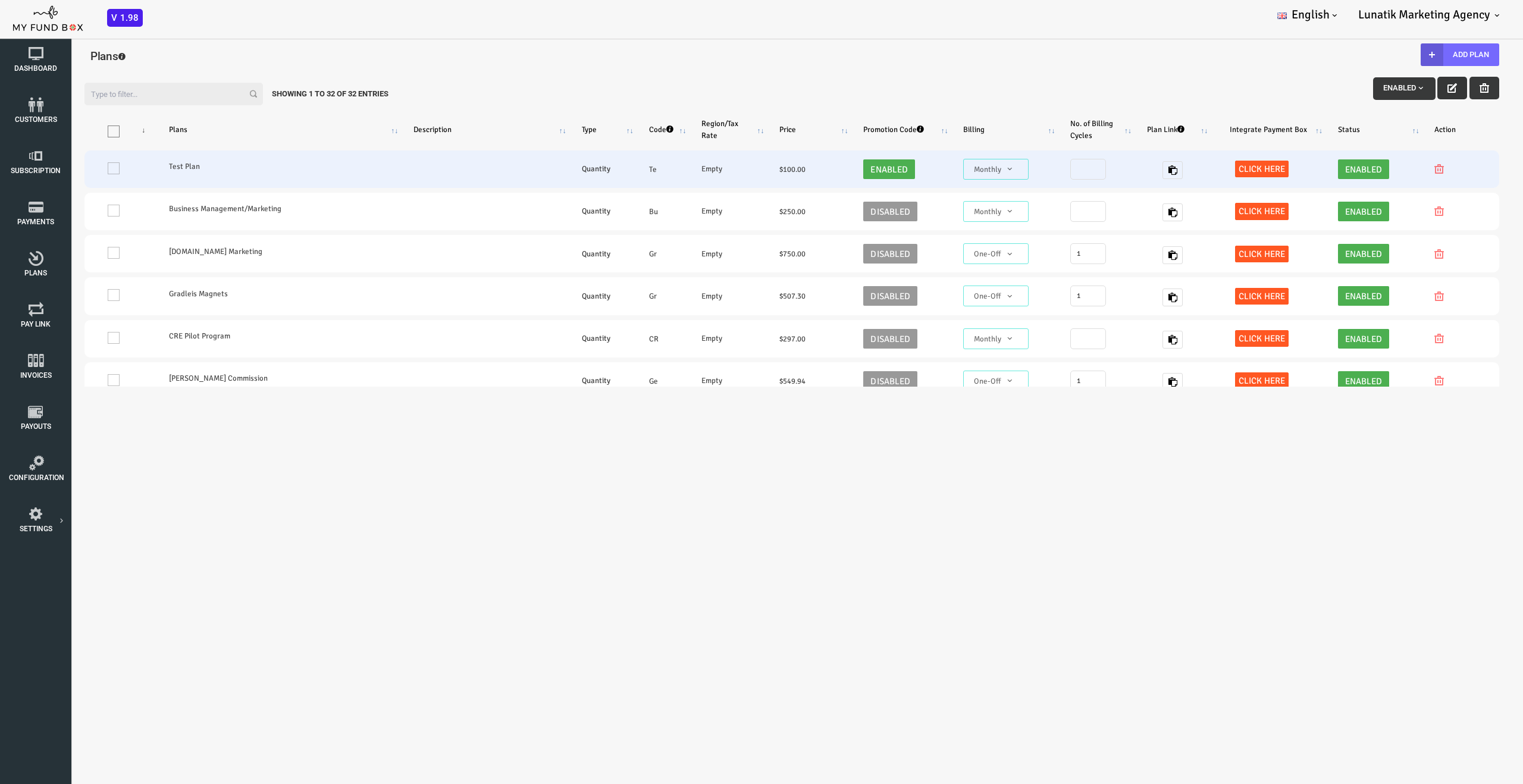
click at [1189, 168] on span "Click here" at bounding box center [1201, 169] width 53 height 17
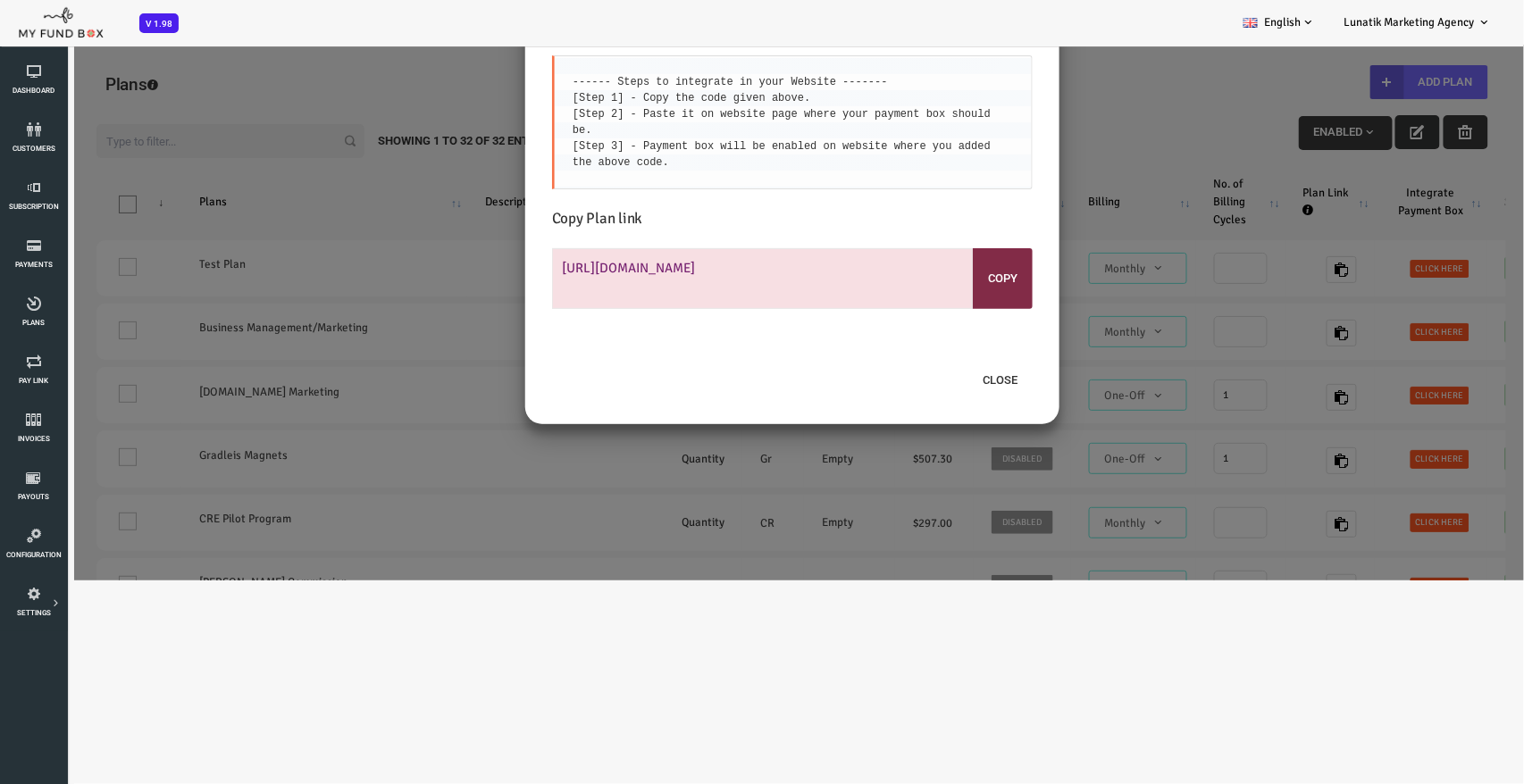
click at [719, 116] on code "------ Steps to integrate in your Website ------- [Step 1] - Copy the code give…" at bounding box center [724, 120] width 425 height 93
click at [938, 381] on button "Close" at bounding box center [939, 379] width 65 height 34
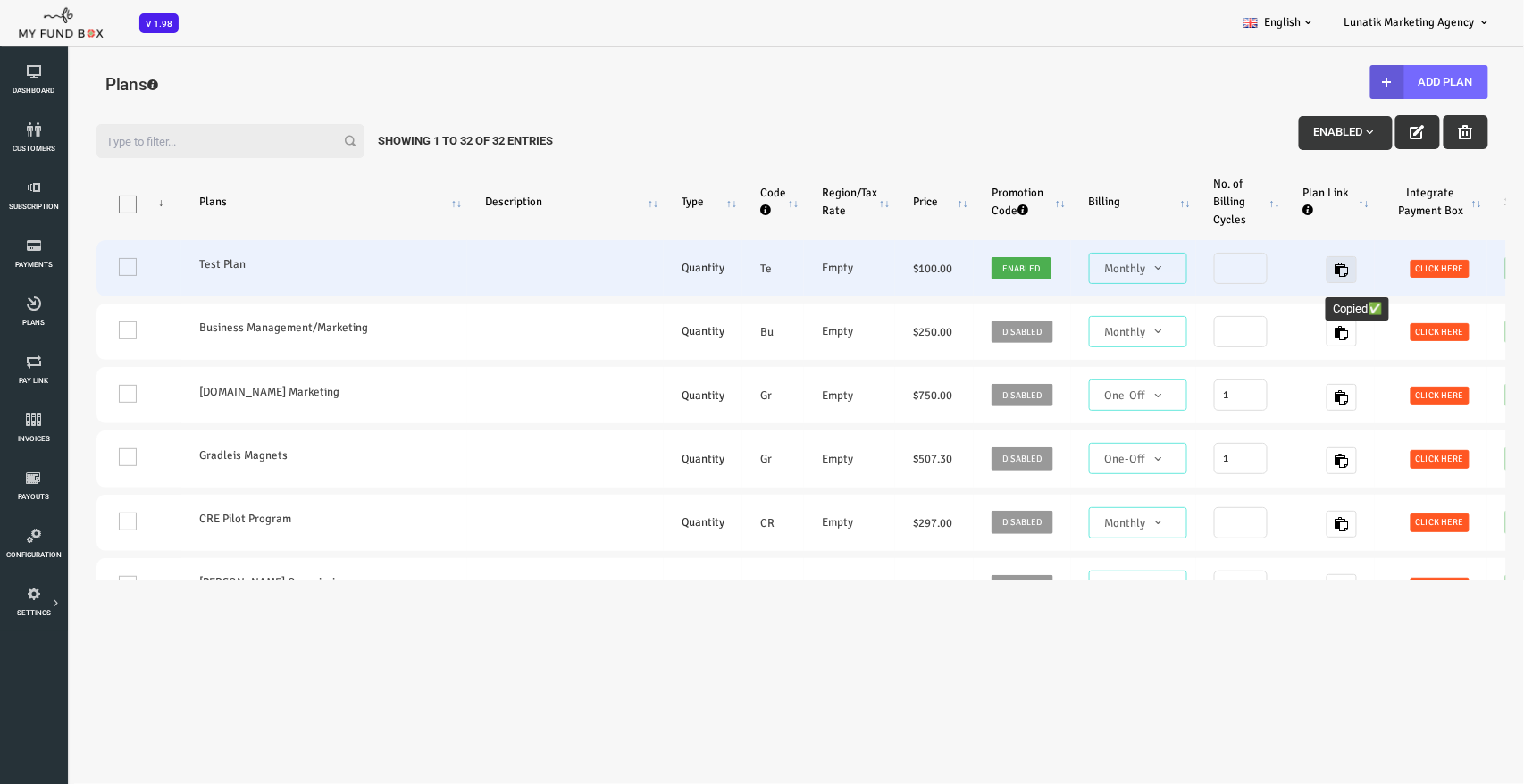
click at [1277, 264] on icon "button" at bounding box center [1281, 269] width 14 height 14
copy code "page"
click at [1282, 272] on icon "button" at bounding box center [1281, 269] width 14 height 14
click at [56, 262] on td "One" at bounding box center [78, 267] width 85 height 57
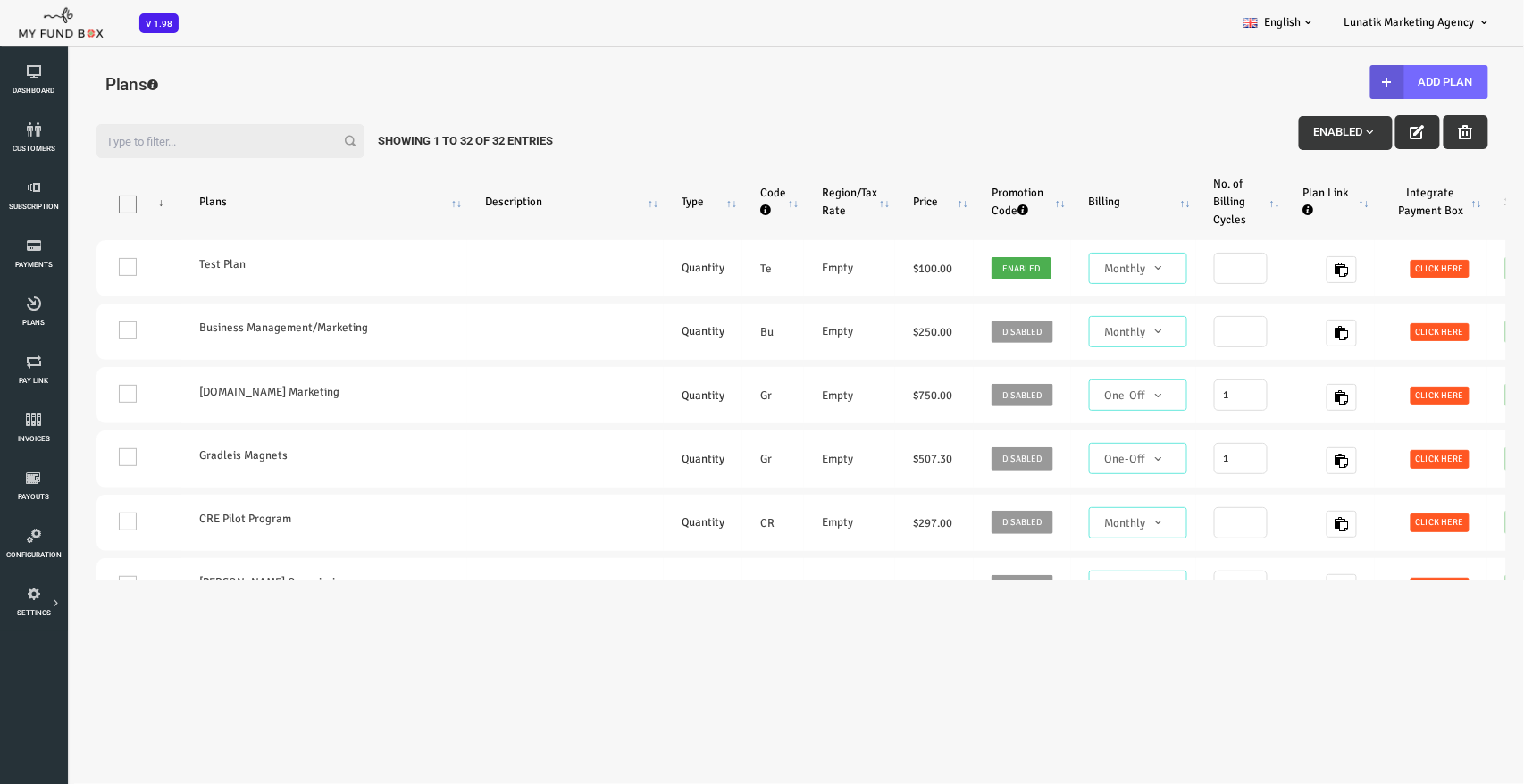
click at [1335, 124] on button "button" at bounding box center [1357, 131] width 45 height 34
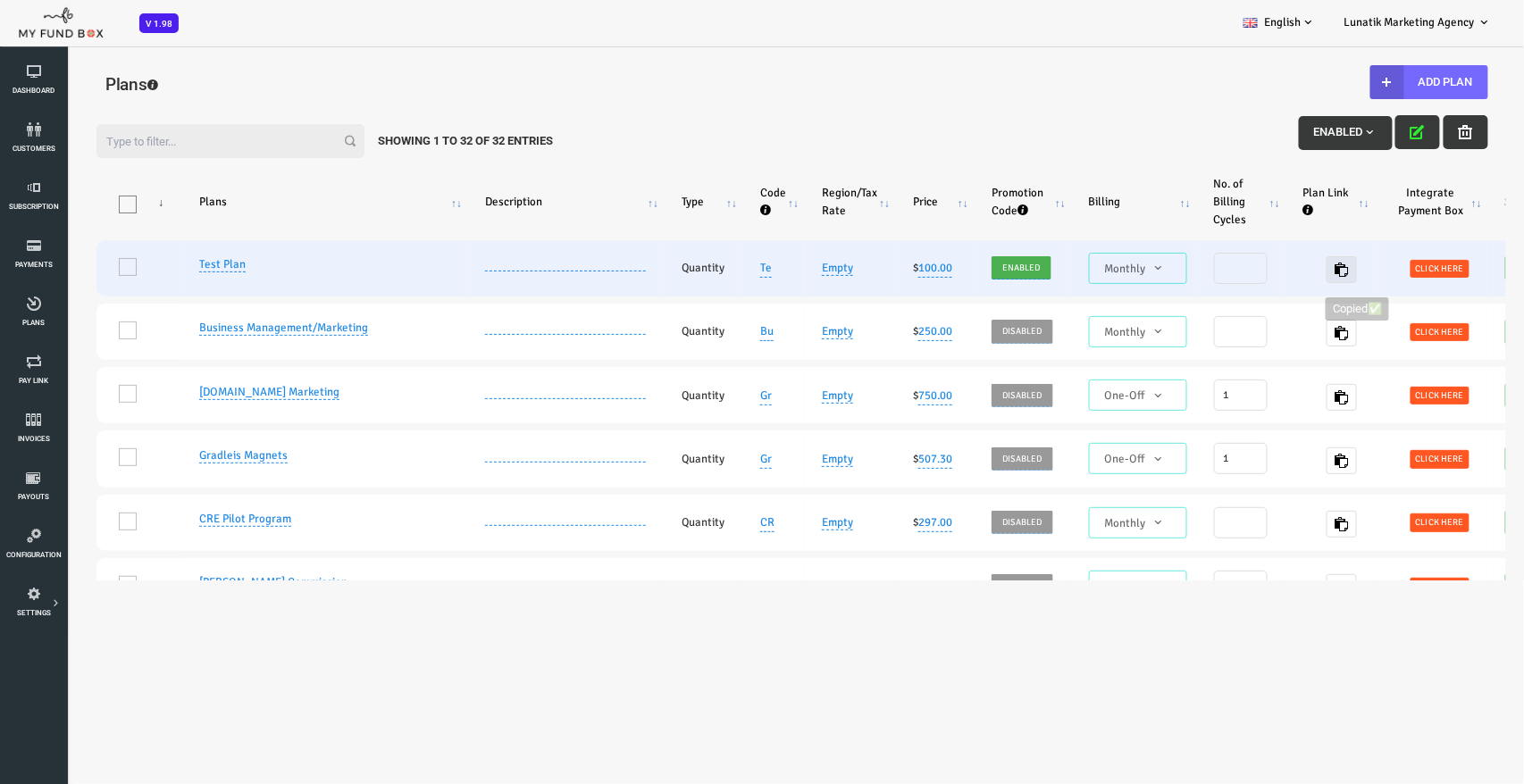
click at [1281, 266] on icon "button" at bounding box center [1281, 269] width 14 height 14
click at [965, 268] on span "Enabled" at bounding box center [961, 267] width 49 height 18
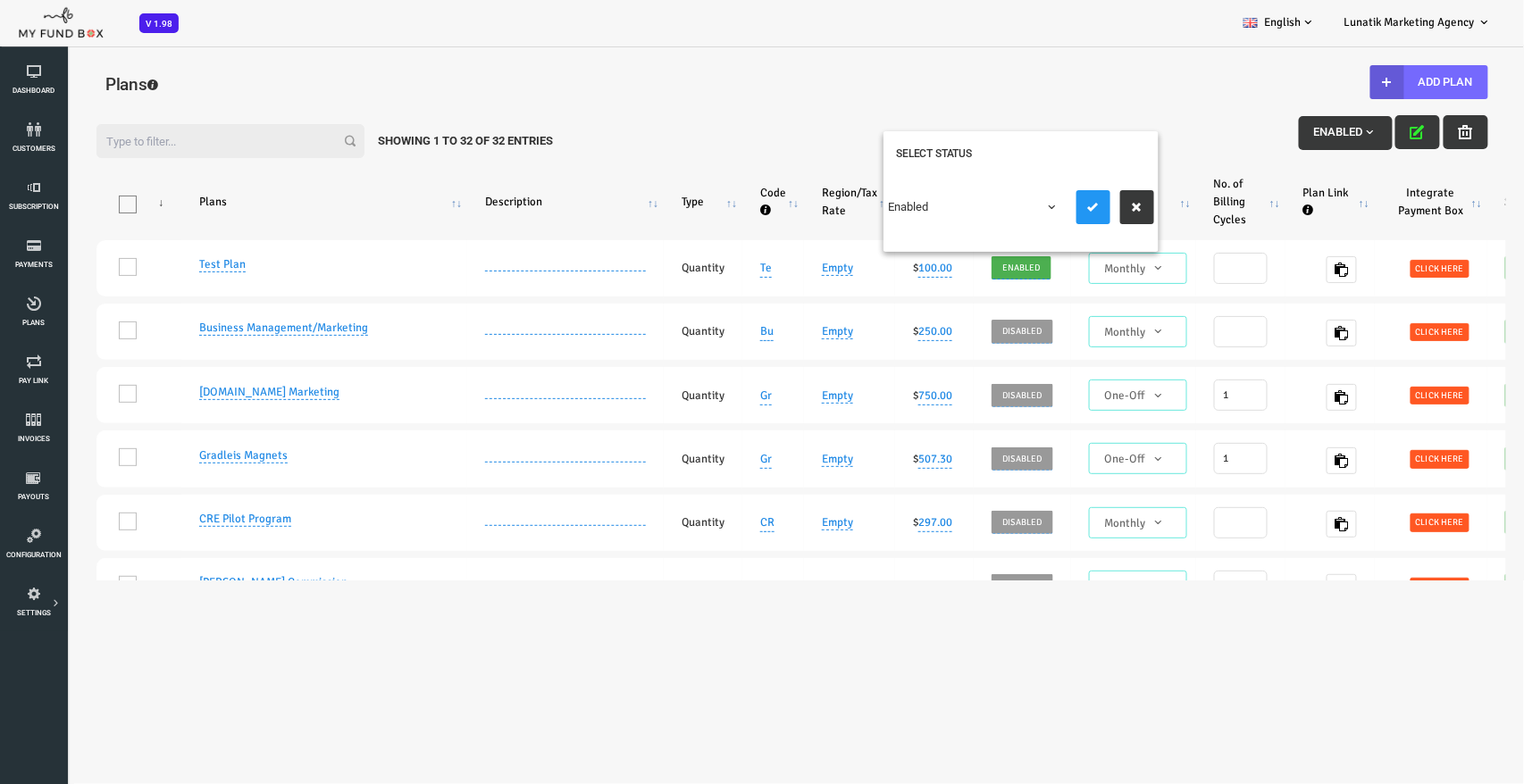
click at [1224, 229] on th "Plan Link" at bounding box center [1269, 201] width 89 height 63
click at [1247, 202] on th "Plan Link" at bounding box center [1269, 201] width 89 height 63
click at [1256, 184] on th "Plan Link" at bounding box center [1269, 201] width 89 height 63
click at [1376, 201] on th "Integrate Payment Box" at bounding box center [1370, 201] width 112 height 63
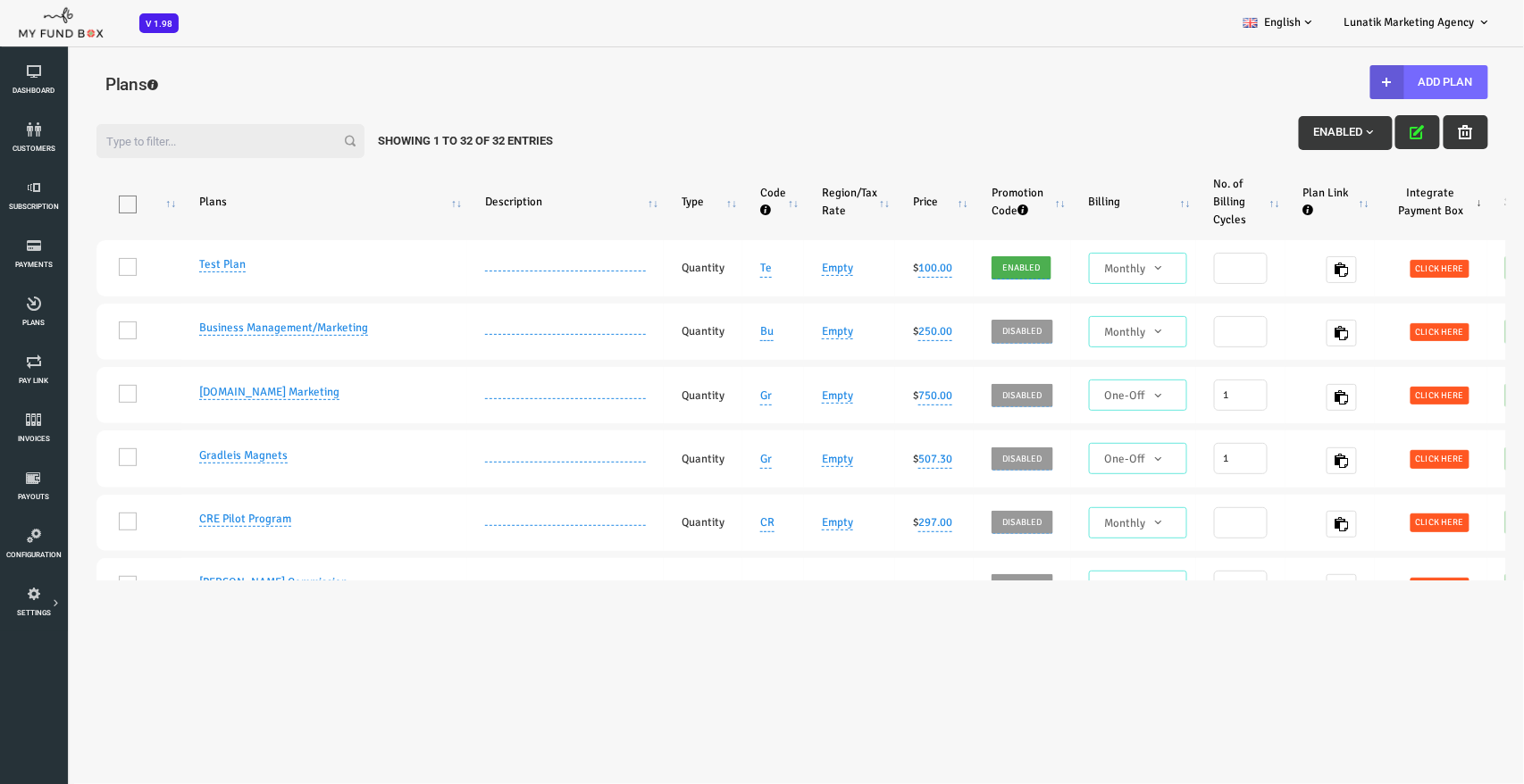
click at [1376, 201] on th "Integrate Payment Box" at bounding box center [1370, 201] width 112 height 63
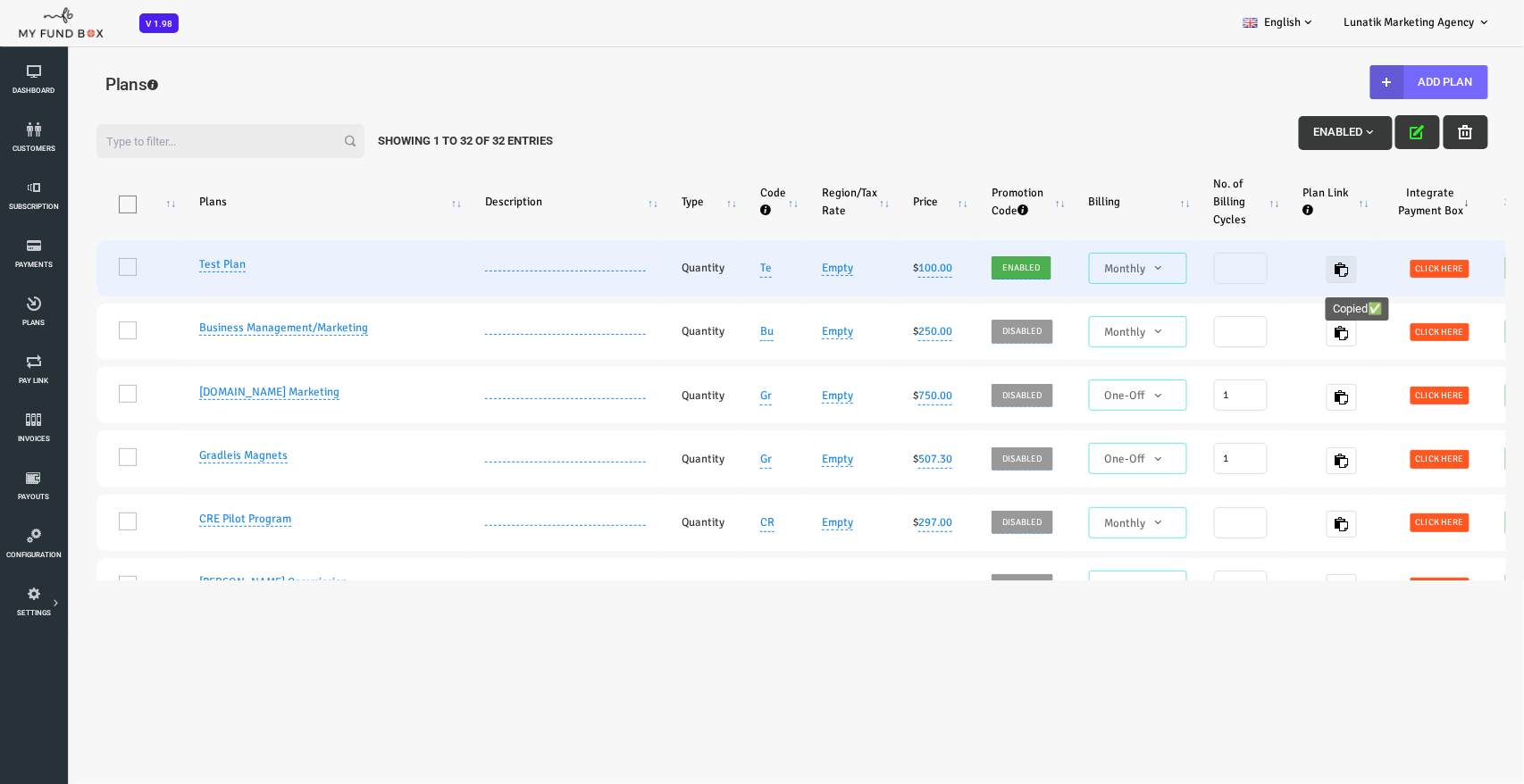
click at [1281, 276] on icon "button" at bounding box center [1281, 269] width 14 height 14
click at [1383, 272] on span "Click here" at bounding box center [1379, 268] width 59 height 18
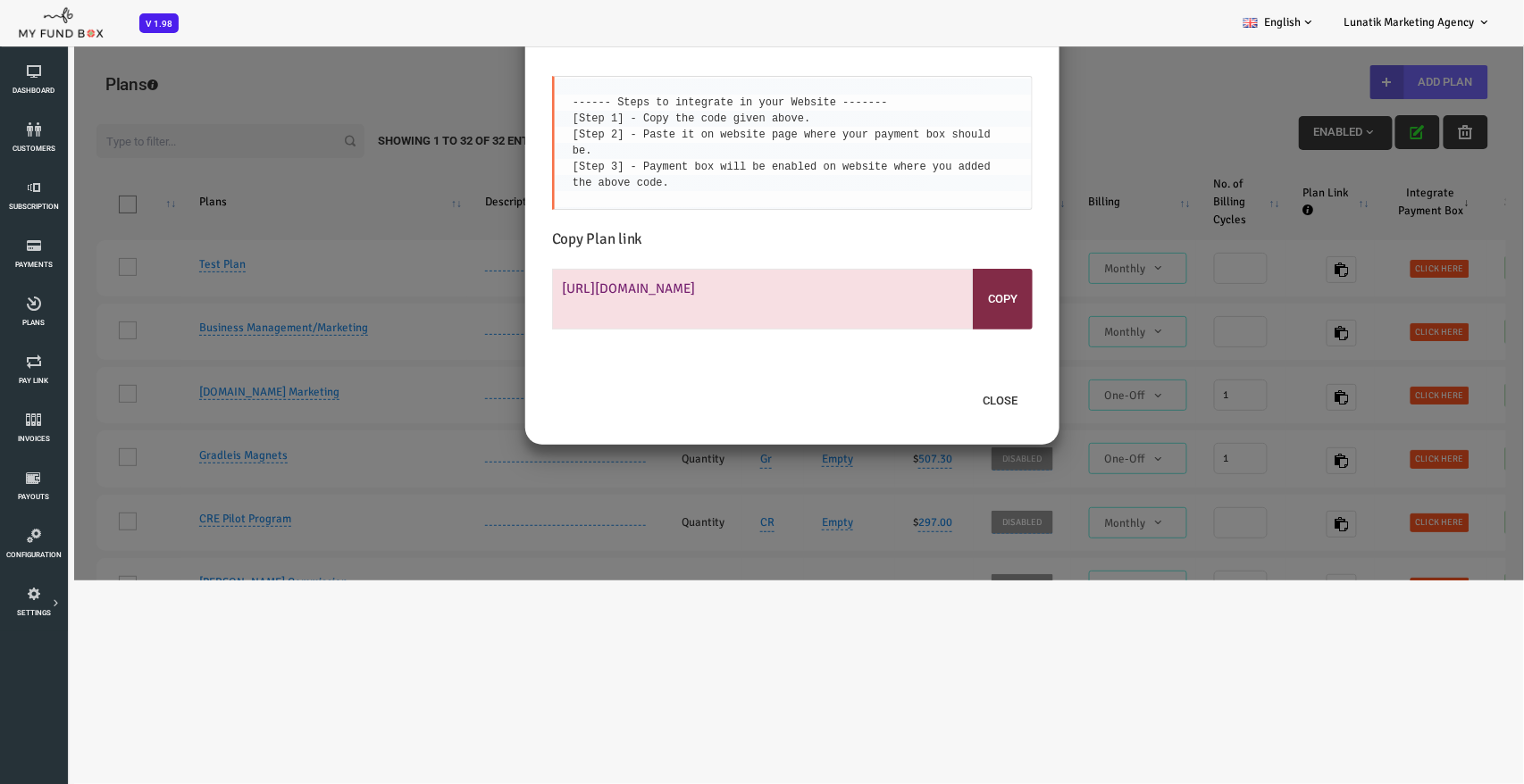
click at [1367, 466] on div "Integrate Payment Box in Website <iframe height="700px" width="100%" allowfulls…" at bounding box center [731, 229] width 1463 height 699
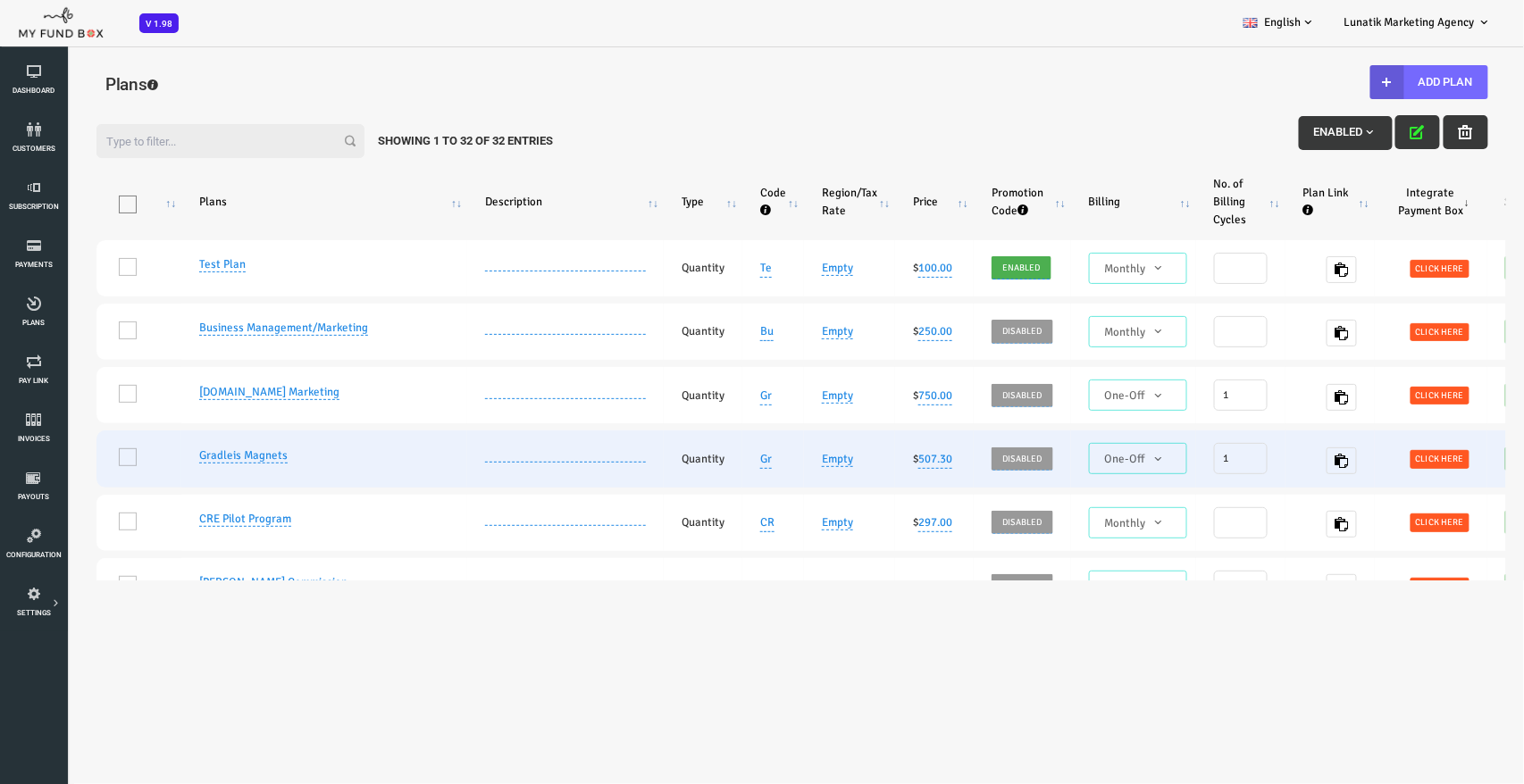
click at [1367, 464] on span "Click here" at bounding box center [1379, 458] width 59 height 18
type textarea "<iframe height="700px" width="100%" allowfullscreen="" frameborder="0" mozallow…"
type textarea "[URL][DOMAIN_NAME]"
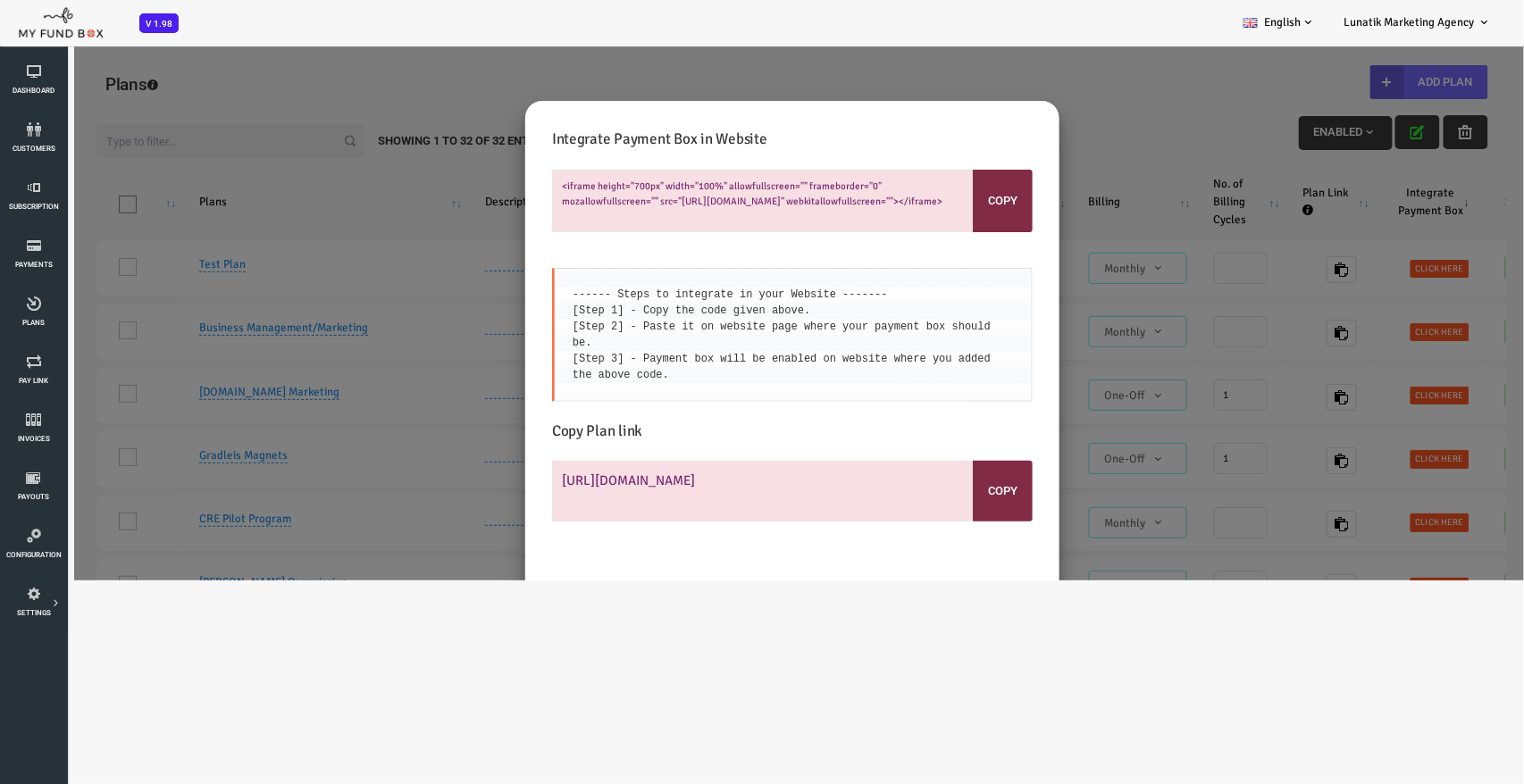
click at [1032, 134] on div "Integrate Payment Box in Website <iframe height="700px" width="100%" allowfulls…" at bounding box center [731, 325] width 1463 height 507
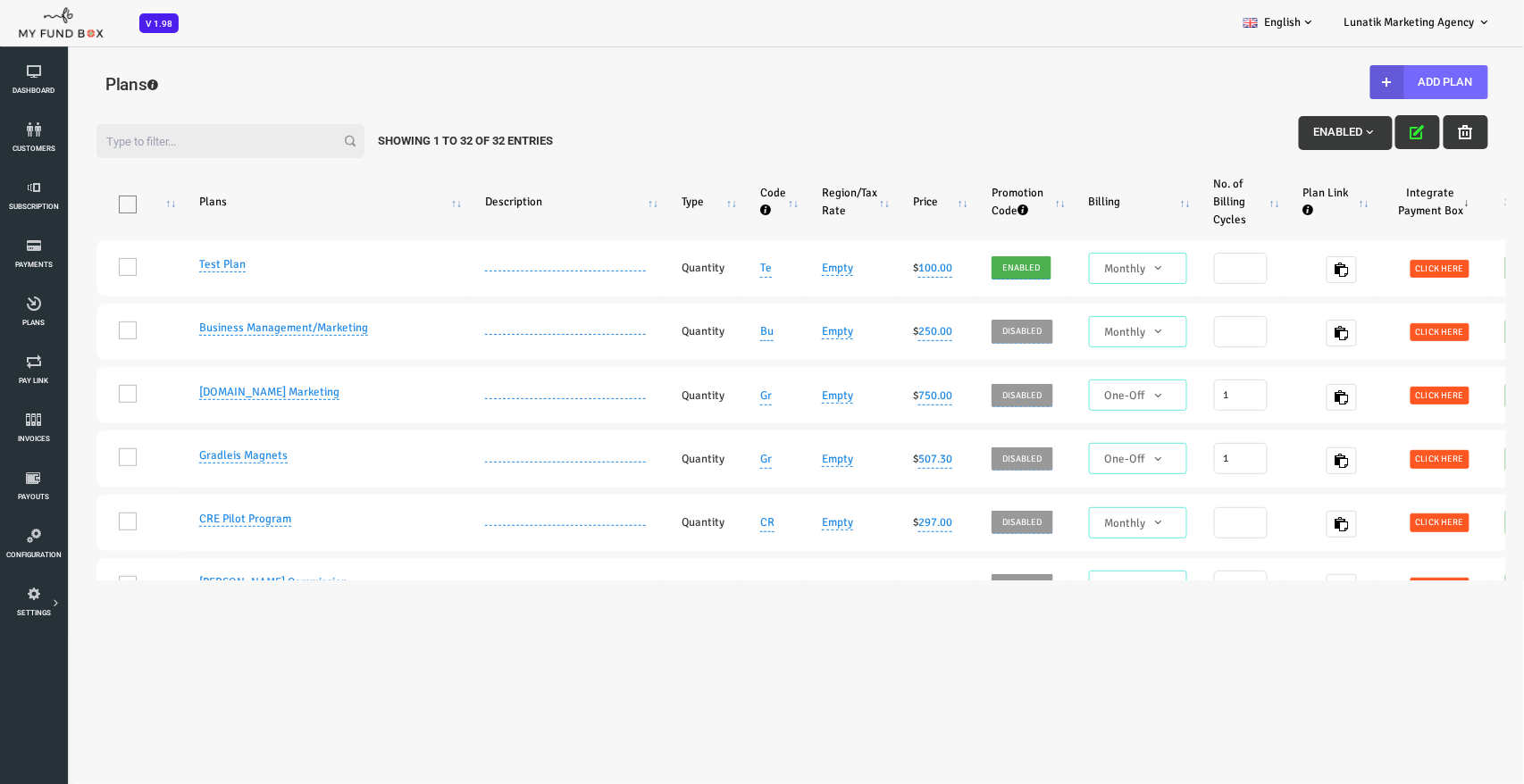
click at [108, 195] on th "\a\9\9\9\9\9\9\9\9\9\9\9\a\9\9\9\9\9\9\9\9\9\9 \9\9\a\9\9\9\9\9\9\9\9\9\9 \9\9\…" at bounding box center [78, 201] width 85 height 63
click at [108, 207] on th "\a\9\9\9\9\9\9\9\9\9\9\9\a\9\9\9\9\9\9\9\9\9\9 \9\9\a\9\9\9\9\9\9\9\9\9\9 \9\9\…" at bounding box center [78, 201] width 85 height 63
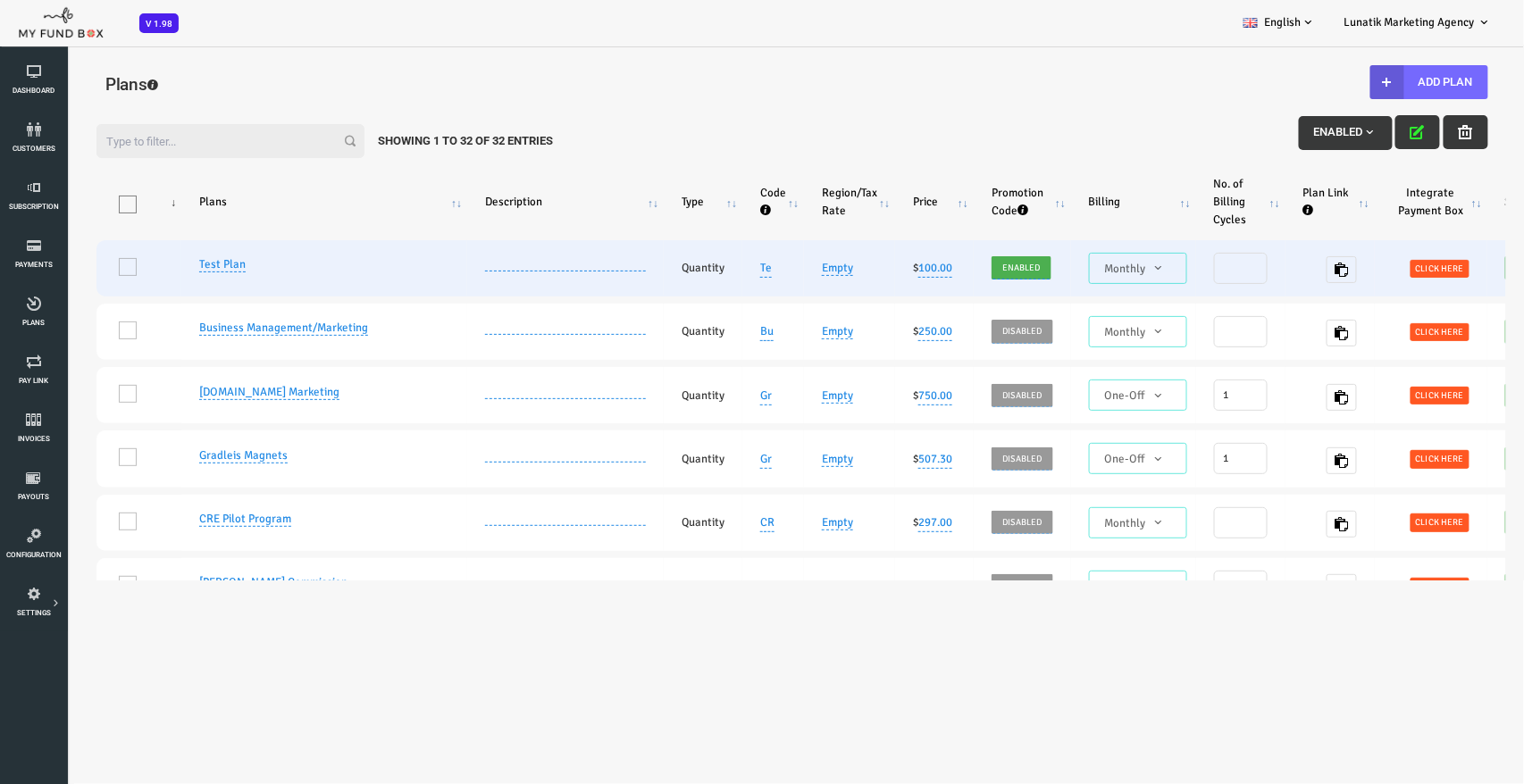
click at [67, 269] on td "One" at bounding box center [78, 267] width 85 height 57
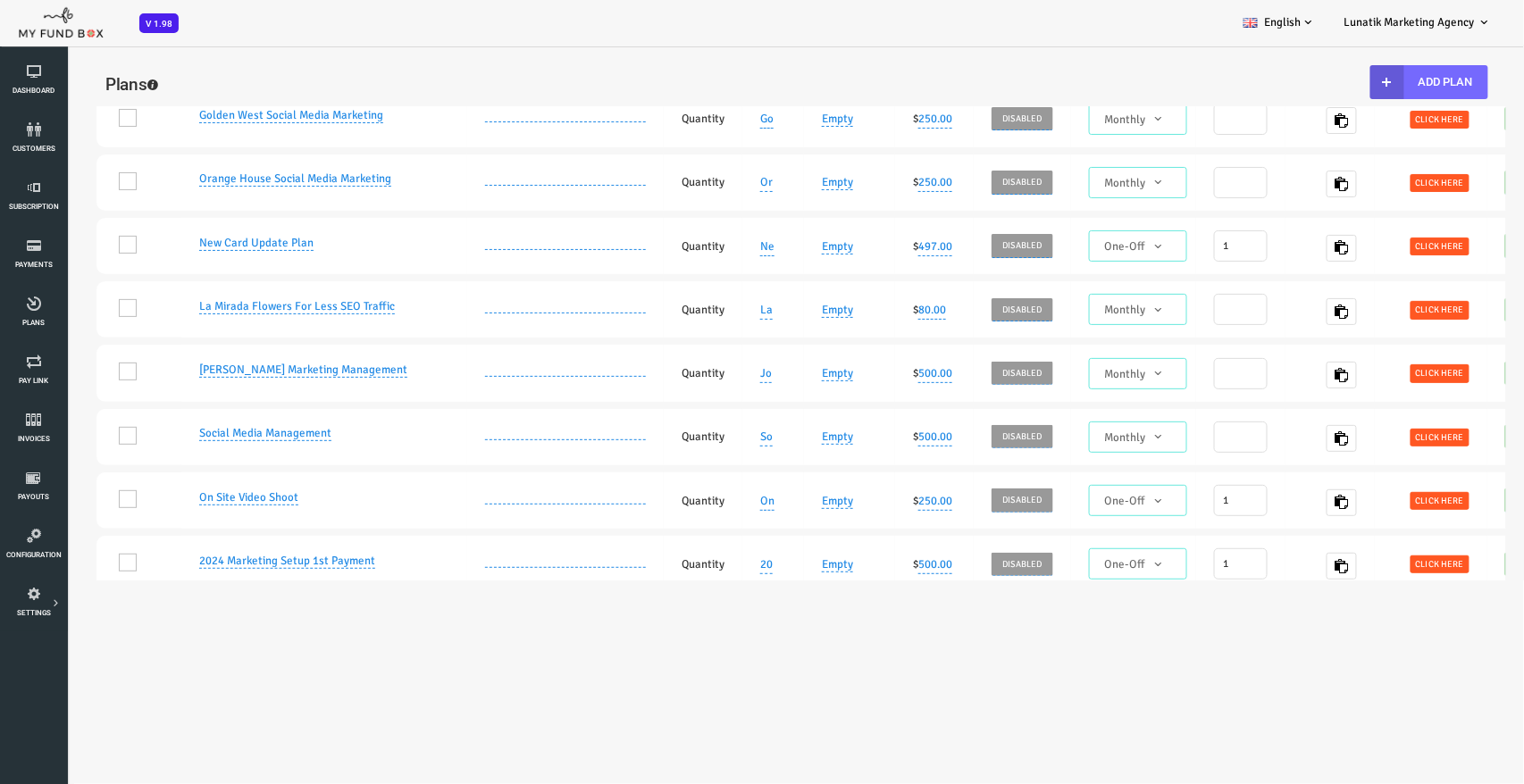
scroll to position [1795, 0]
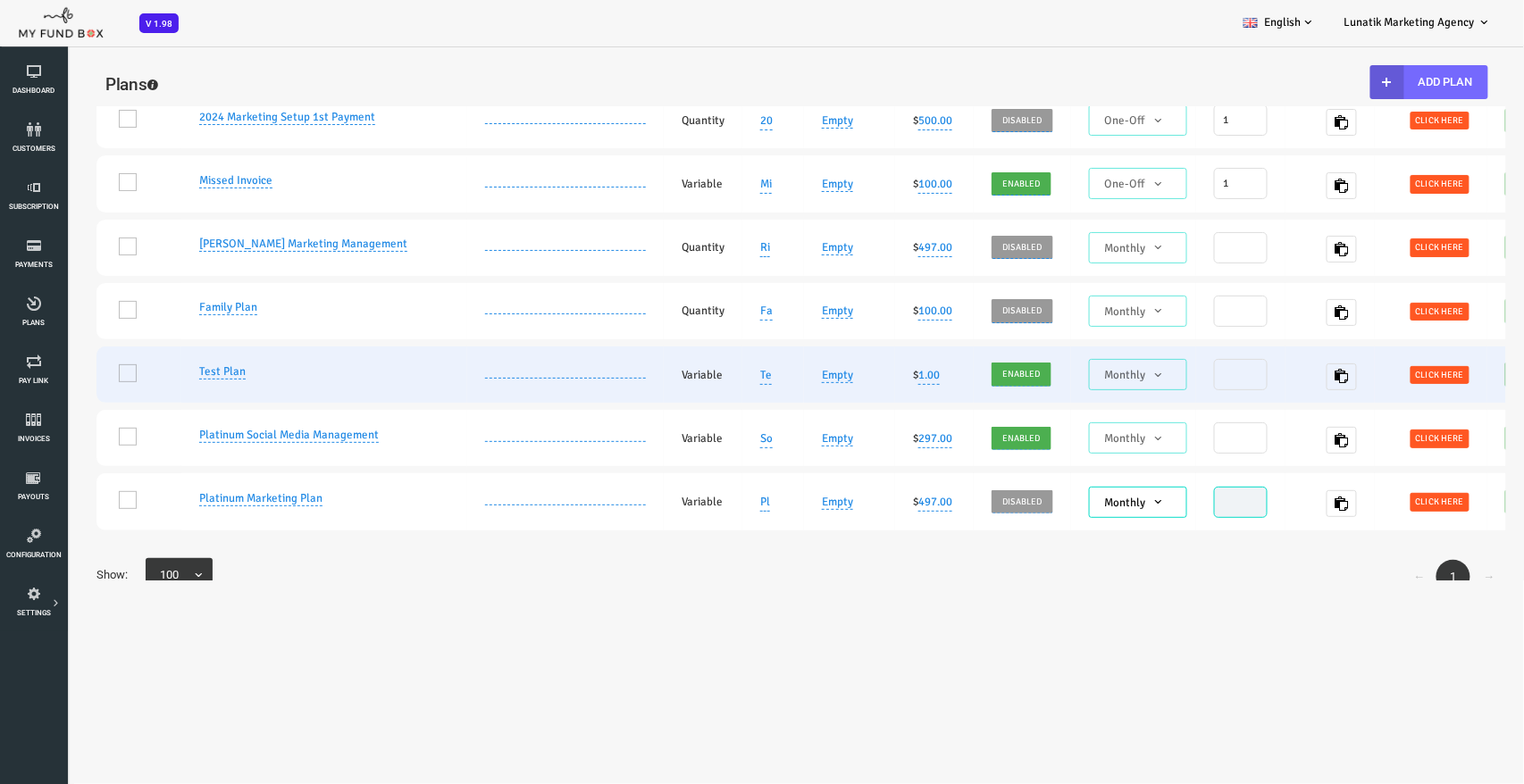
click at [1380, 365] on span "Click here" at bounding box center [1379, 374] width 59 height 18
type textarea "<iframe height="700px" width="100%" allowfullscreen="" frameborder="0" mozallow…"
type textarea "[URL][DOMAIN_NAME]"
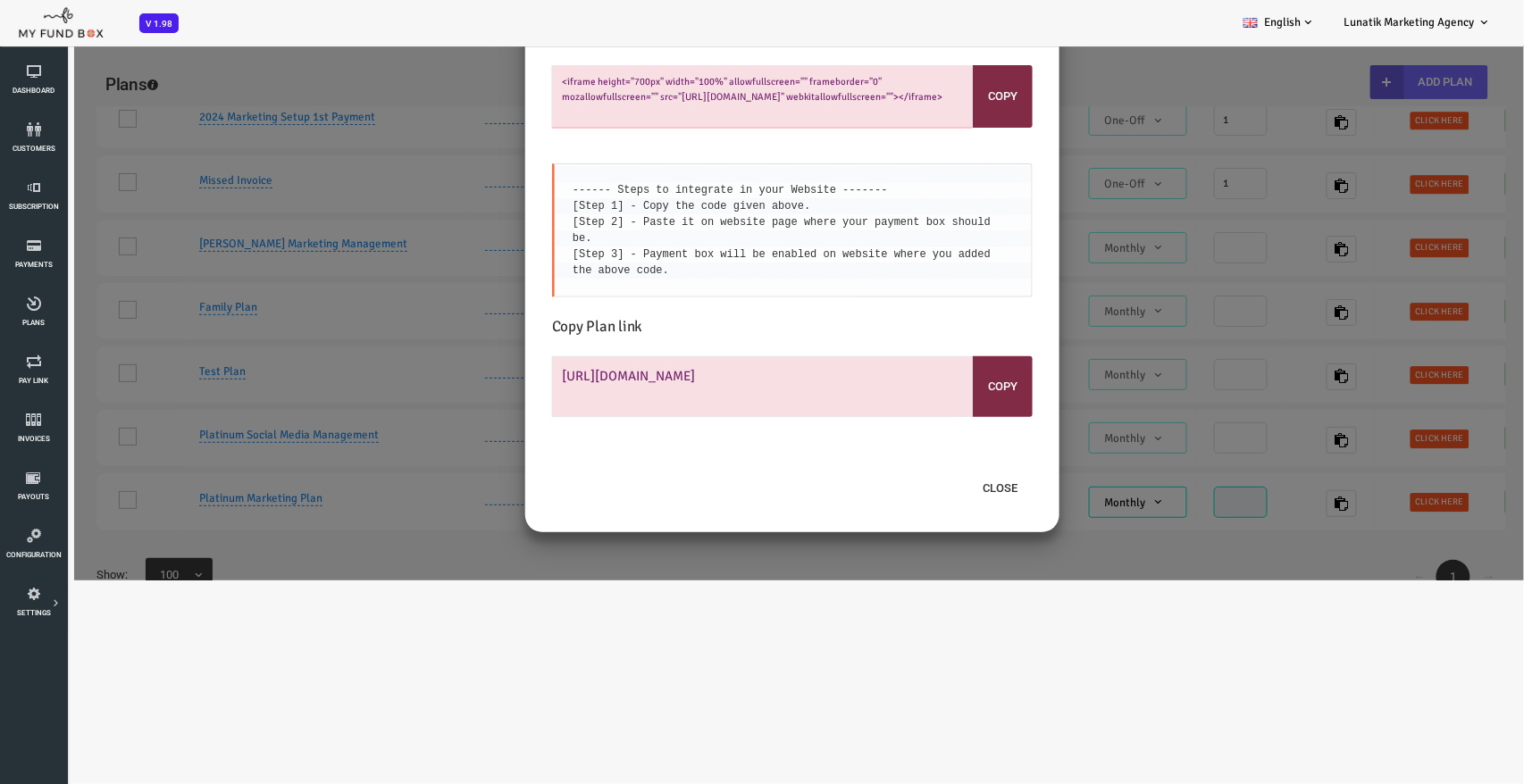
drag, startPoint x: 861, startPoint y: 112, endPoint x: 496, endPoint y: 75, distance: 366.9
click at [496, 75] on textarea "<iframe height="700px" width="100%" allowfullscreen="" frameborder="0" mozallow…" at bounding box center [702, 95] width 421 height 63
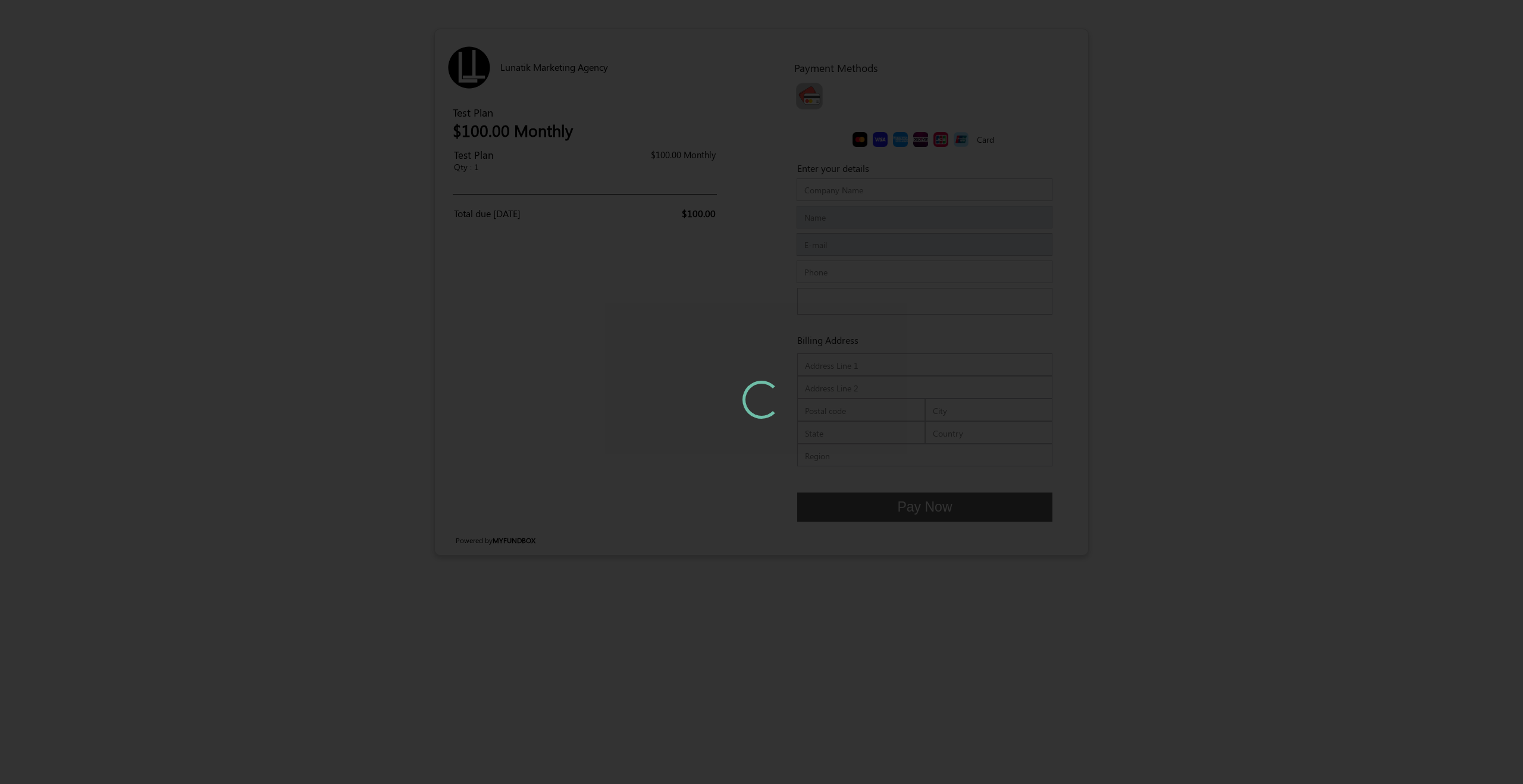
type input "Cartur Golf"
type input "[PERSON_NAME]"
type input "lunagolfinc@gmail.com"
type input "Fireside Drive"
type input "12314"
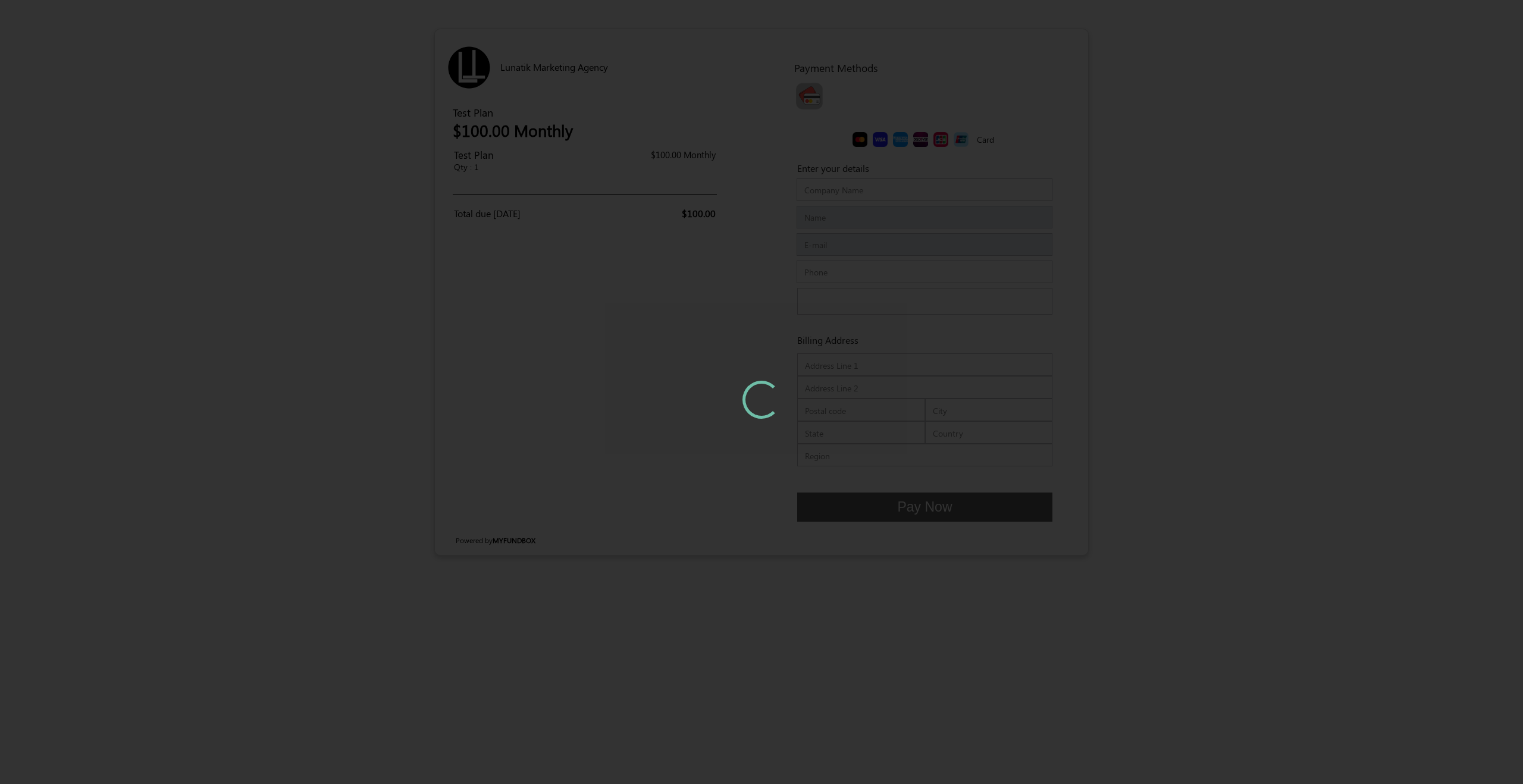
type input "90604"
type input "Whittier"
type input "US"
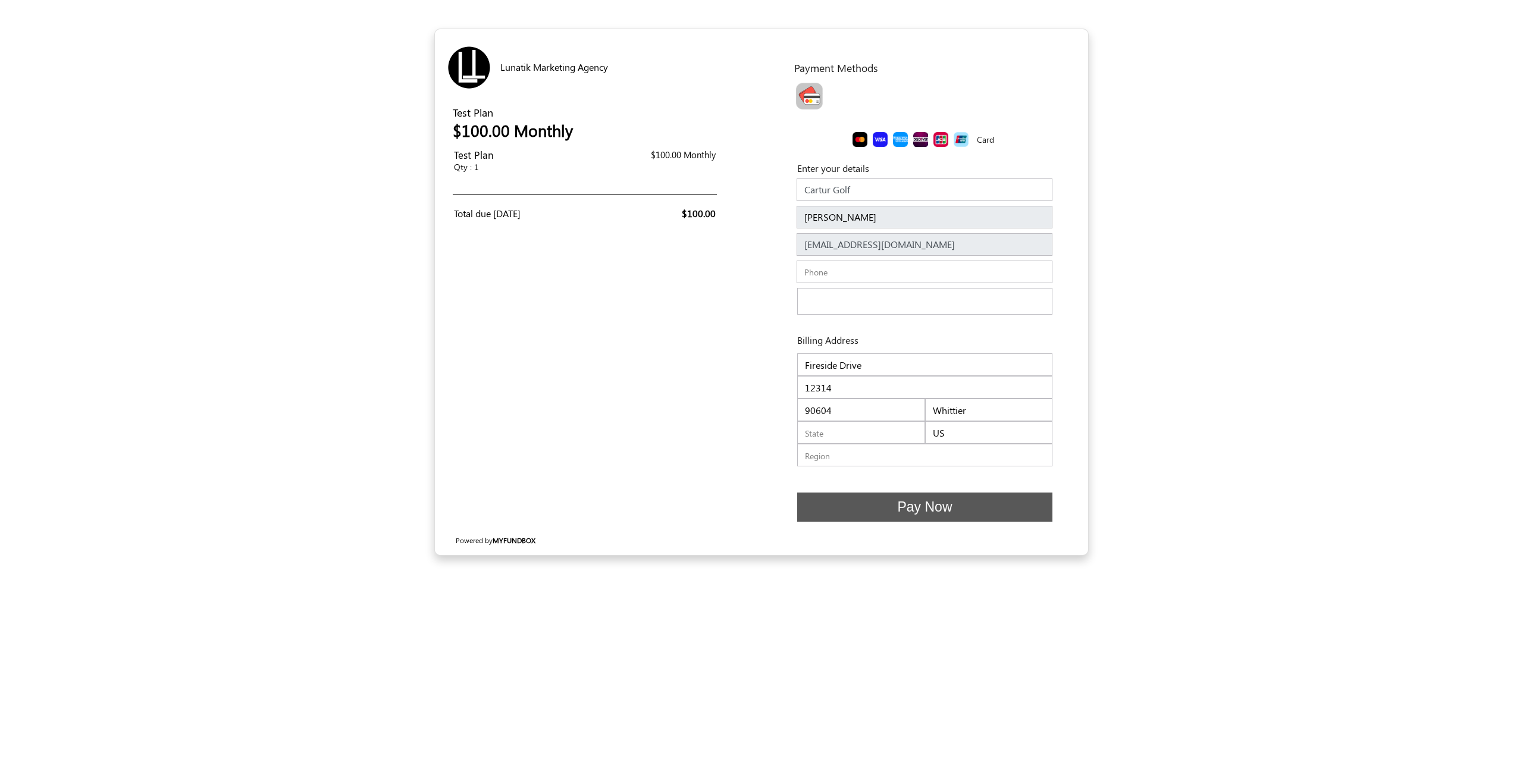
click at [847, 92] on div "Toolbar with button groups" at bounding box center [926, 98] width 276 height 40
click at [815, 94] on img "Toolbar with button groups" at bounding box center [809, 96] width 27 height 27
click at [803, 90] on input "Toolbar with button groups" at bounding box center [800, 86] width 8 height 8
radio input "true"
